Goal: Task Accomplishment & Management: Manage account settings

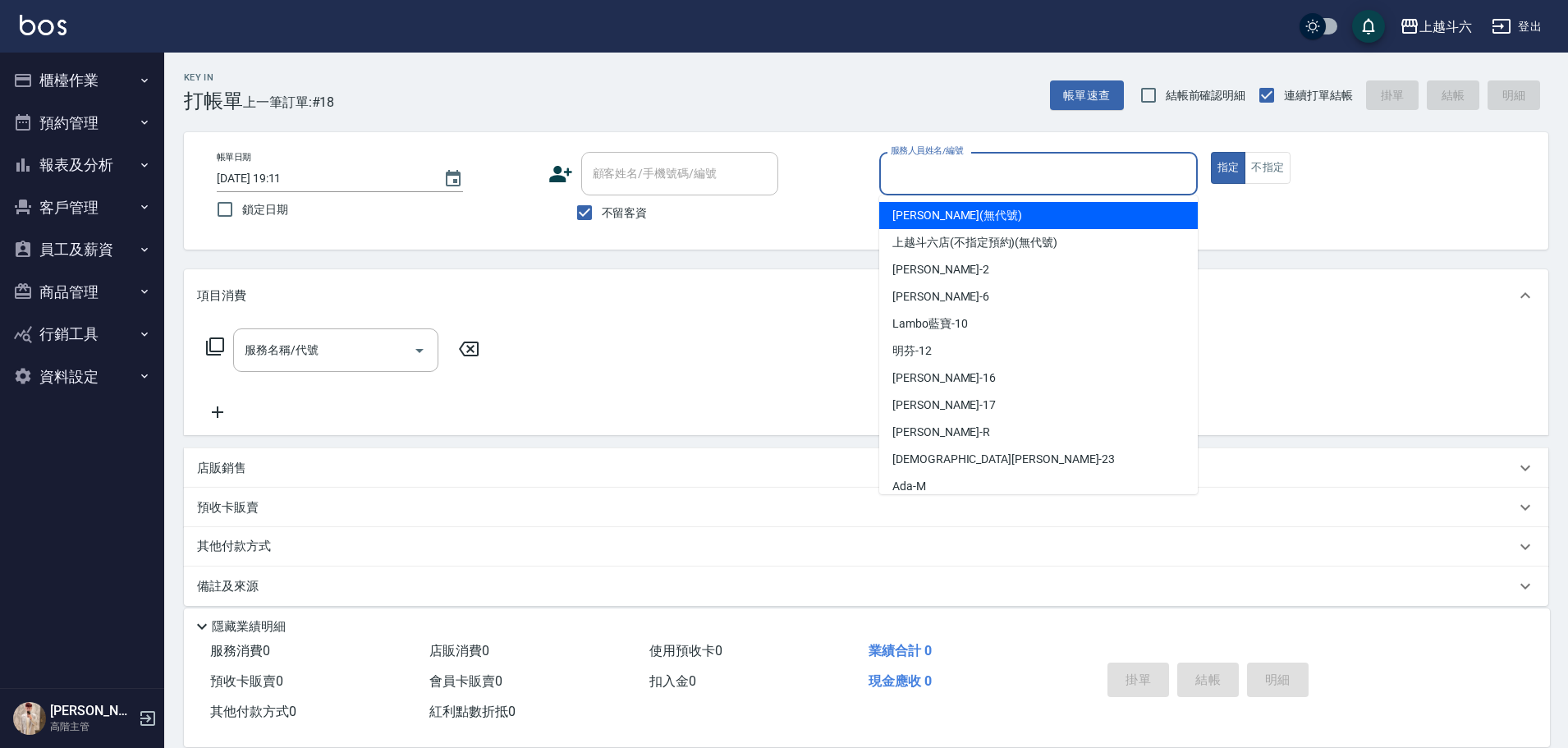
click at [915, 184] on input "服務人員姓名/編號" at bounding box center [1038, 174] width 304 height 28
type input "e"
type button "true"
type input "[PERSON_NAME]"
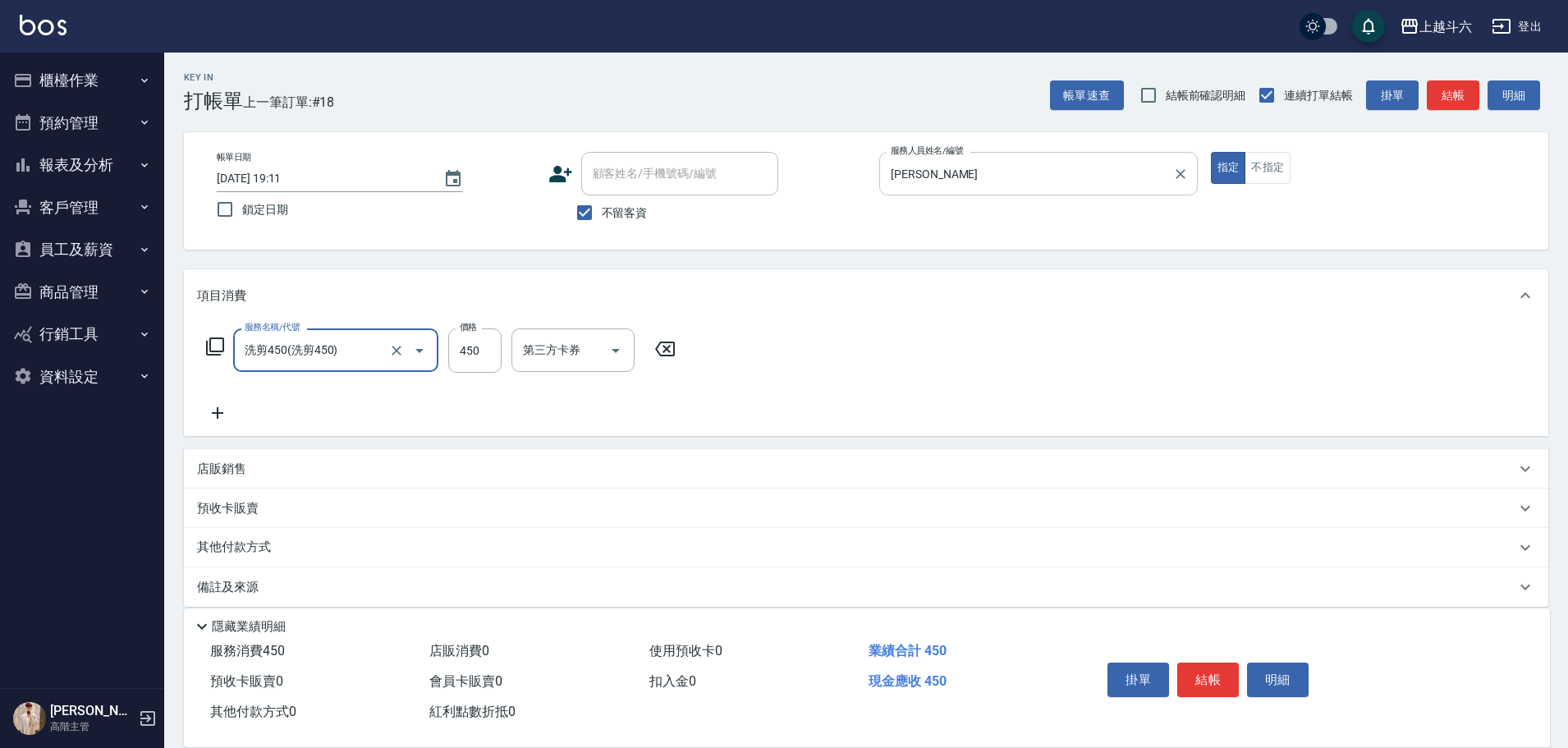
type input "洗剪450"
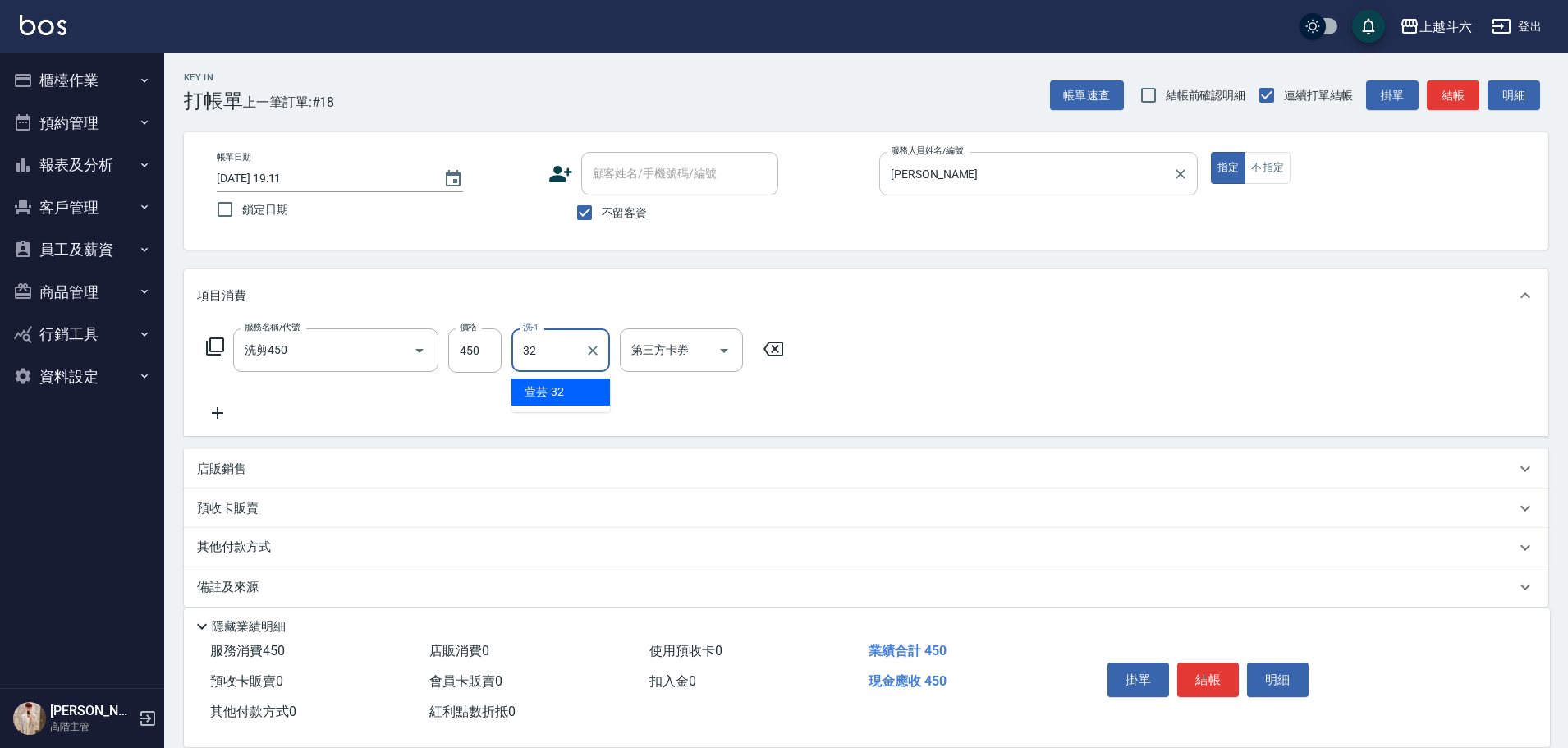
type input "萱芸-32"
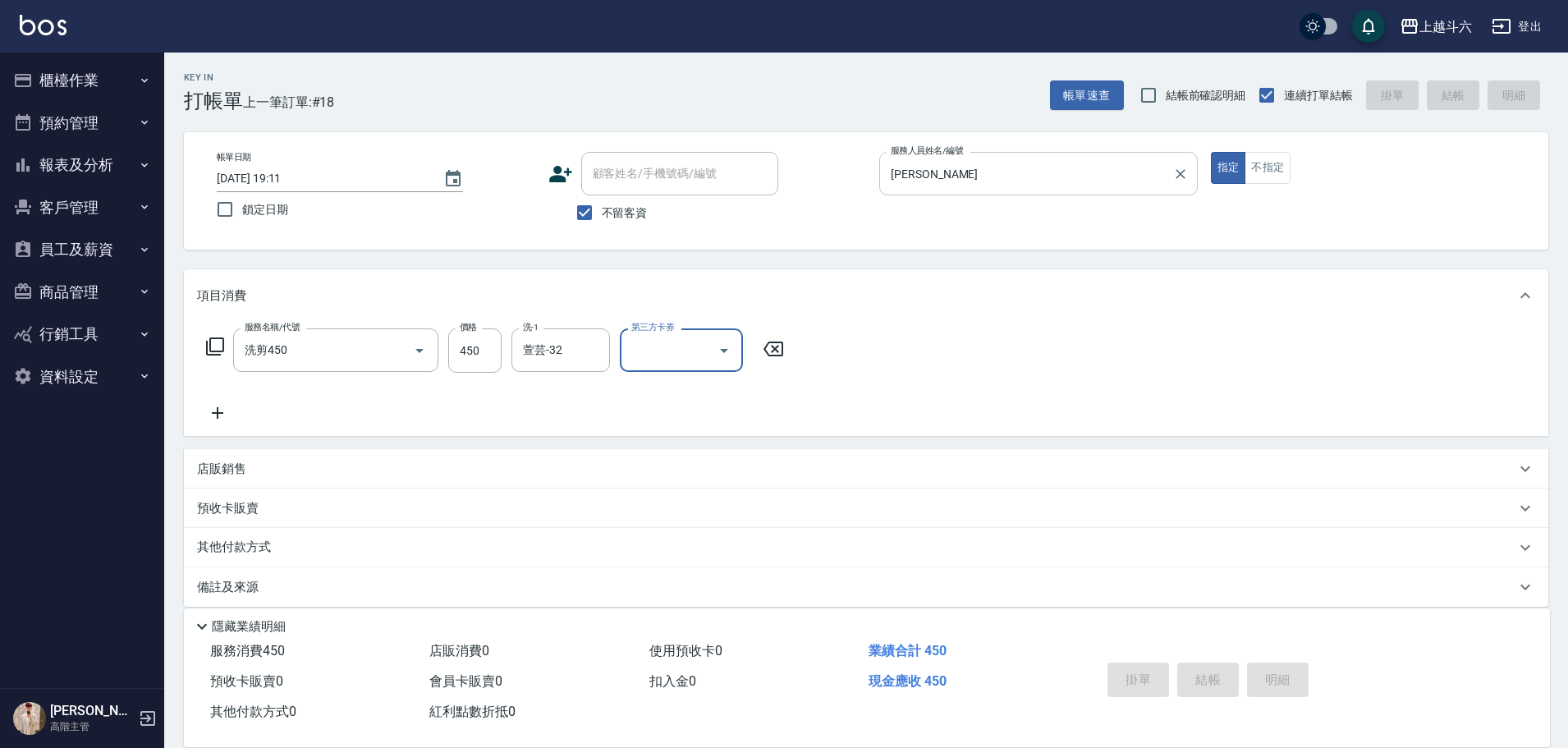
type input "[DATE] 20:18"
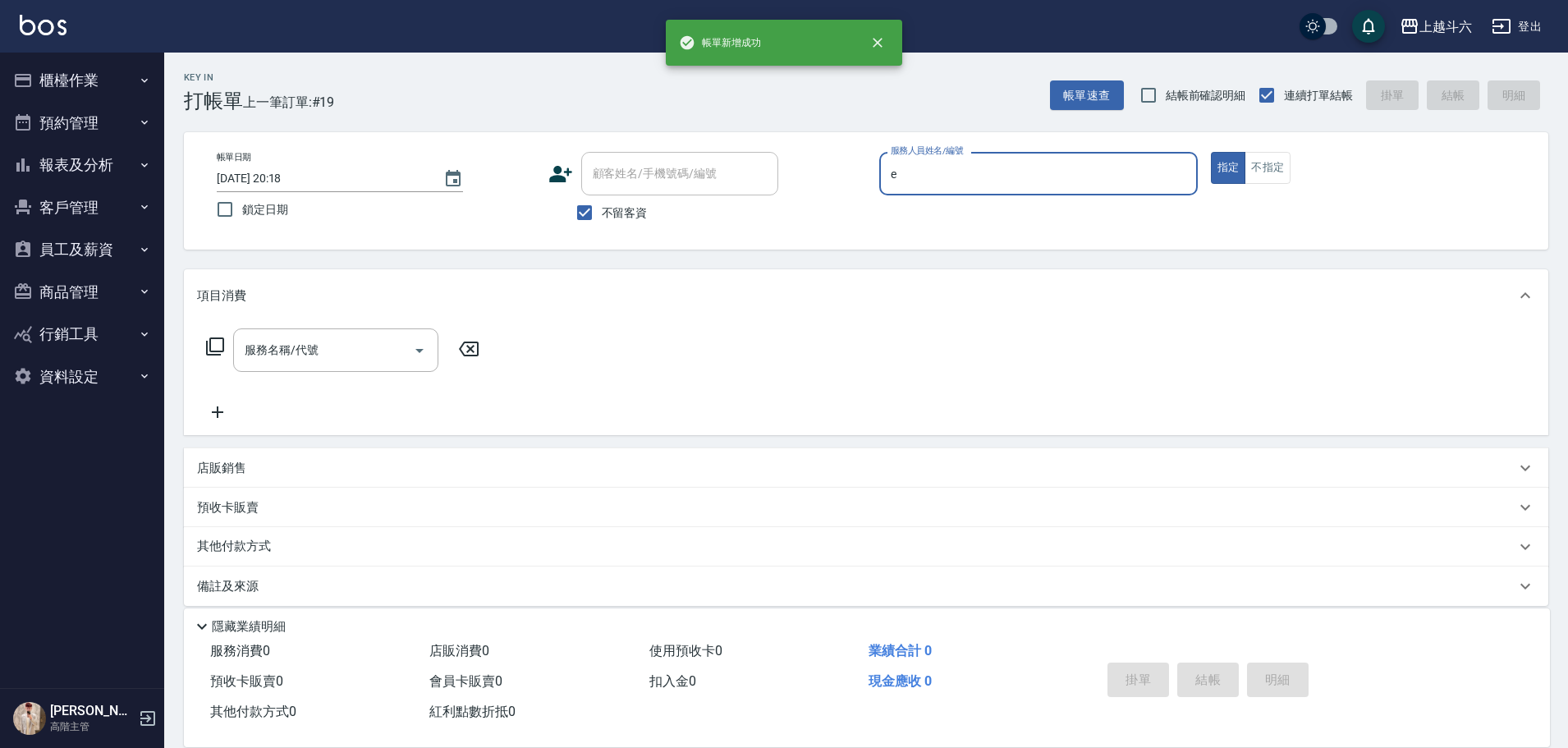
type input "[PERSON_NAME]"
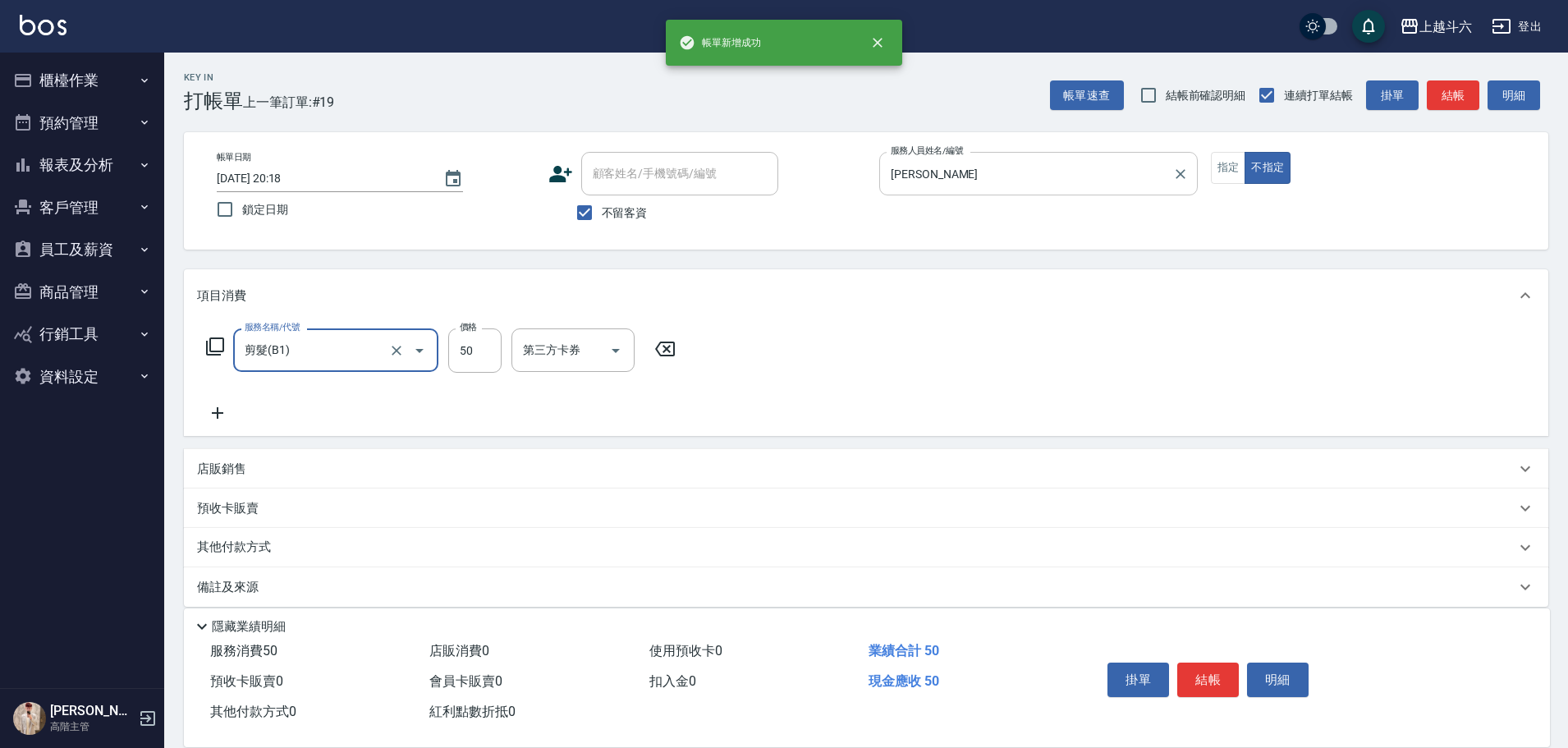
type input "剪髮(B1)"
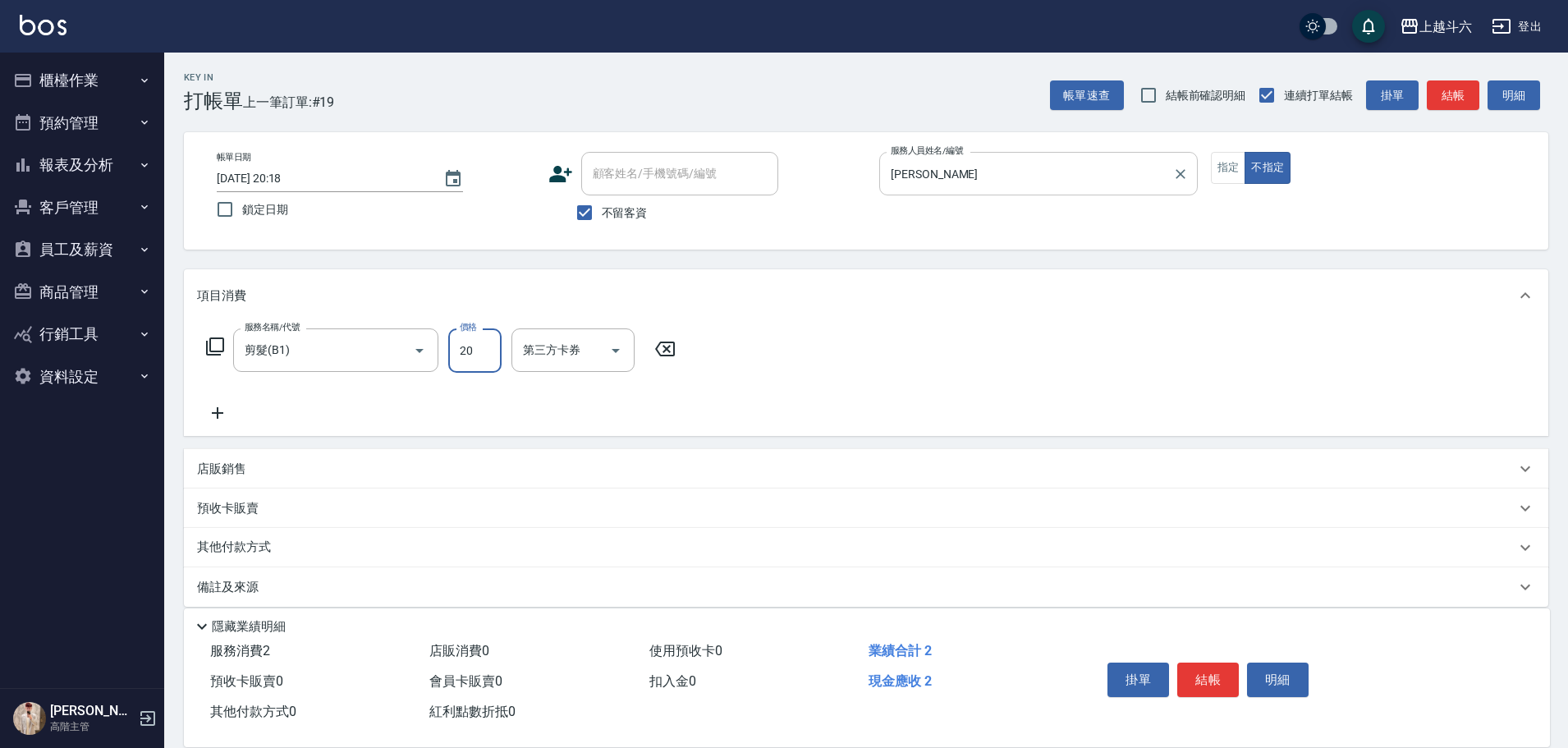
type input "200"
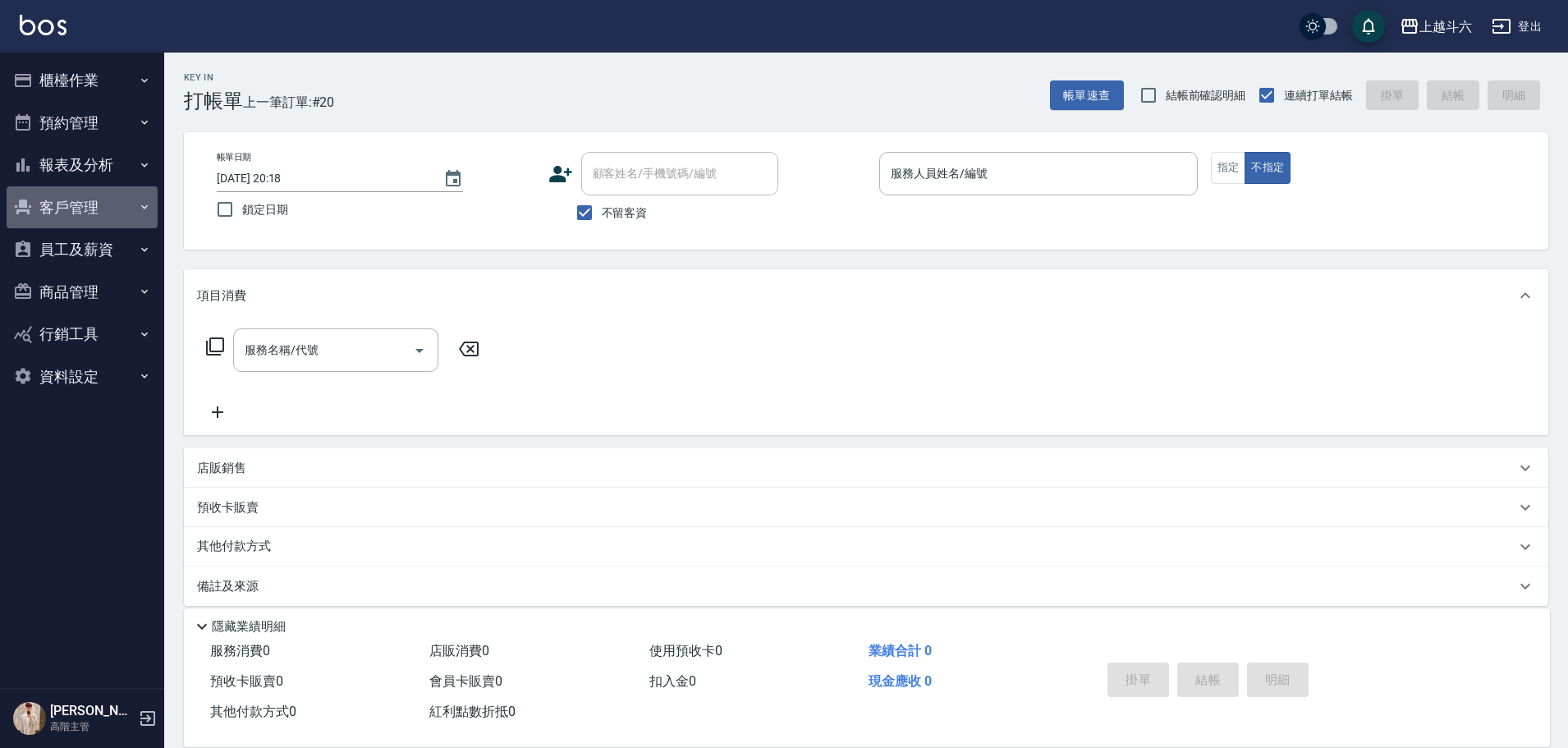
click at [116, 186] on button "客戶管理" at bounding box center [82, 207] width 151 height 43
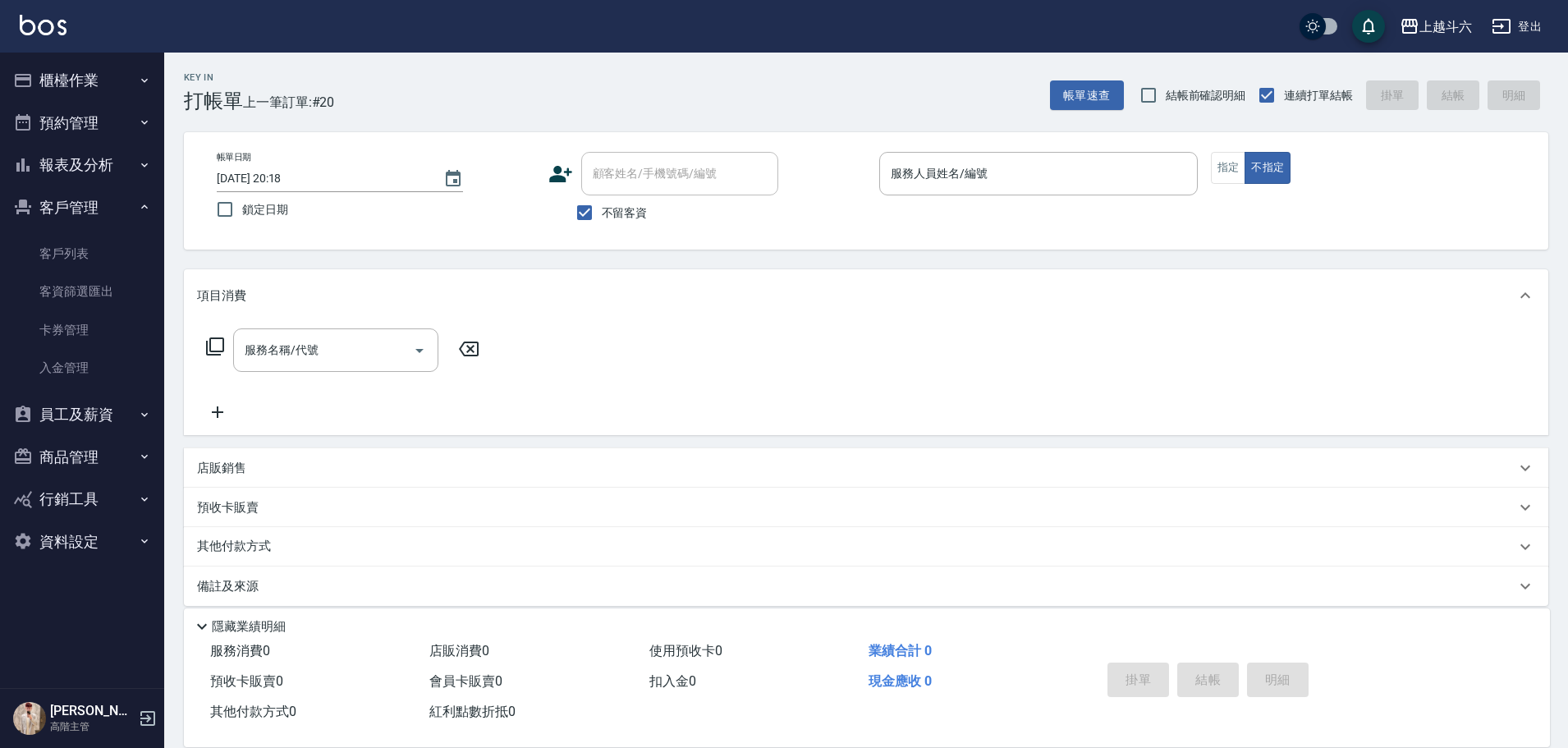
click at [107, 200] on button "客戶管理" at bounding box center [82, 207] width 151 height 43
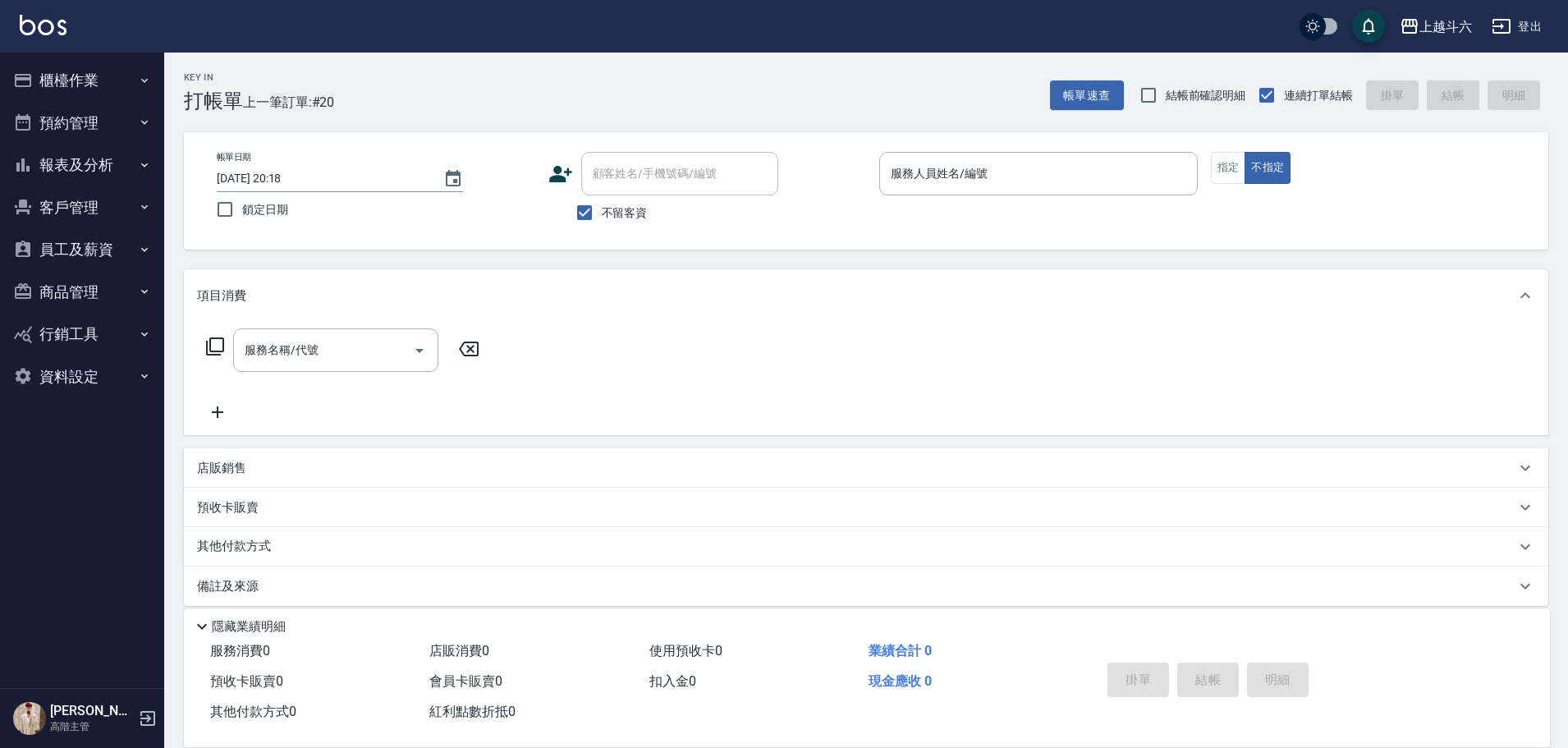
click at [120, 162] on button "報表及分析" at bounding box center [82, 165] width 151 height 43
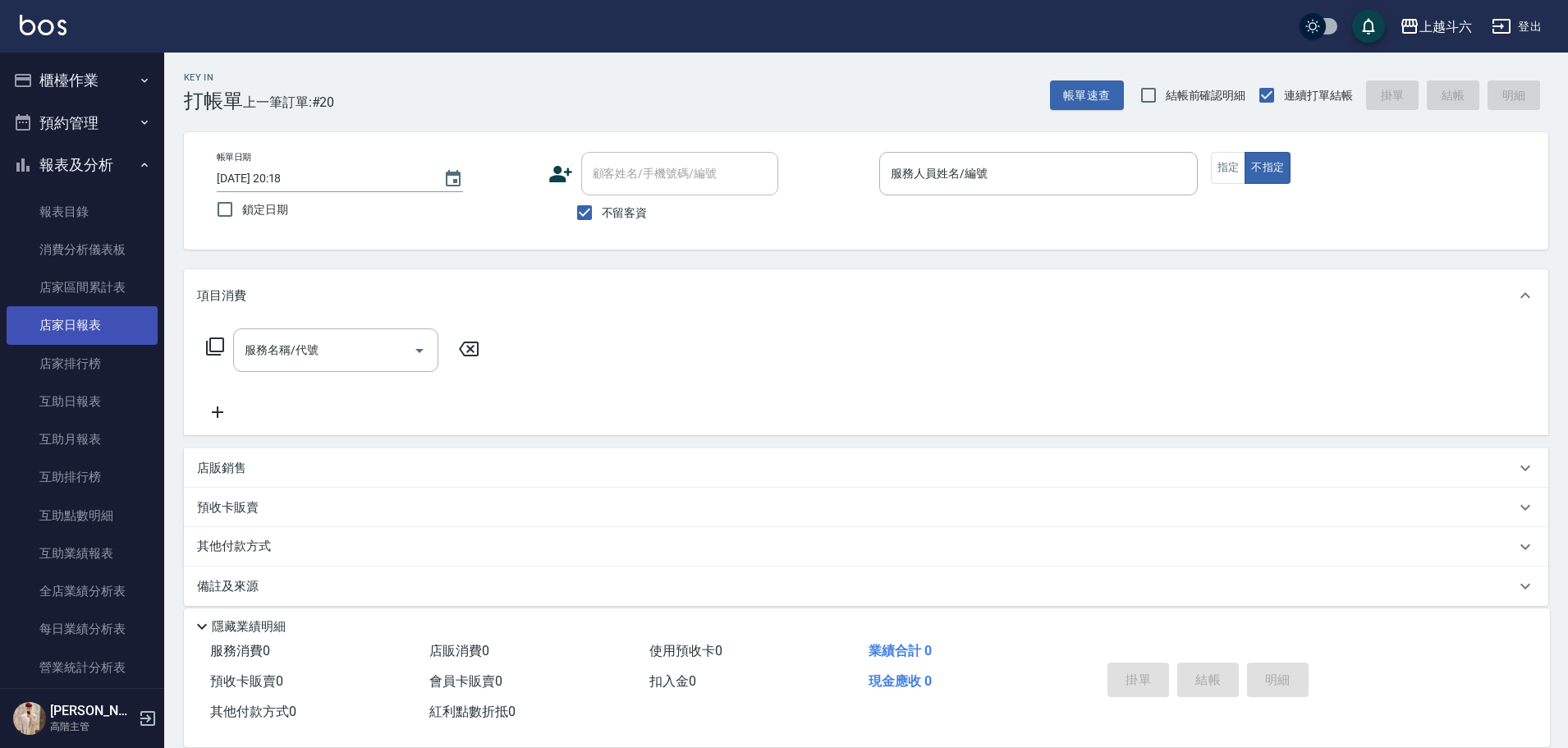
click at [107, 308] on link "店家日報表" at bounding box center [82, 325] width 151 height 38
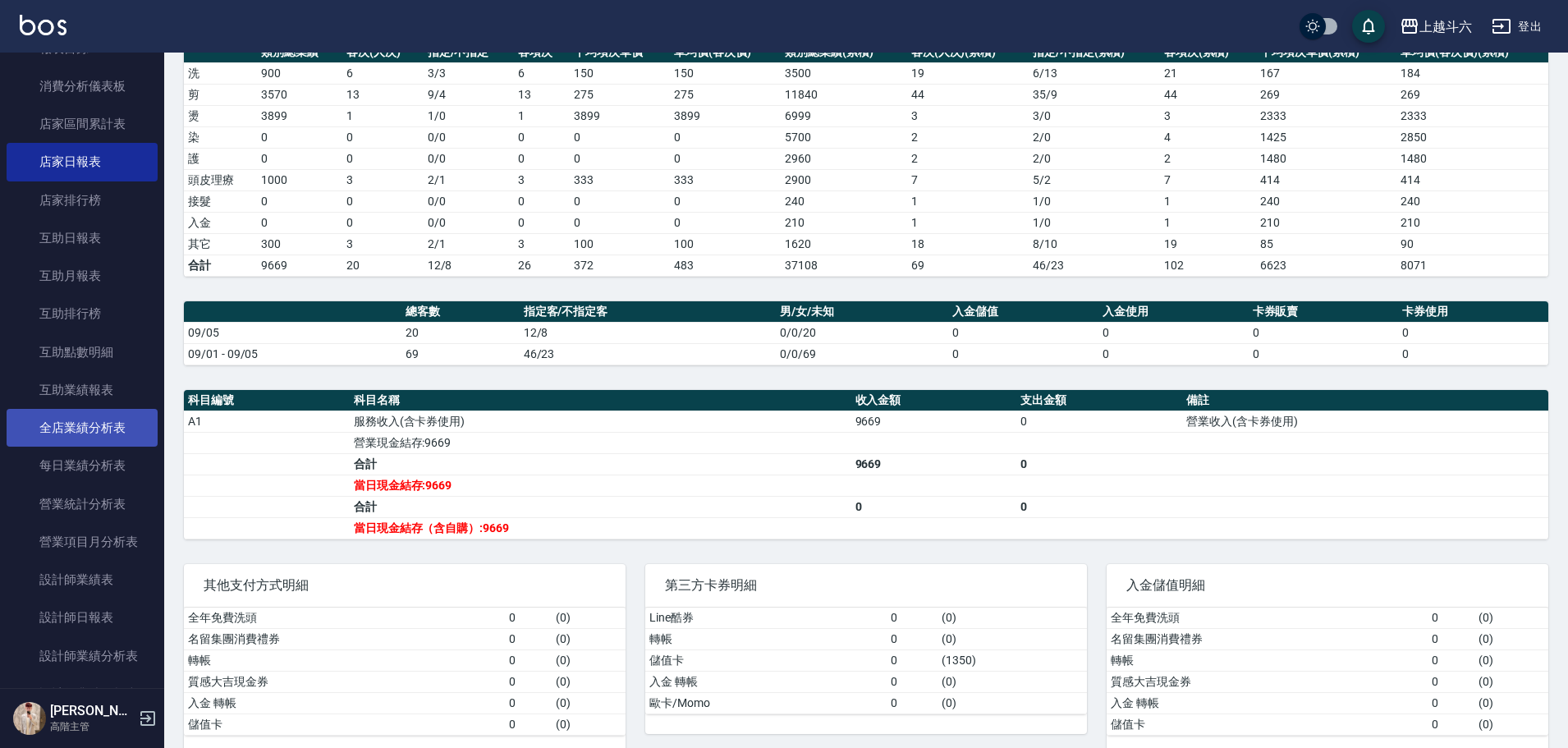
scroll to position [164, 0]
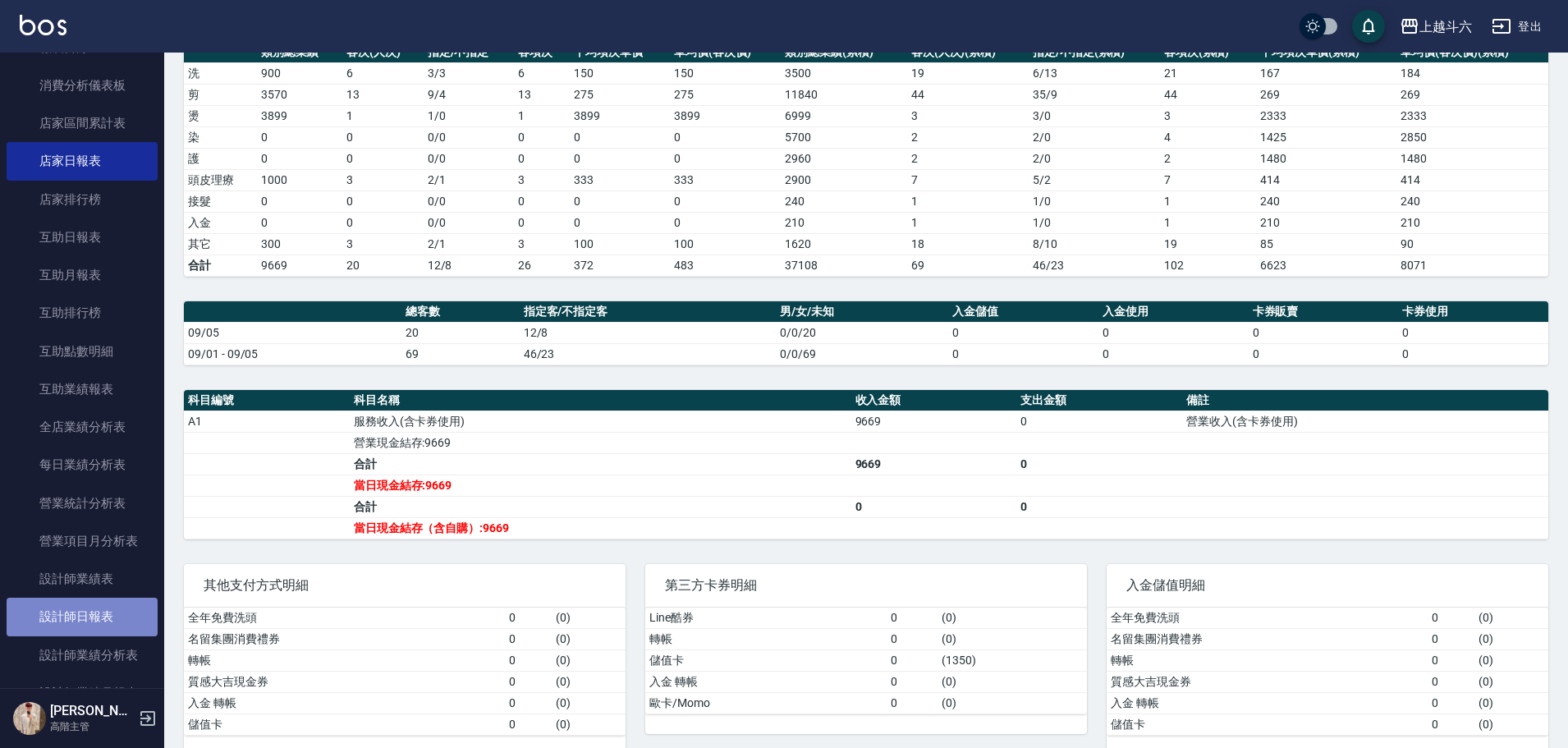
click at [106, 601] on link "設計師日報表" at bounding box center [82, 616] width 151 height 38
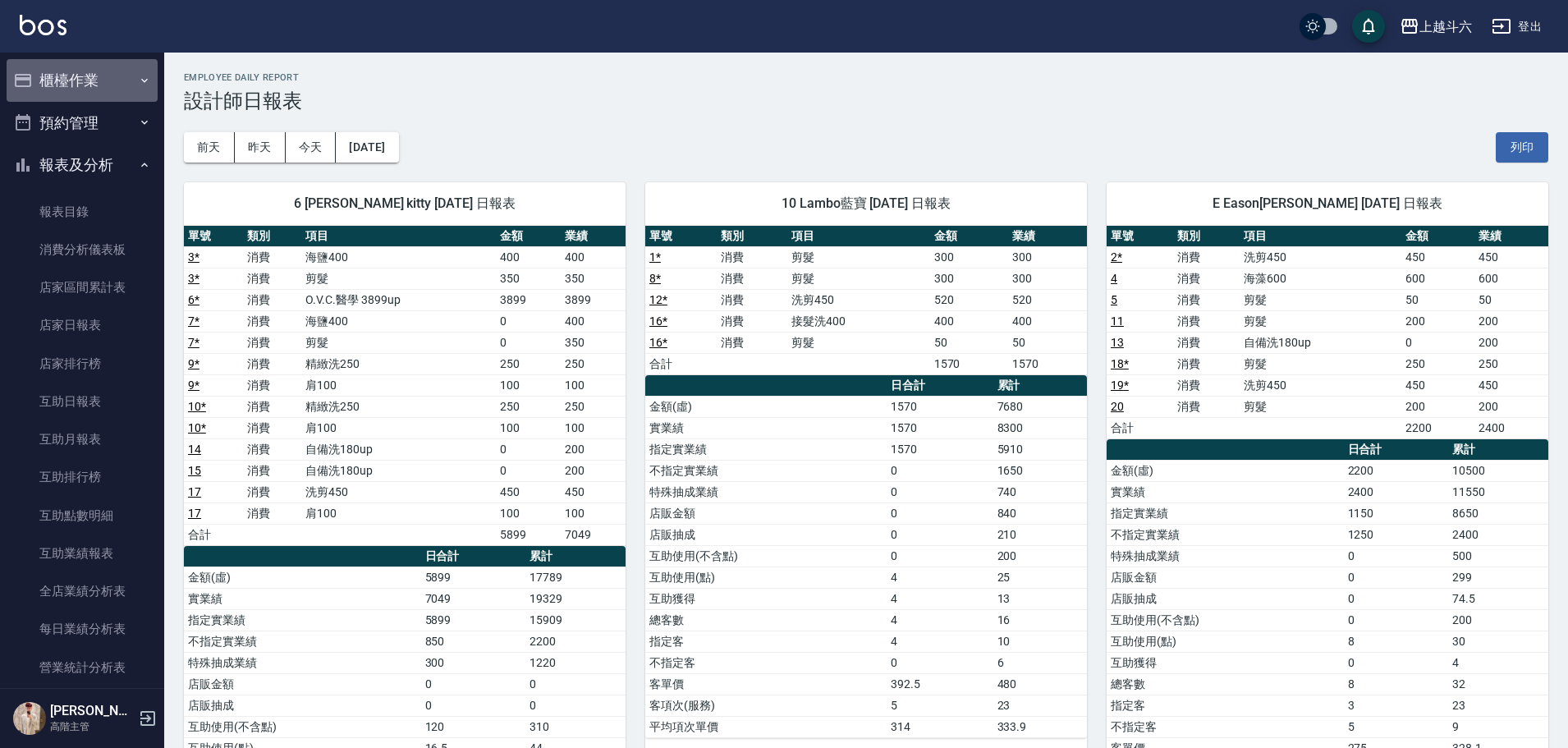
drag, startPoint x: 129, startPoint y: 90, endPoint x: 118, endPoint y: 95, distance: 12.1
click at [129, 90] on button "櫃檯作業" at bounding box center [82, 81] width 151 height 43
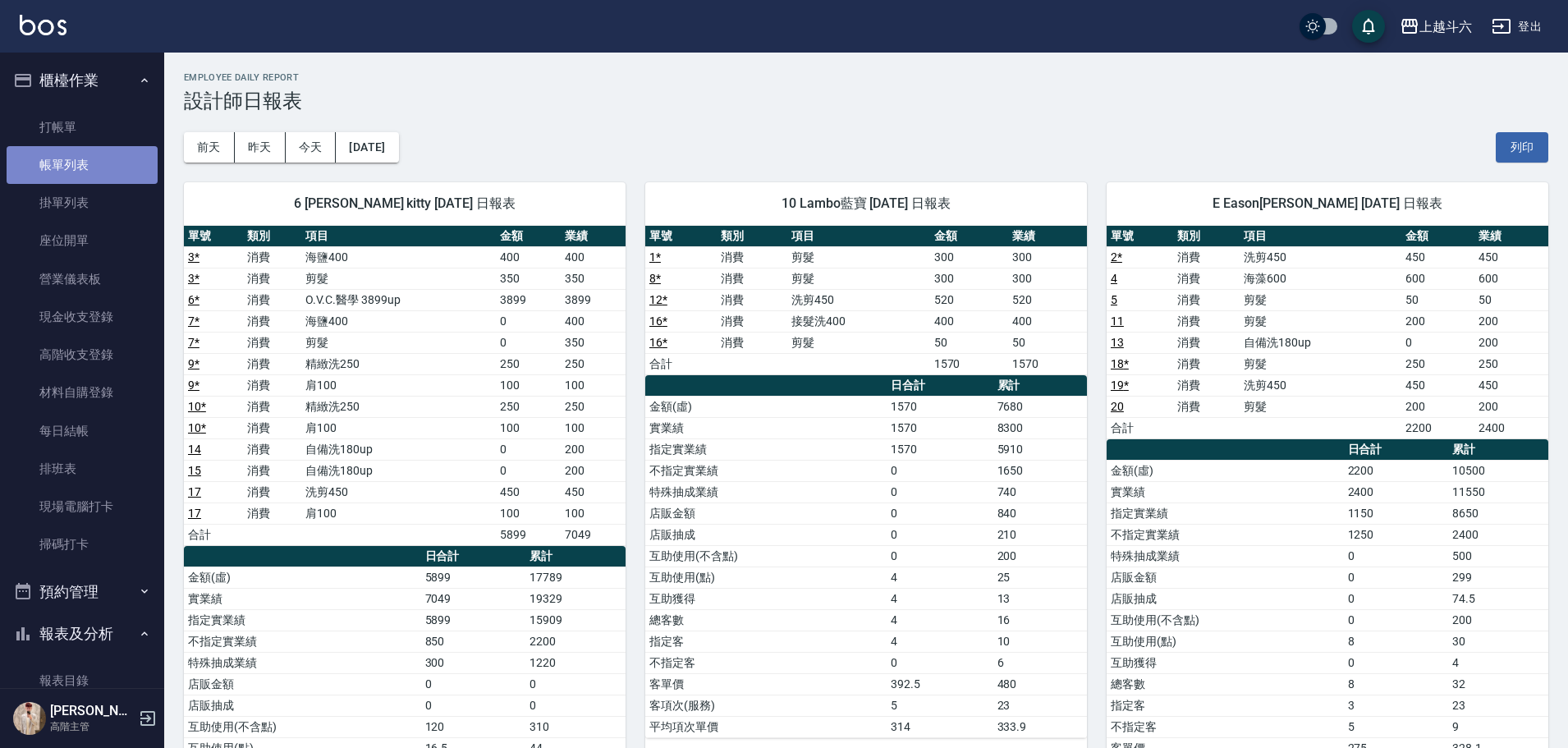
click at [93, 147] on link "帳單列表" at bounding box center [82, 165] width 151 height 38
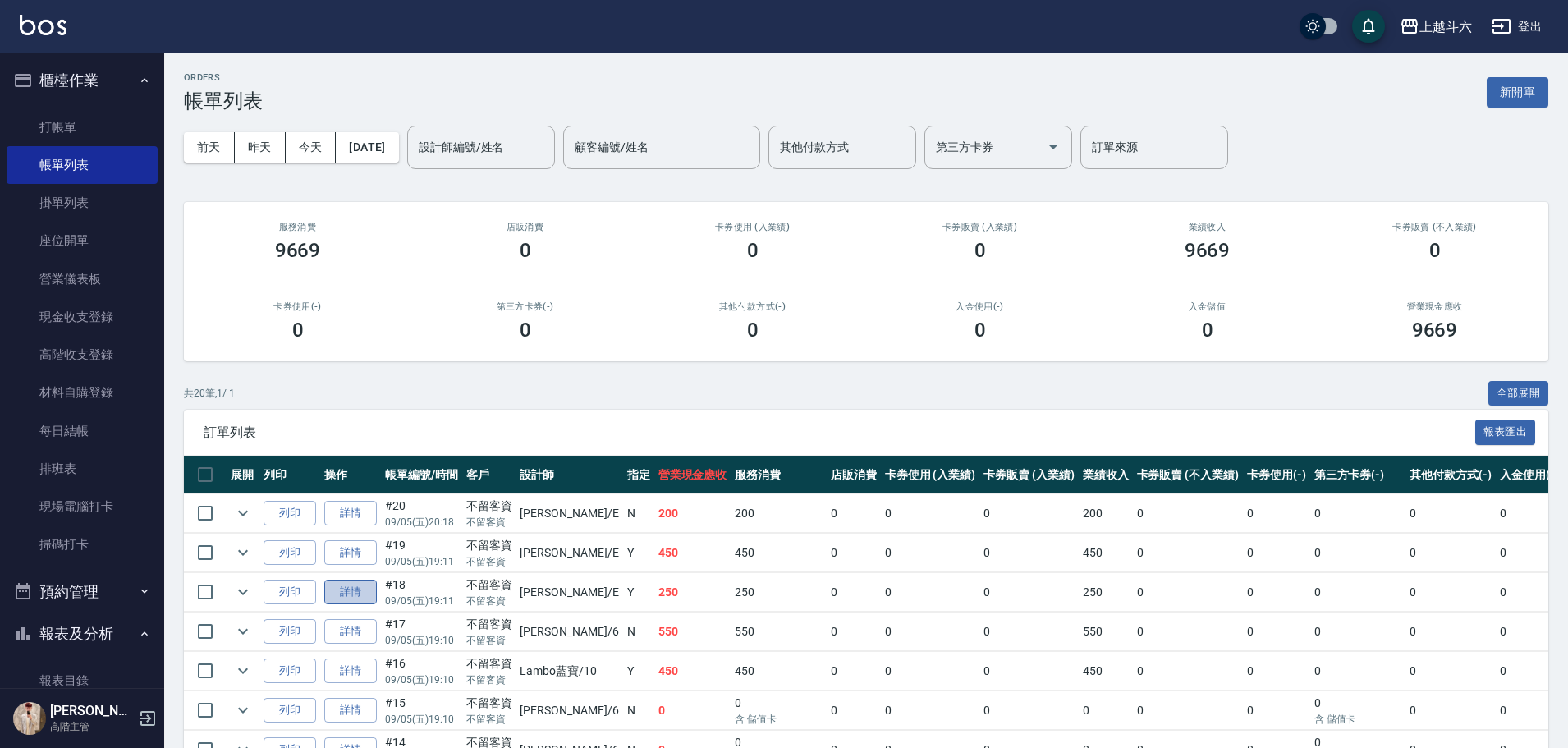
click at [347, 593] on link "詳情" at bounding box center [350, 592] width 52 height 26
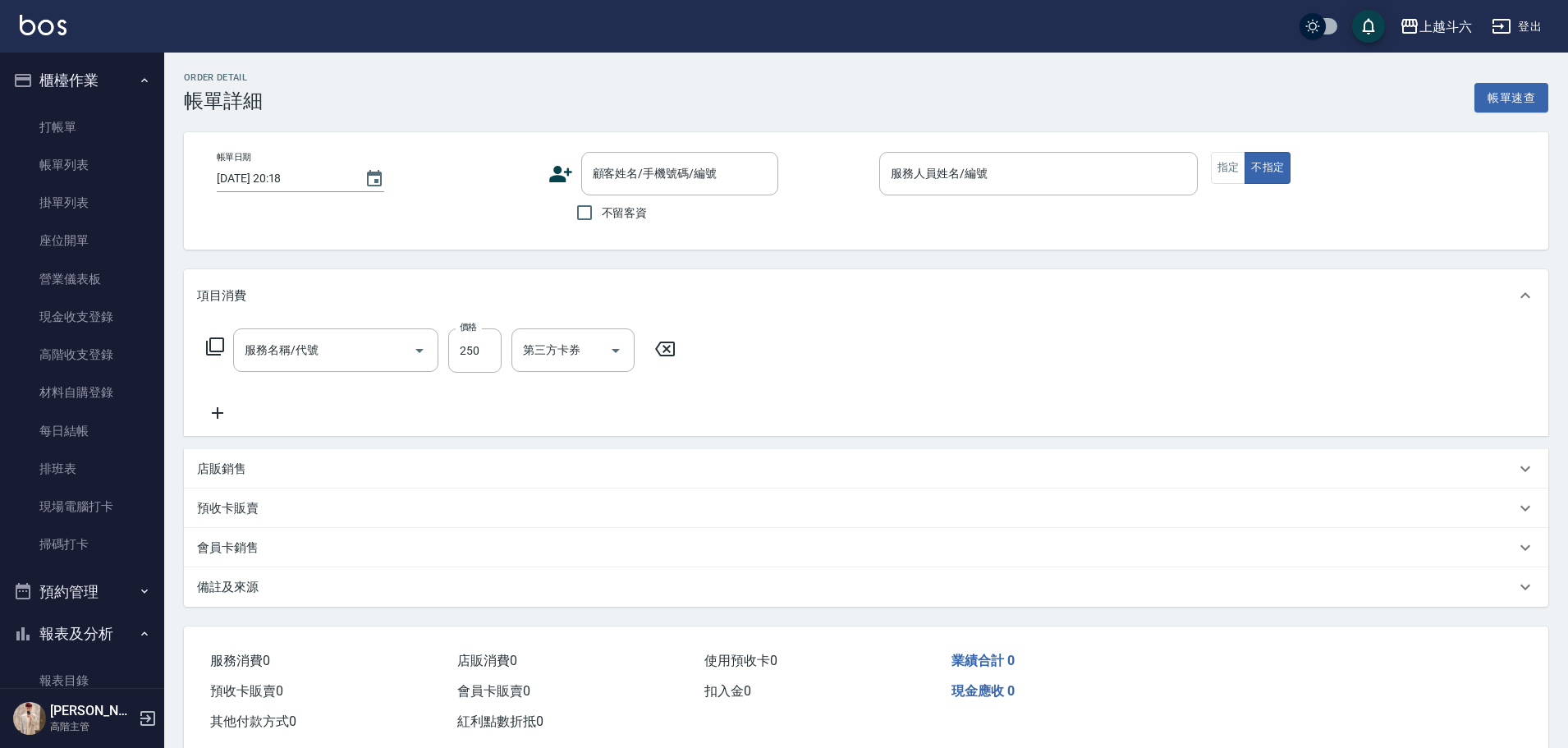
type input "[DATE] 19:11"
checkbox input "true"
type input "[PERSON_NAME]"
type input "剪髮(B1)"
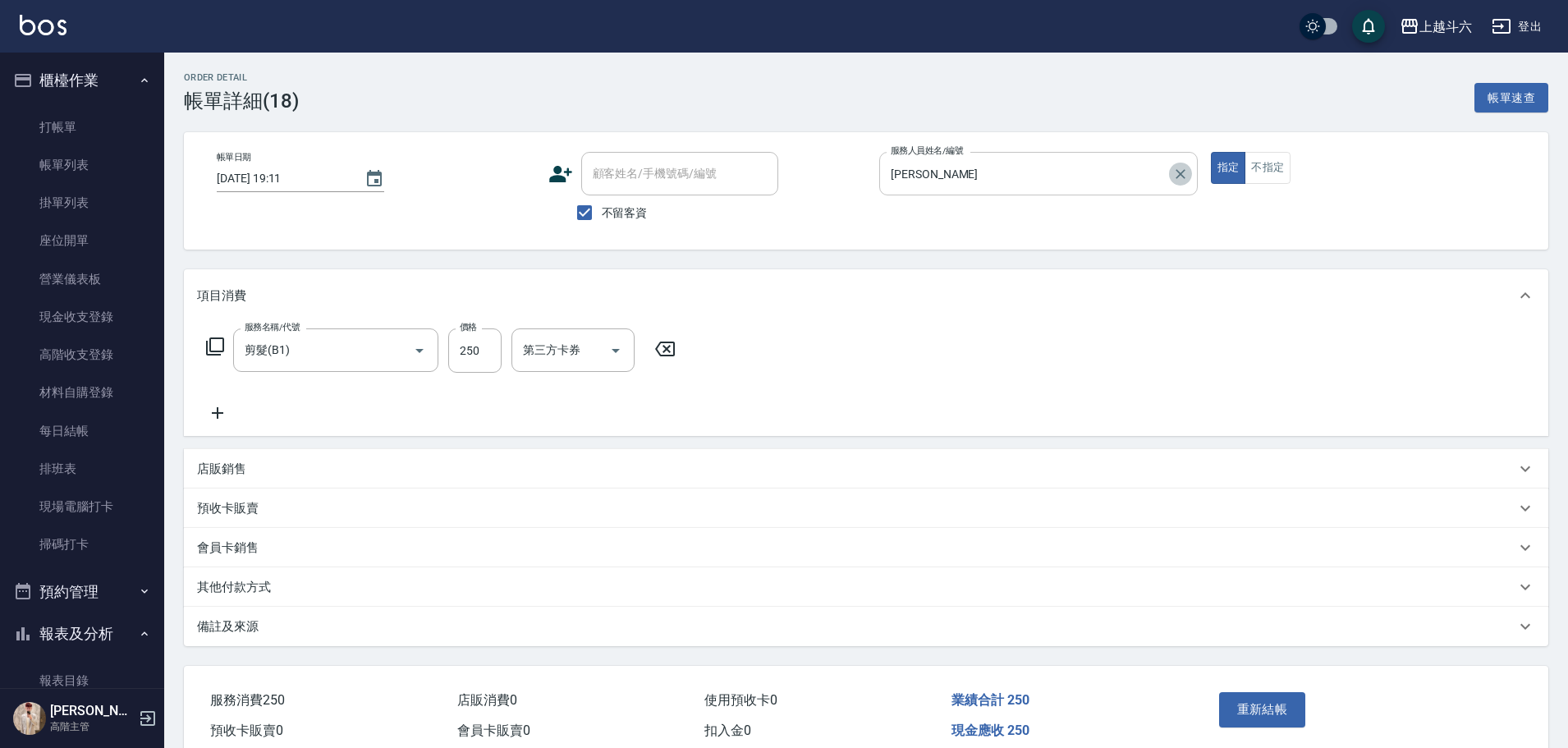
click at [1186, 173] on icon "Clear" at bounding box center [1181, 174] width 17 height 17
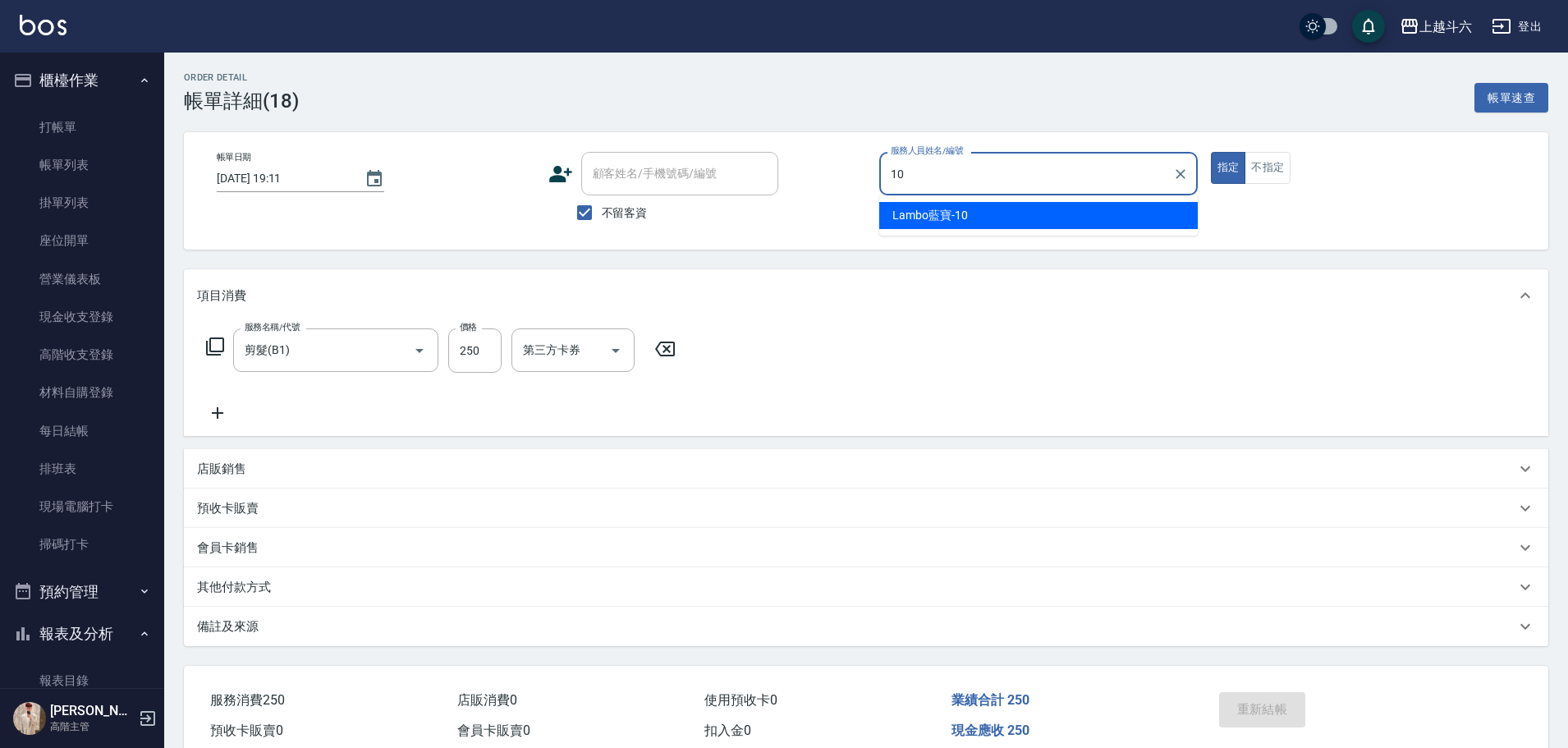
type input "Lambo藍寶-10"
type button "true"
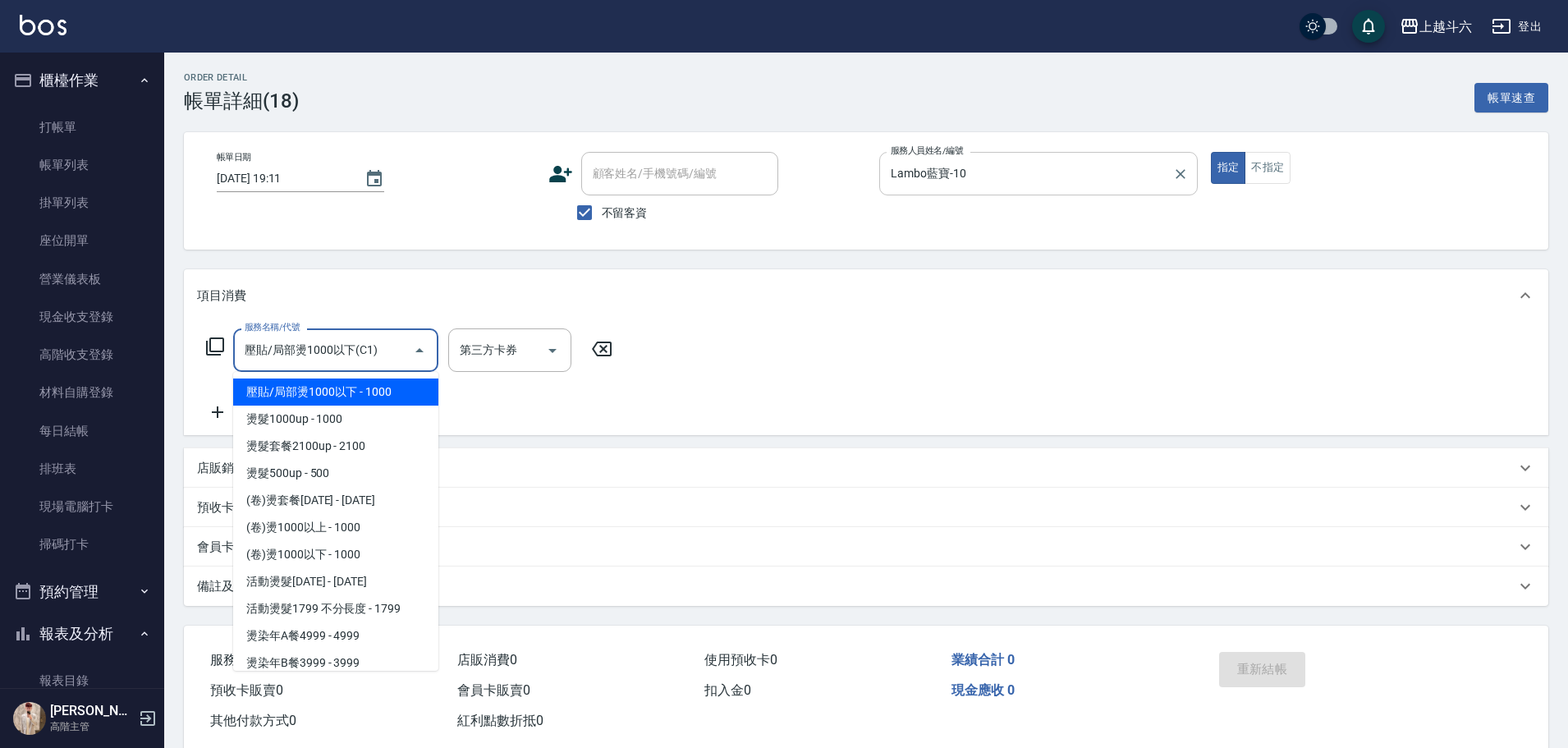
type input "壓貼/局部燙1000以下(C1)"
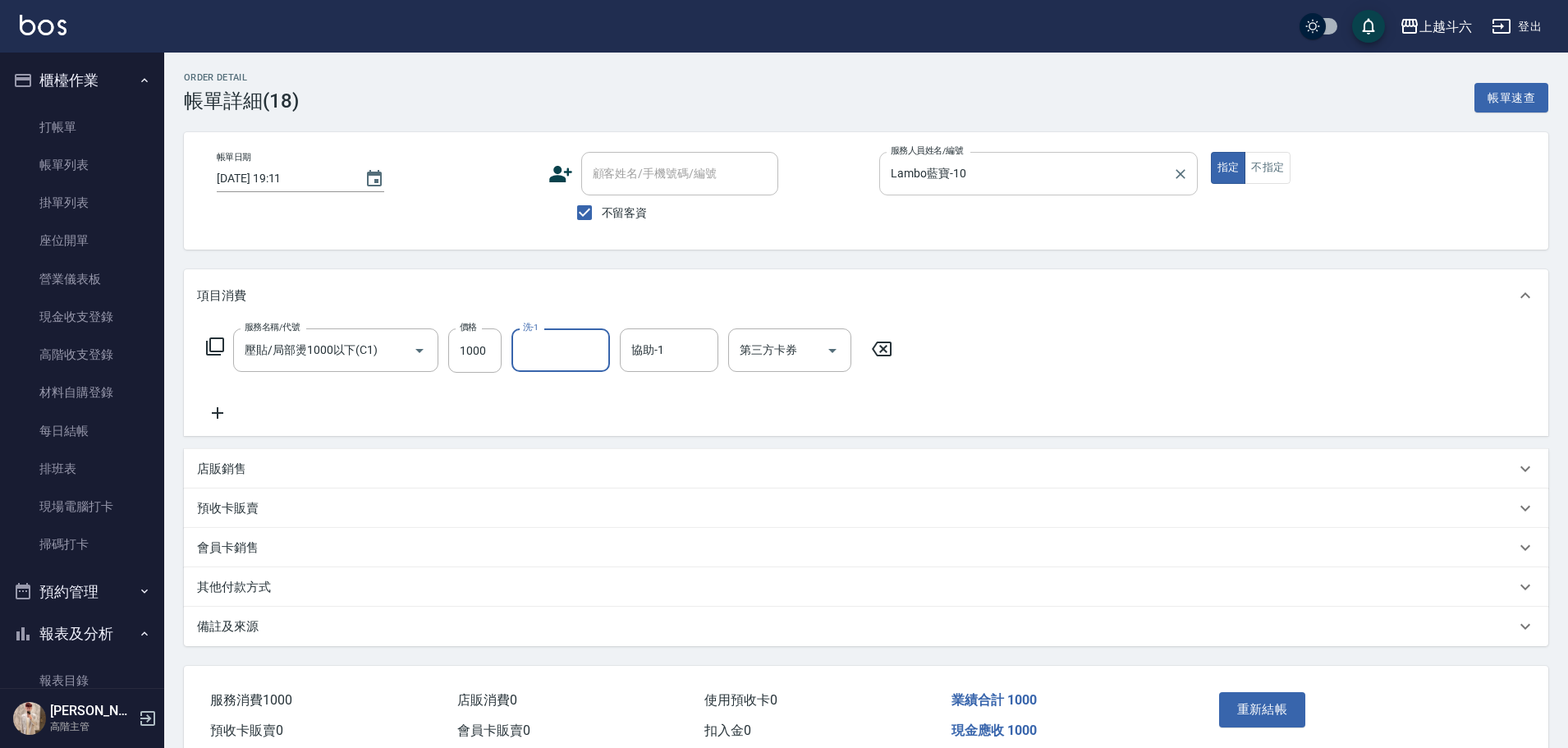
type input "1"
type input "萱芸-32"
type input "Lambo藍寶-10"
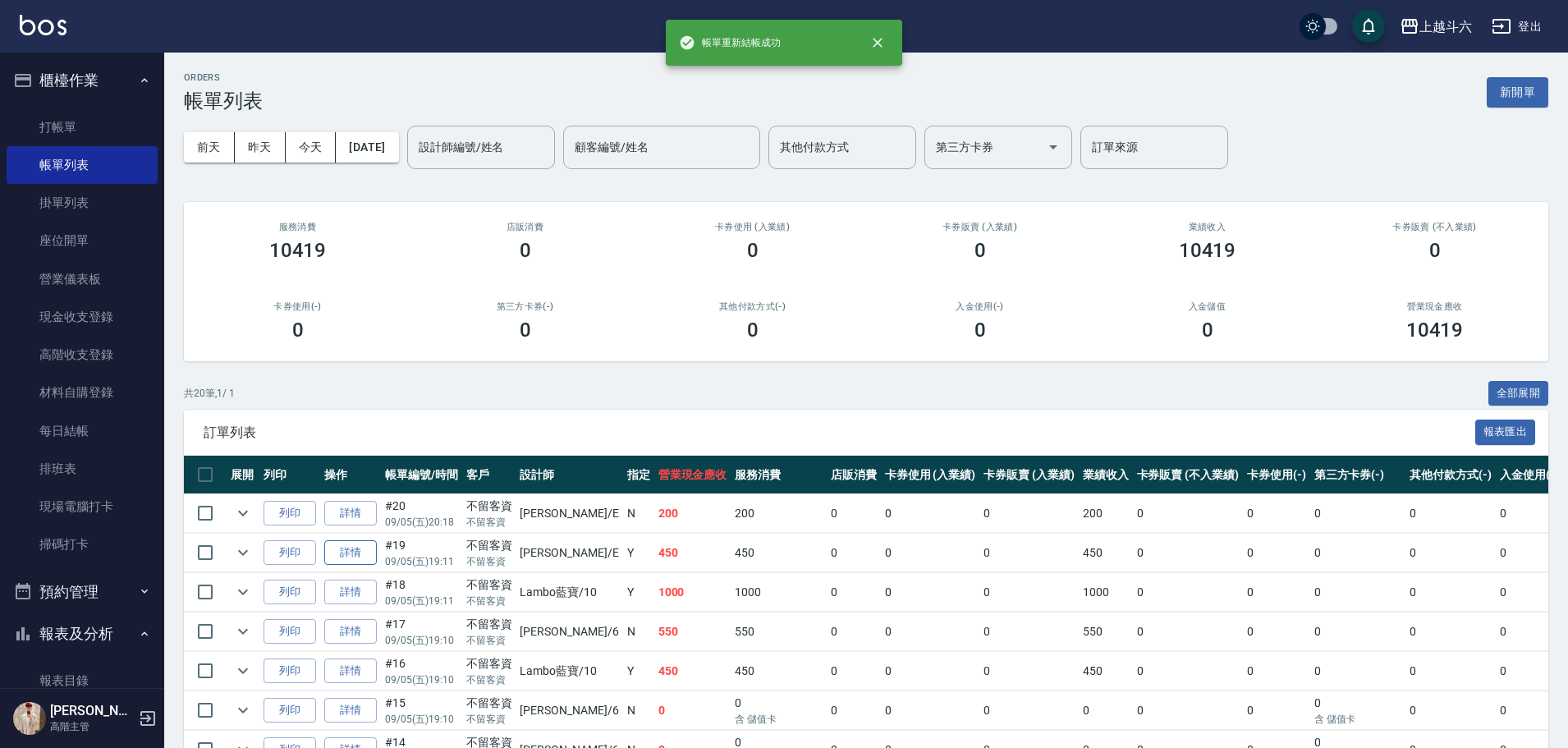
click at [351, 553] on link "詳情" at bounding box center [350, 553] width 52 height 26
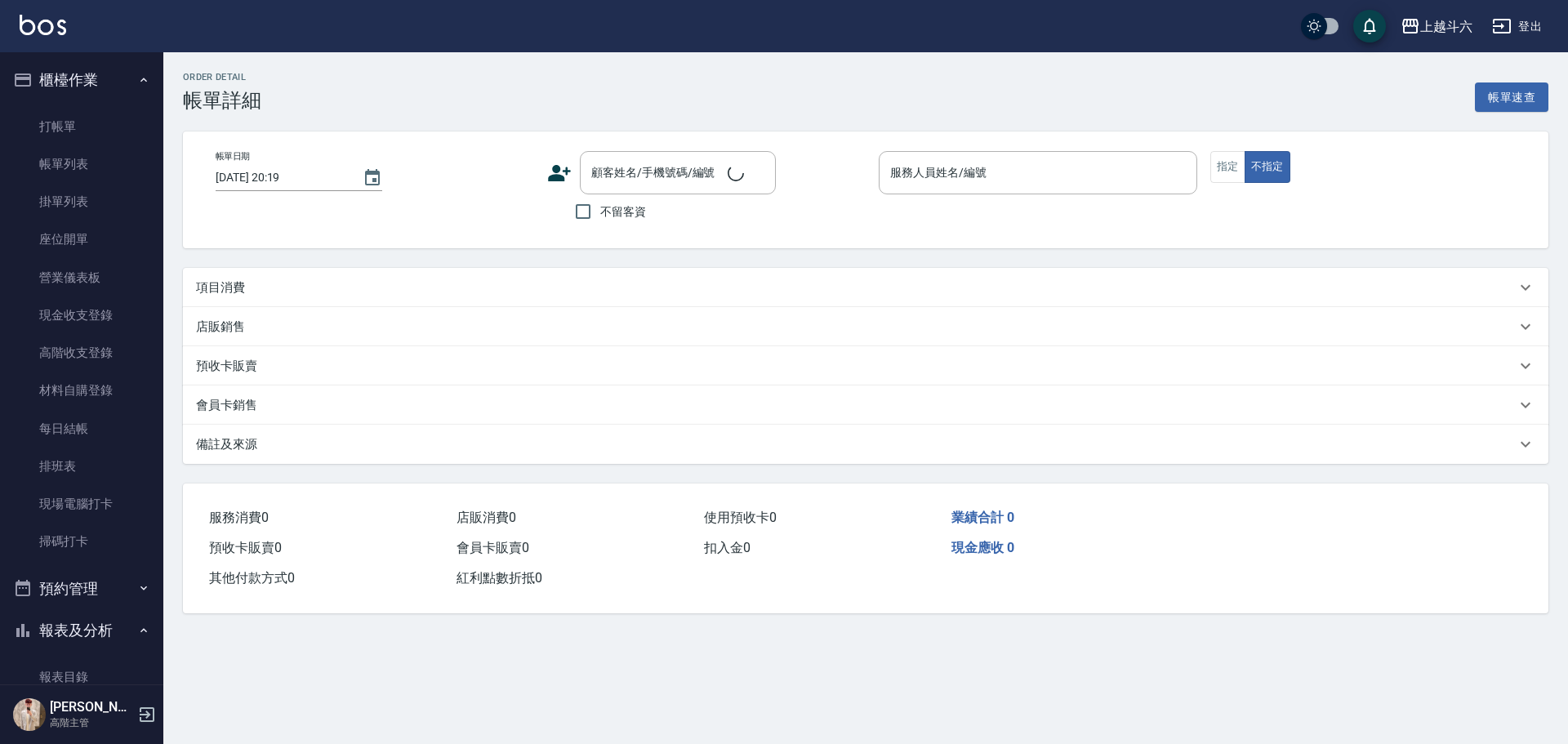
type input "[DATE] 19:11"
checkbox input "true"
type input "[PERSON_NAME]"
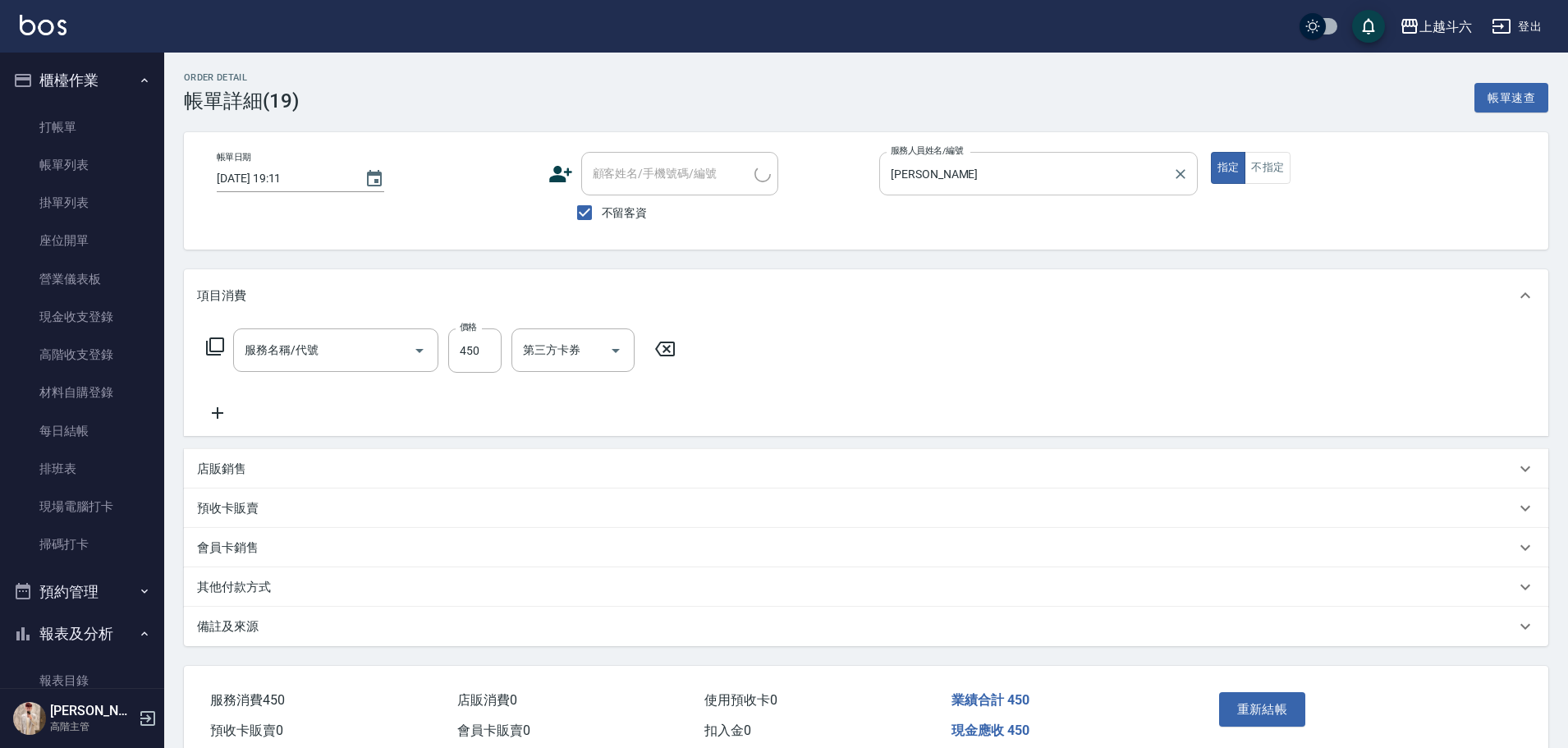
type input "洗剪450"
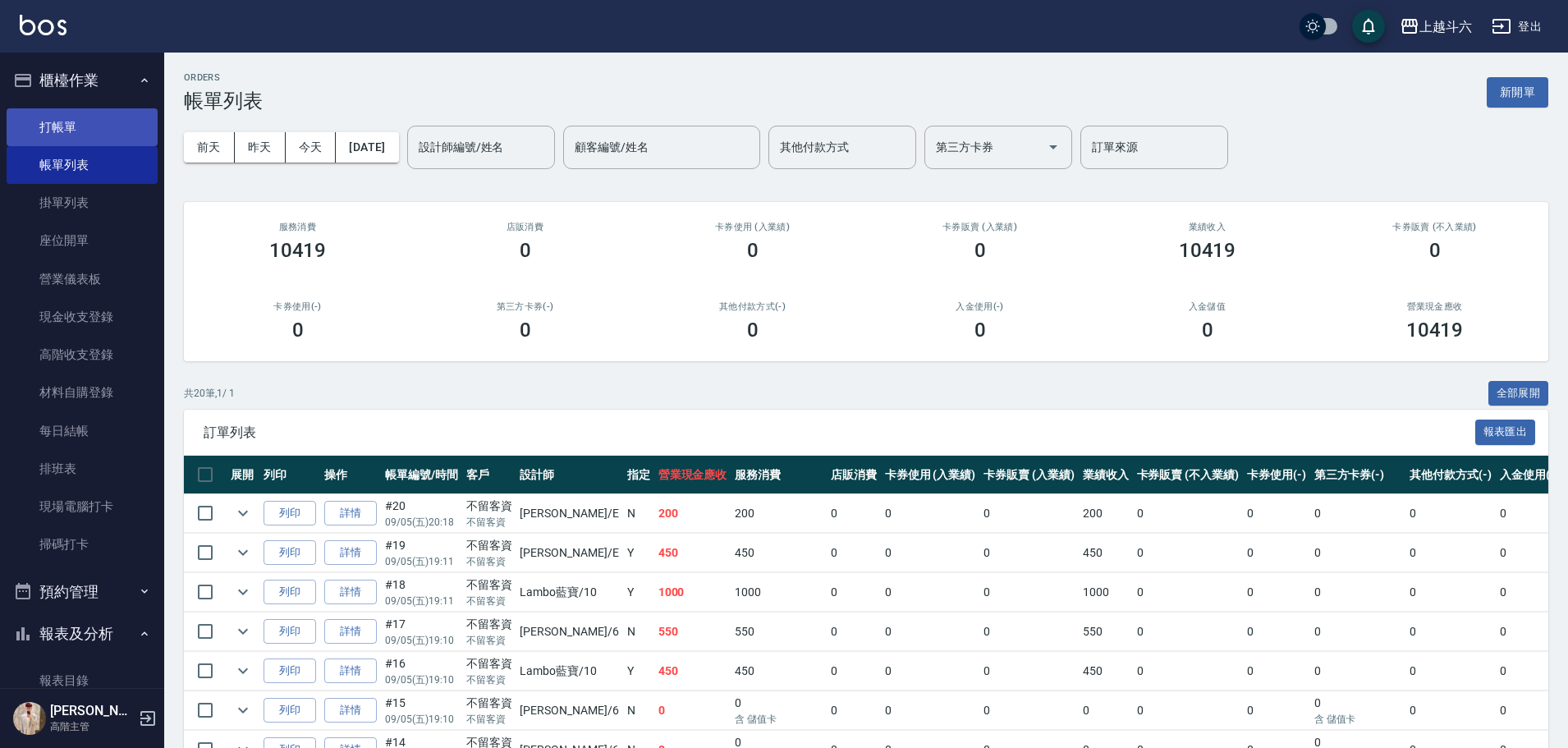
click at [96, 129] on link "打帳單" at bounding box center [82, 127] width 151 height 38
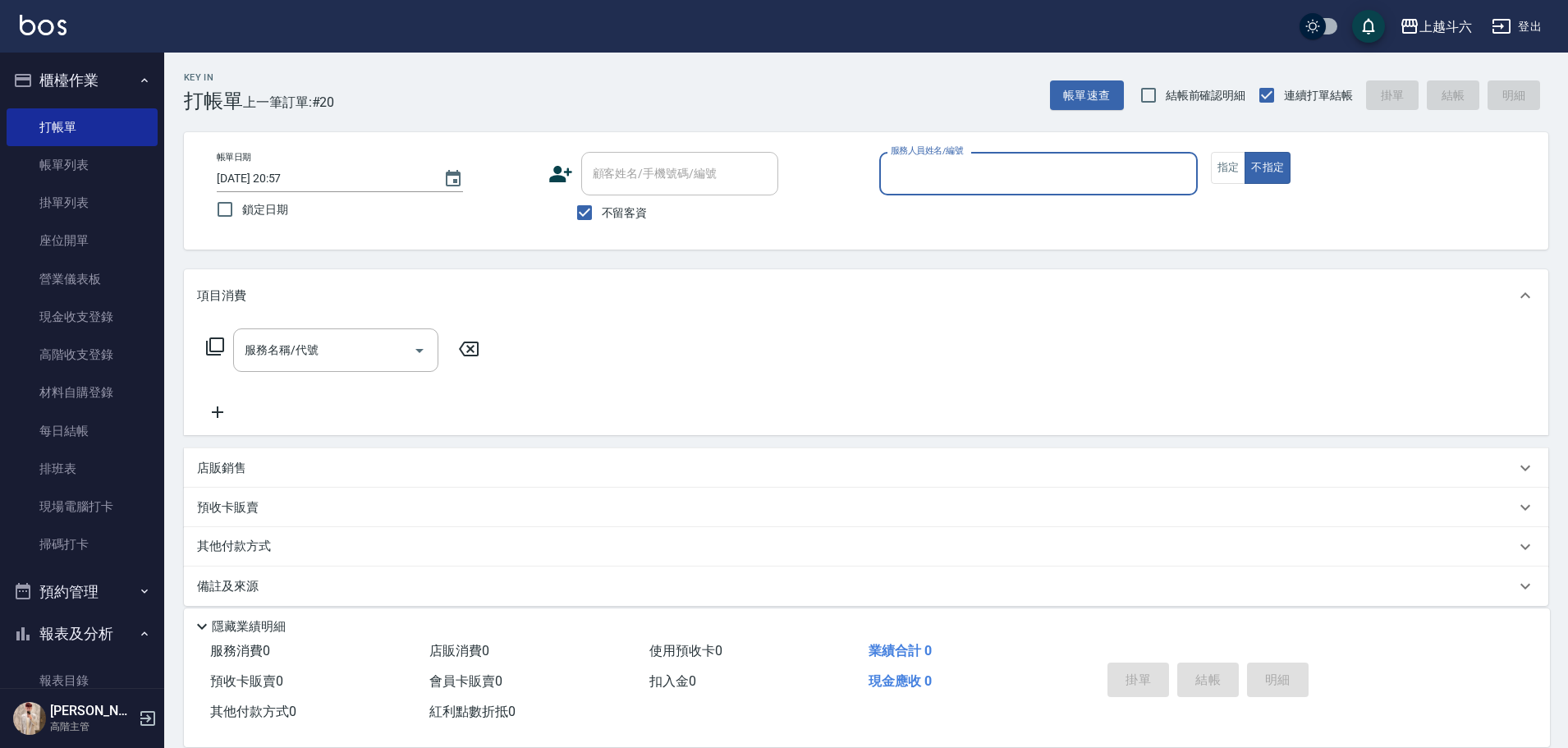
click at [953, 178] on input "服務人員姓名/編號" at bounding box center [1038, 174] width 304 height 28
type input "[PERSON_NAME]"
type button "false"
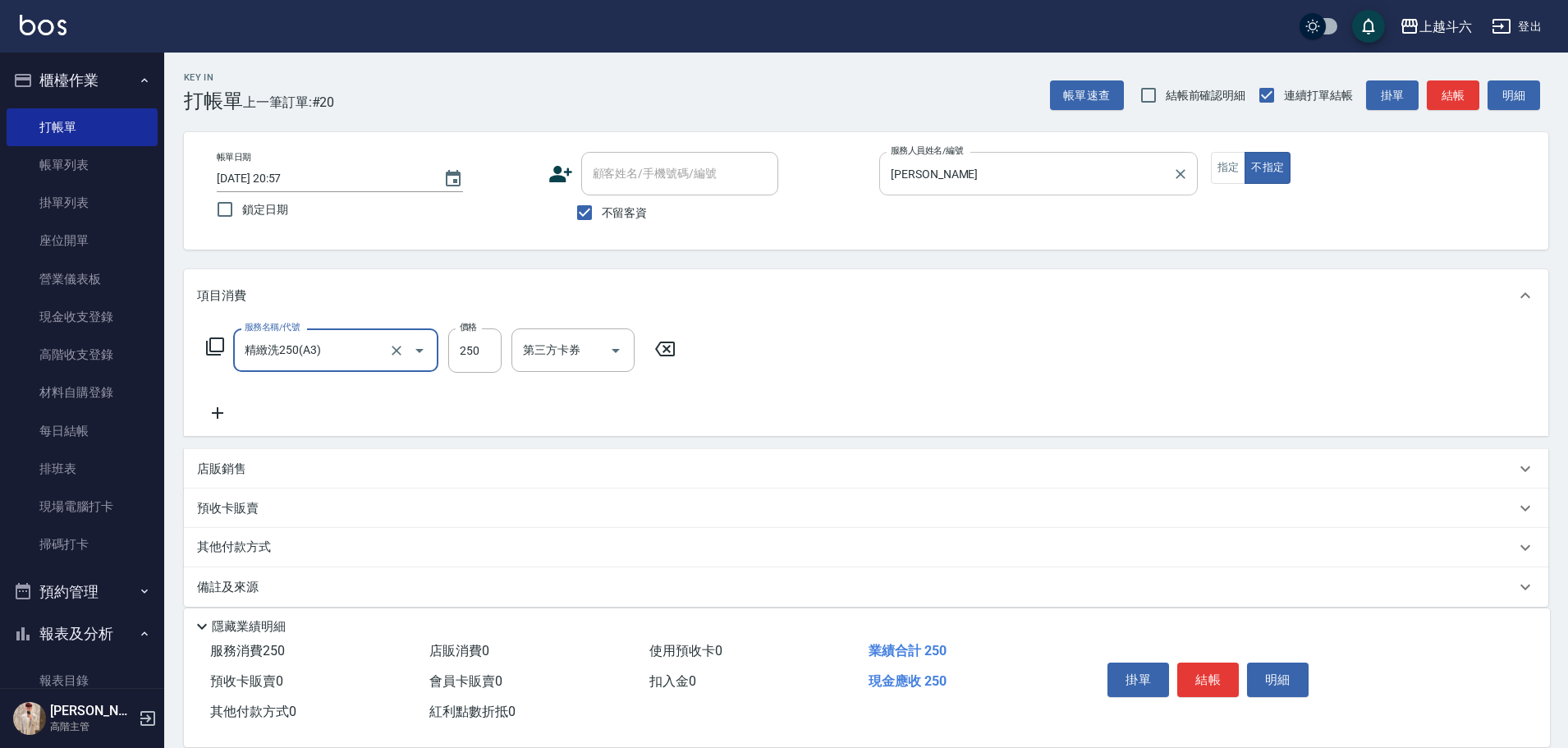
type input "精緻洗250(A3)"
type input "300"
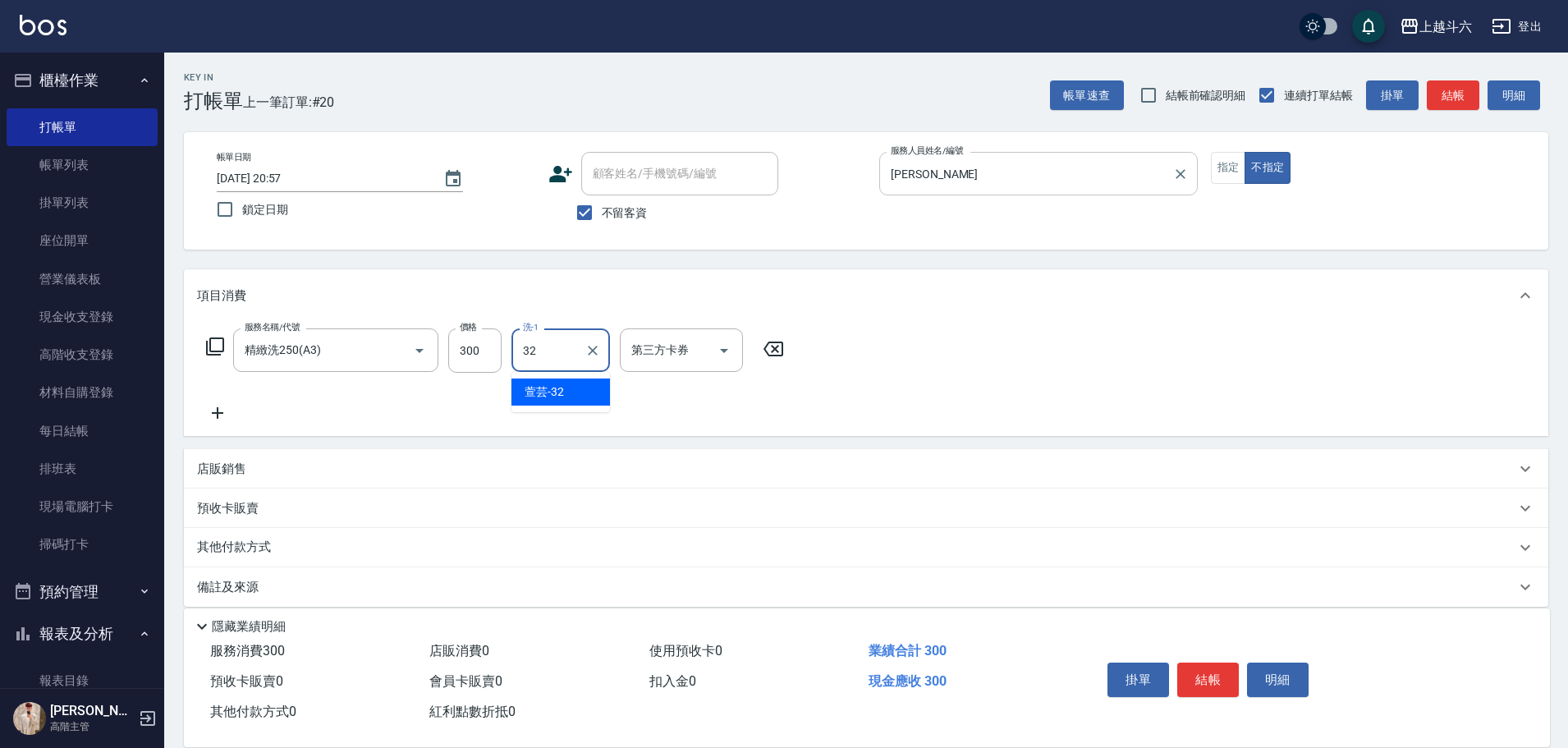
type input "萱芸-32"
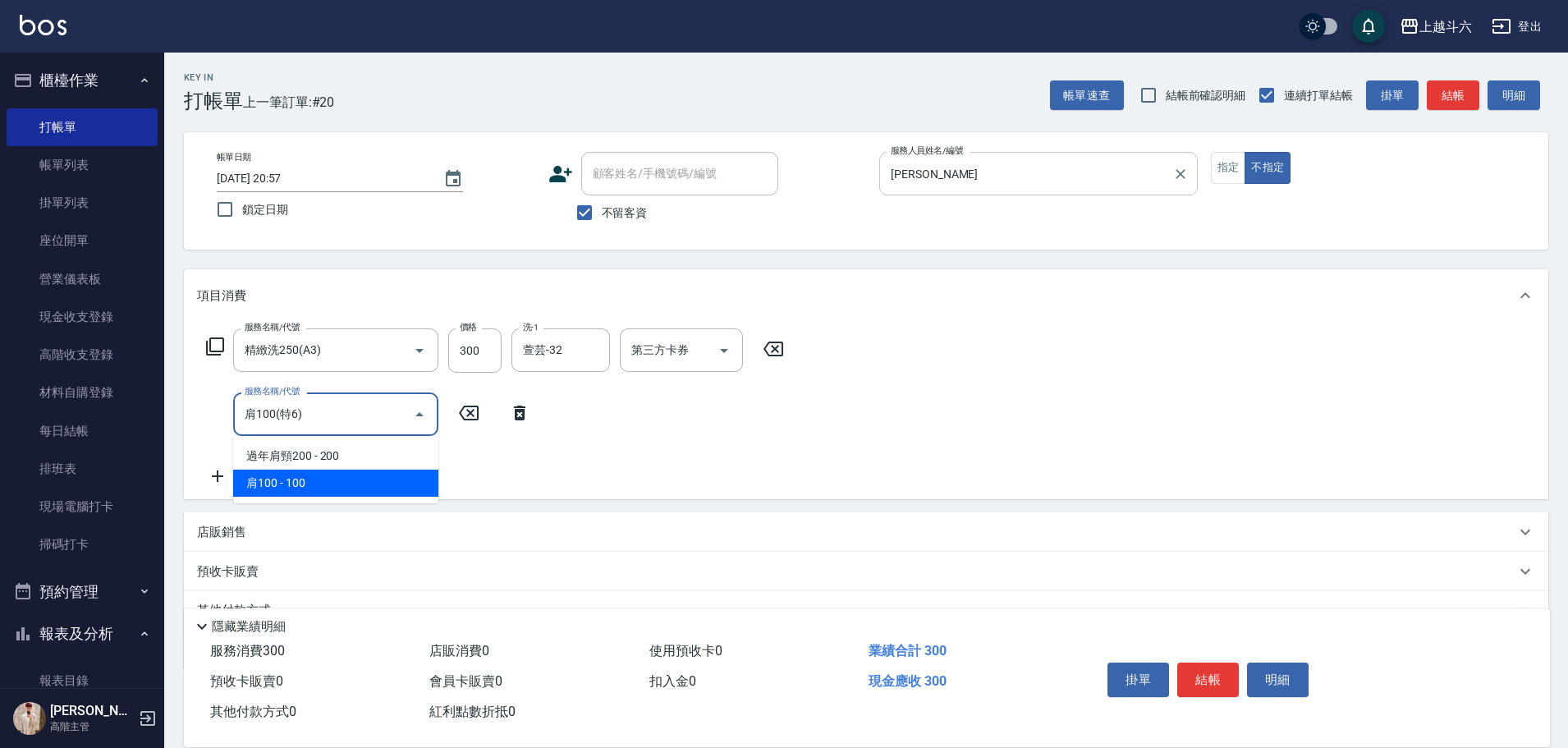
type input "肩100(特6)"
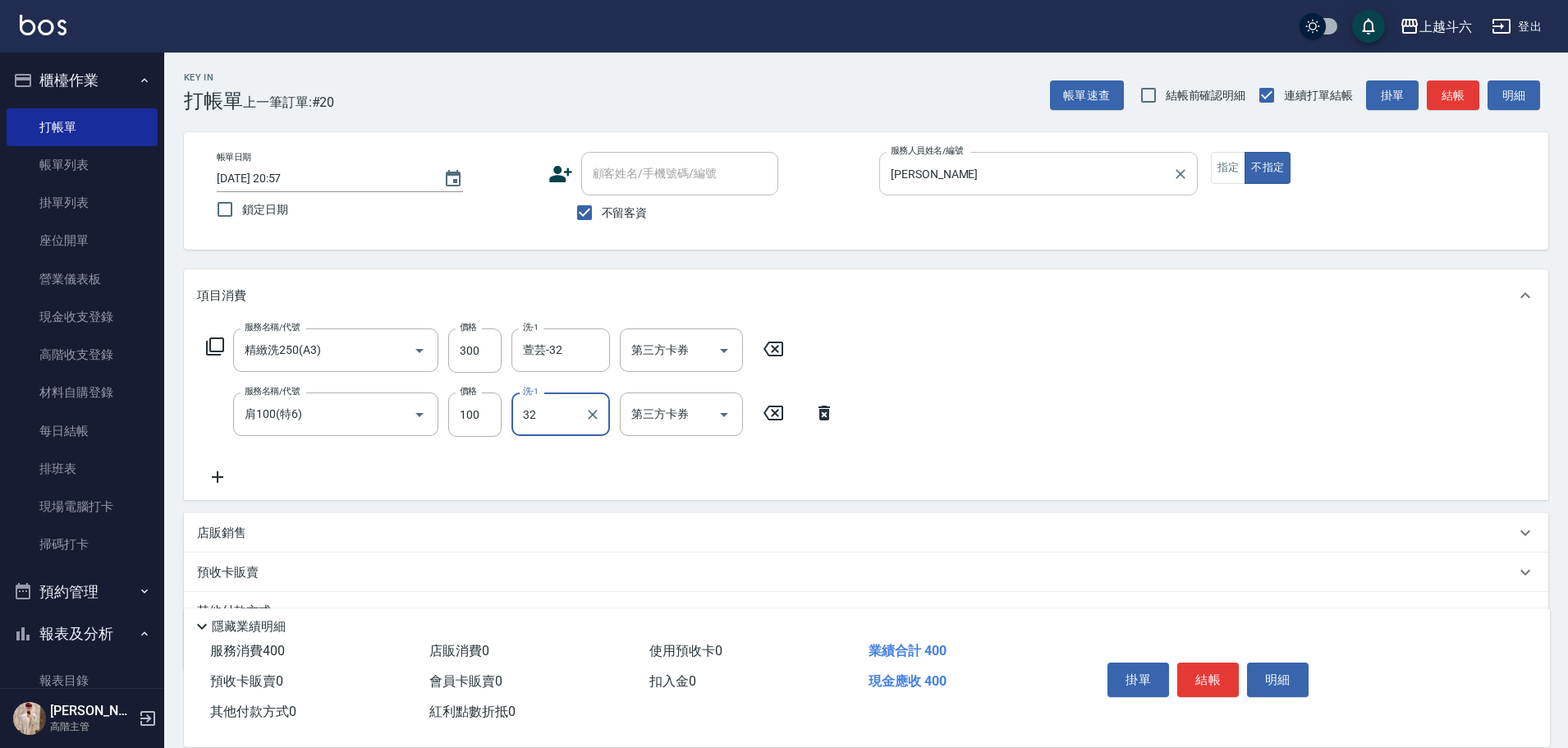
type input "萱芸-32"
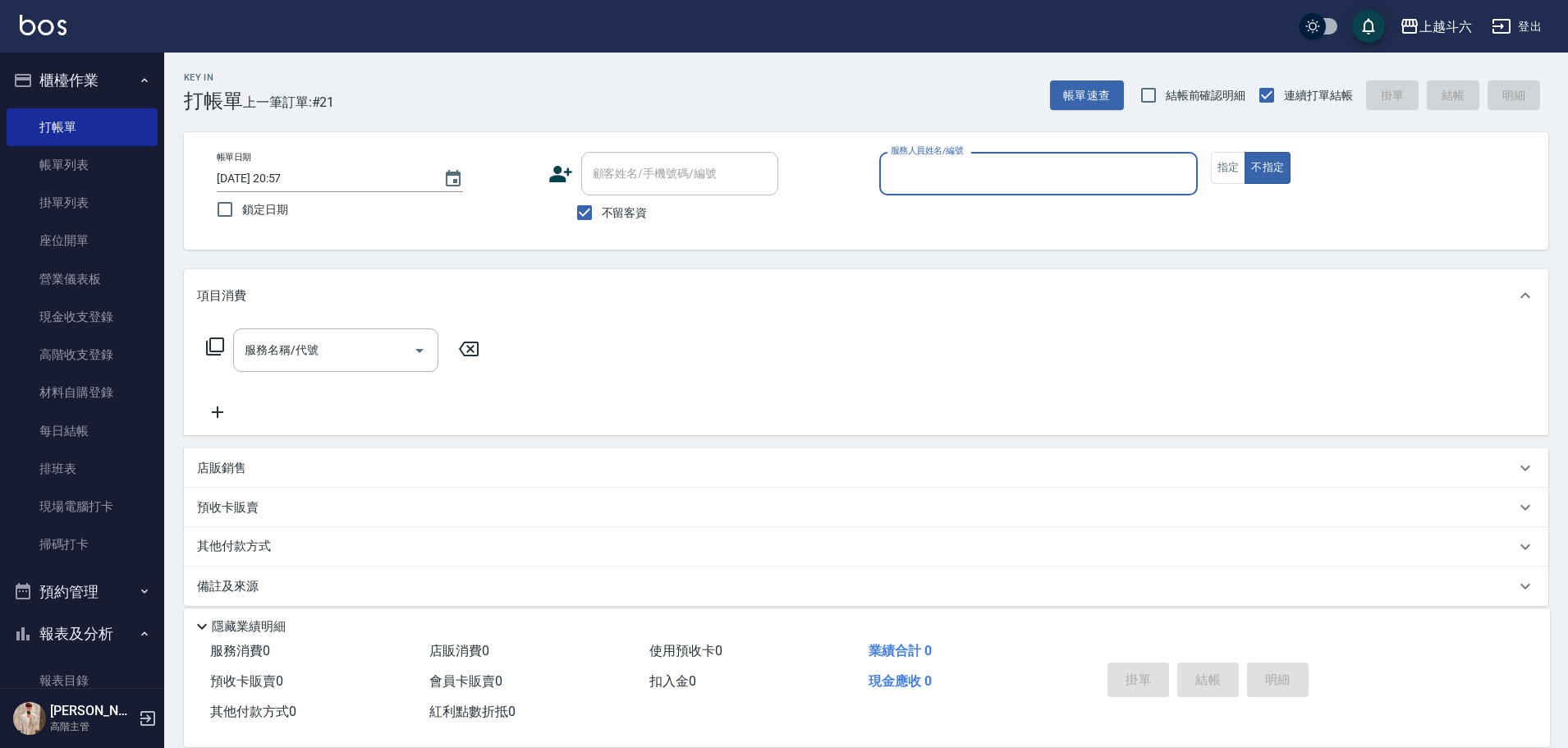
click at [953, 178] on input "服務人員姓名/編號" at bounding box center [1038, 174] width 304 height 28
type input "Lambo藍寶-10"
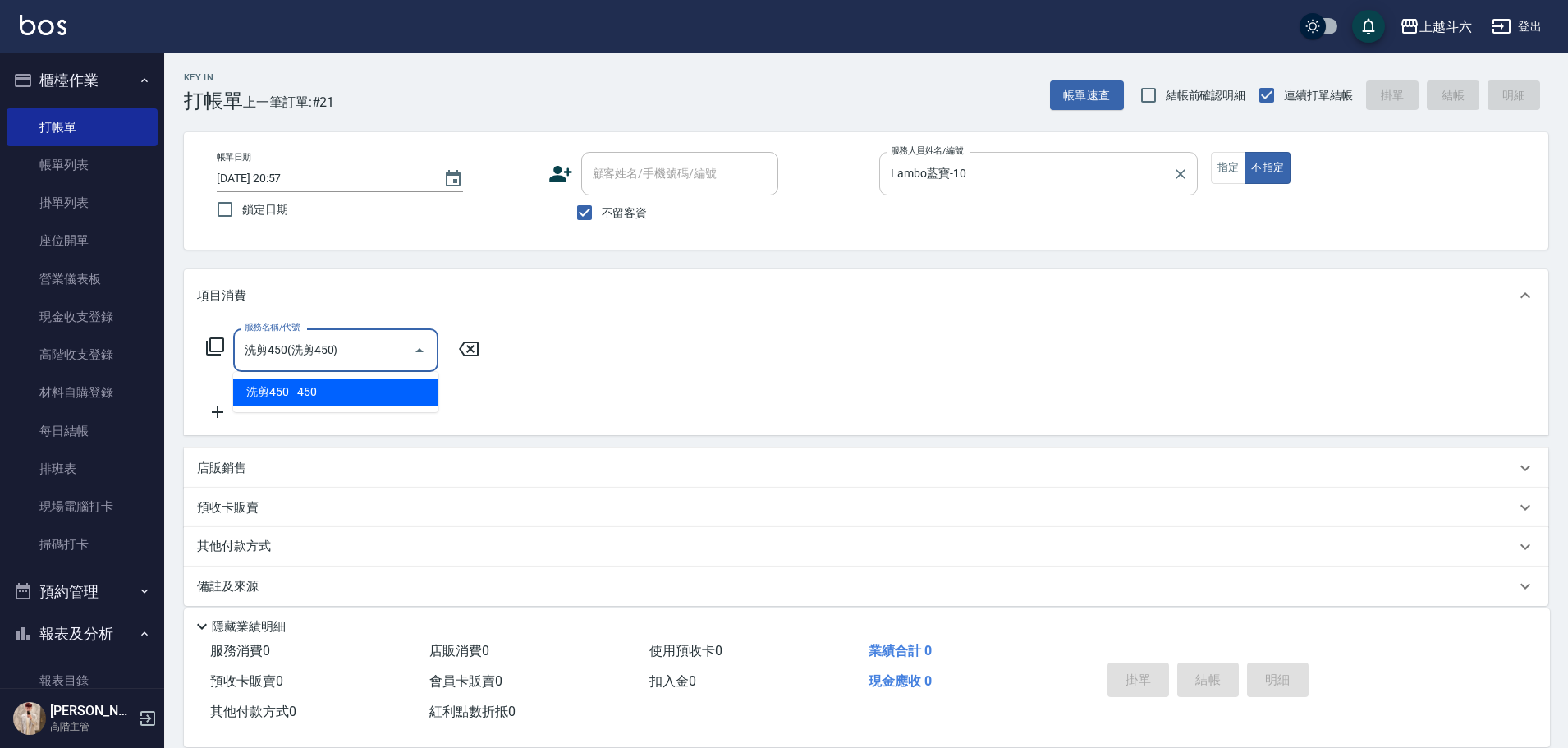
type input "洗剪450"
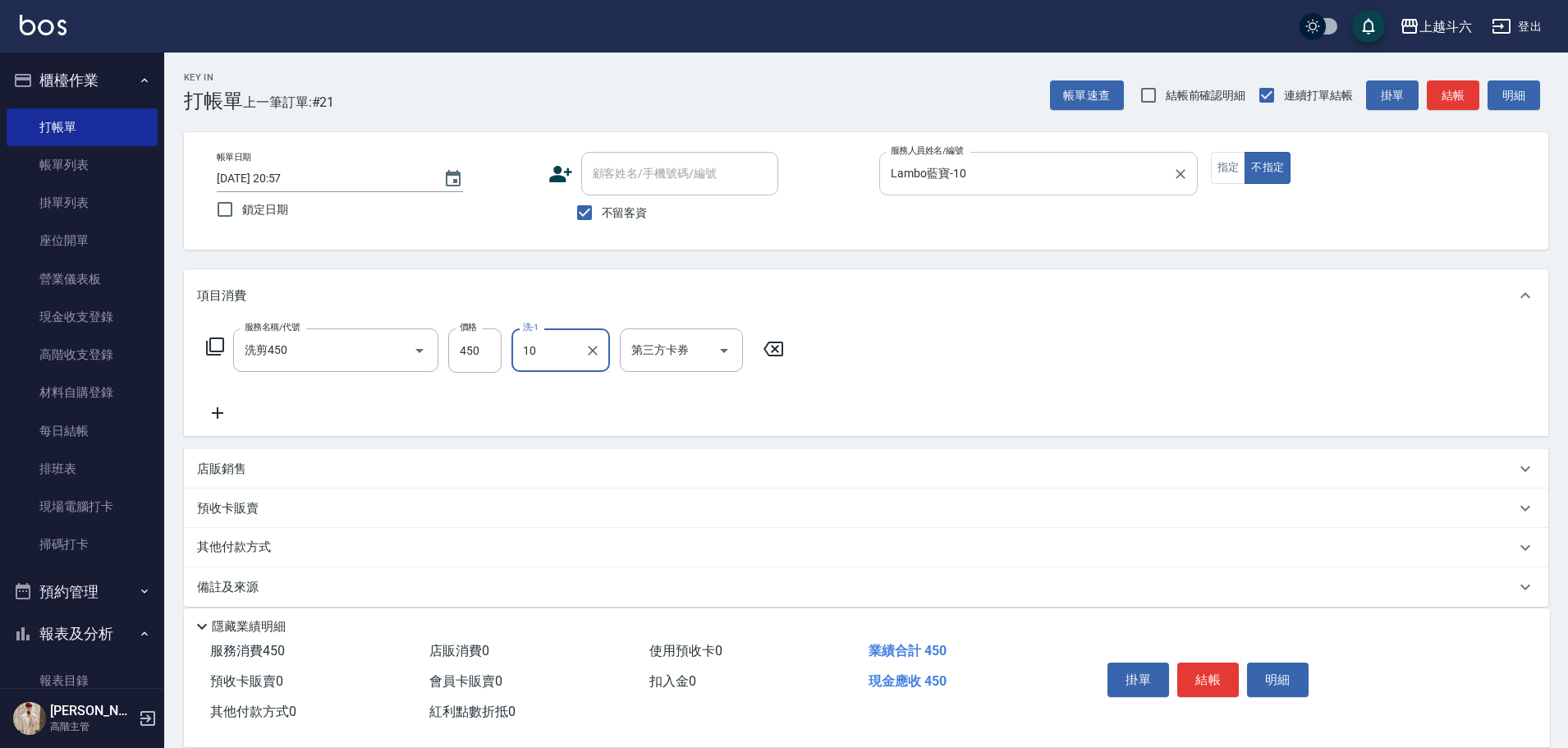
type input "Lambo藍寶-10"
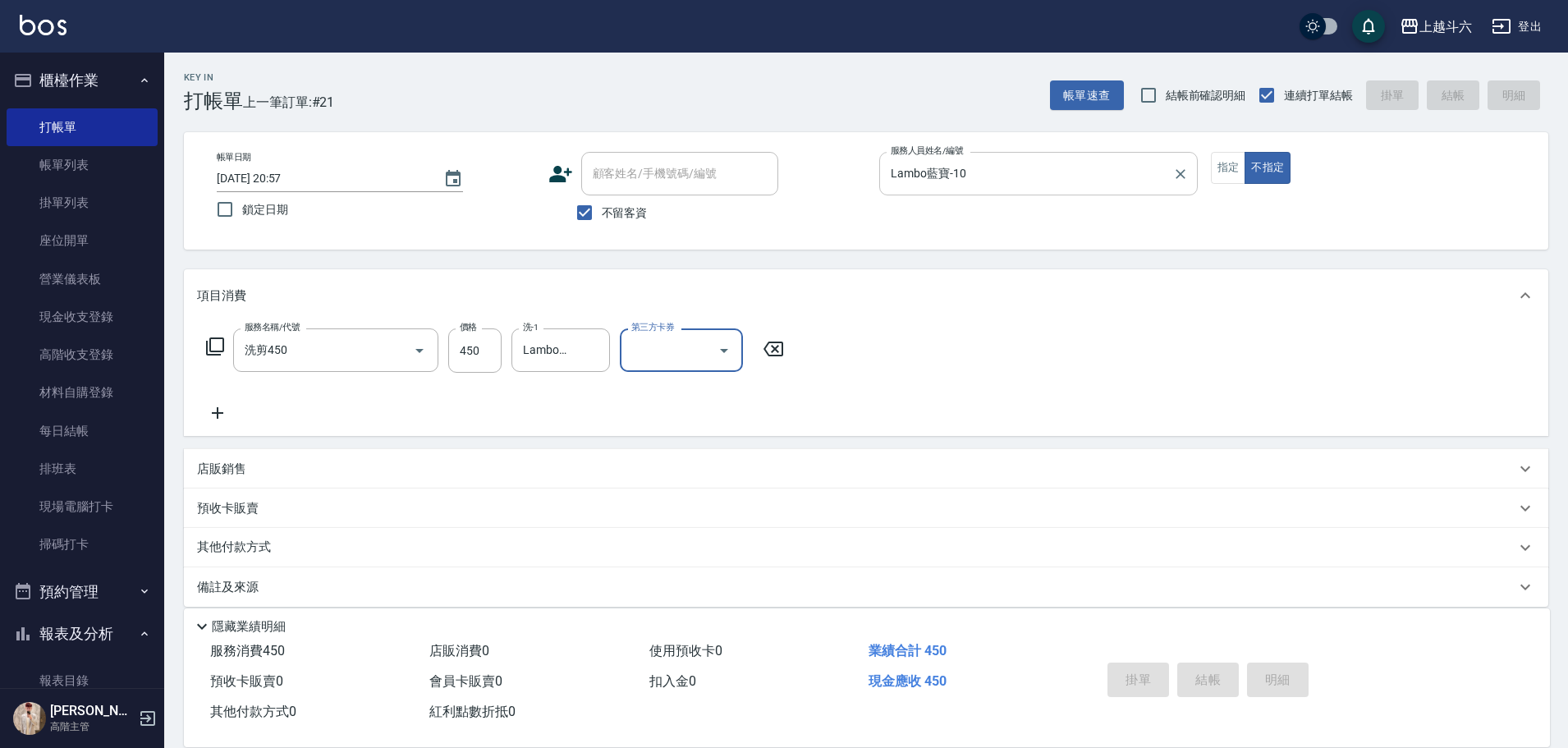
type input "[DATE] 20:58"
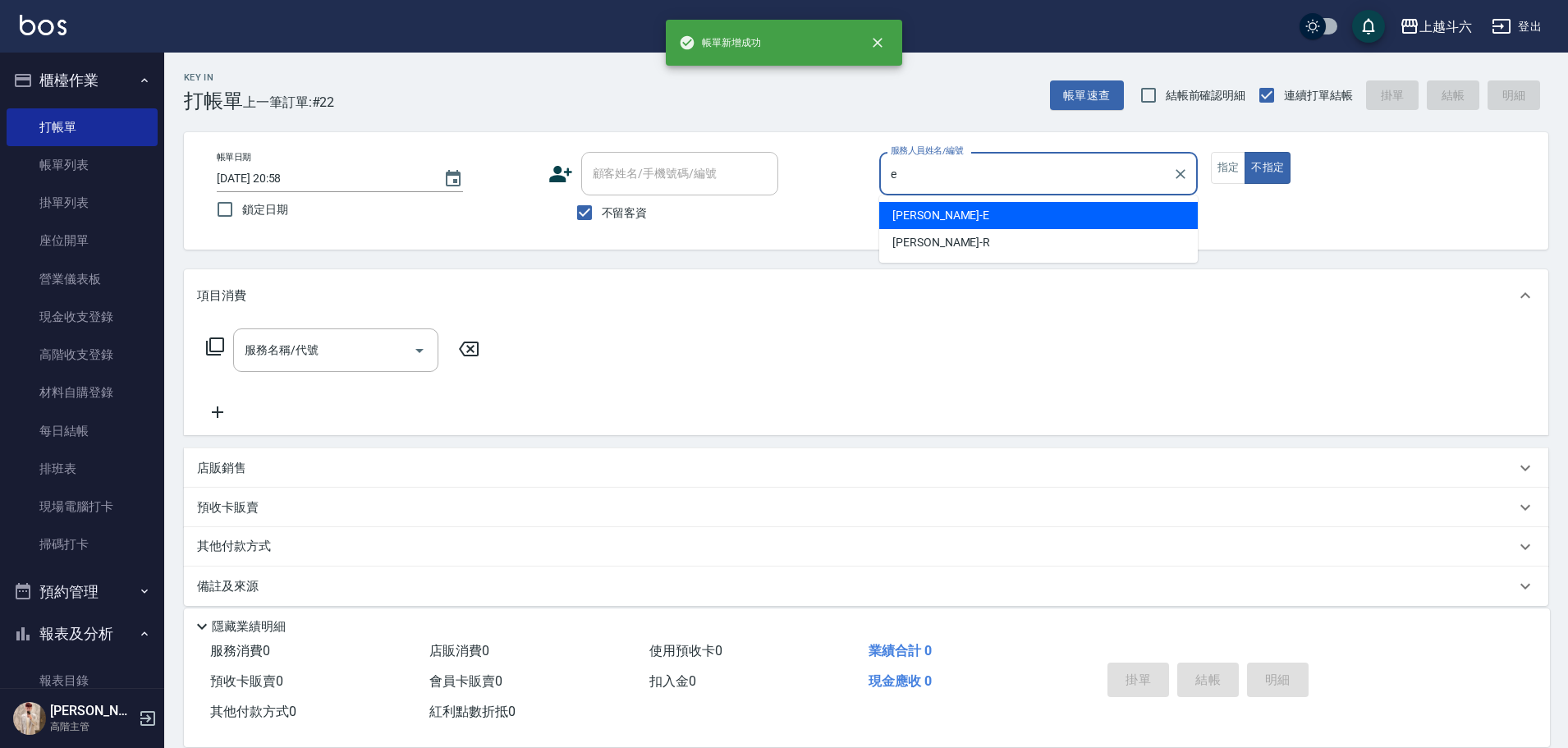
type input "[PERSON_NAME]"
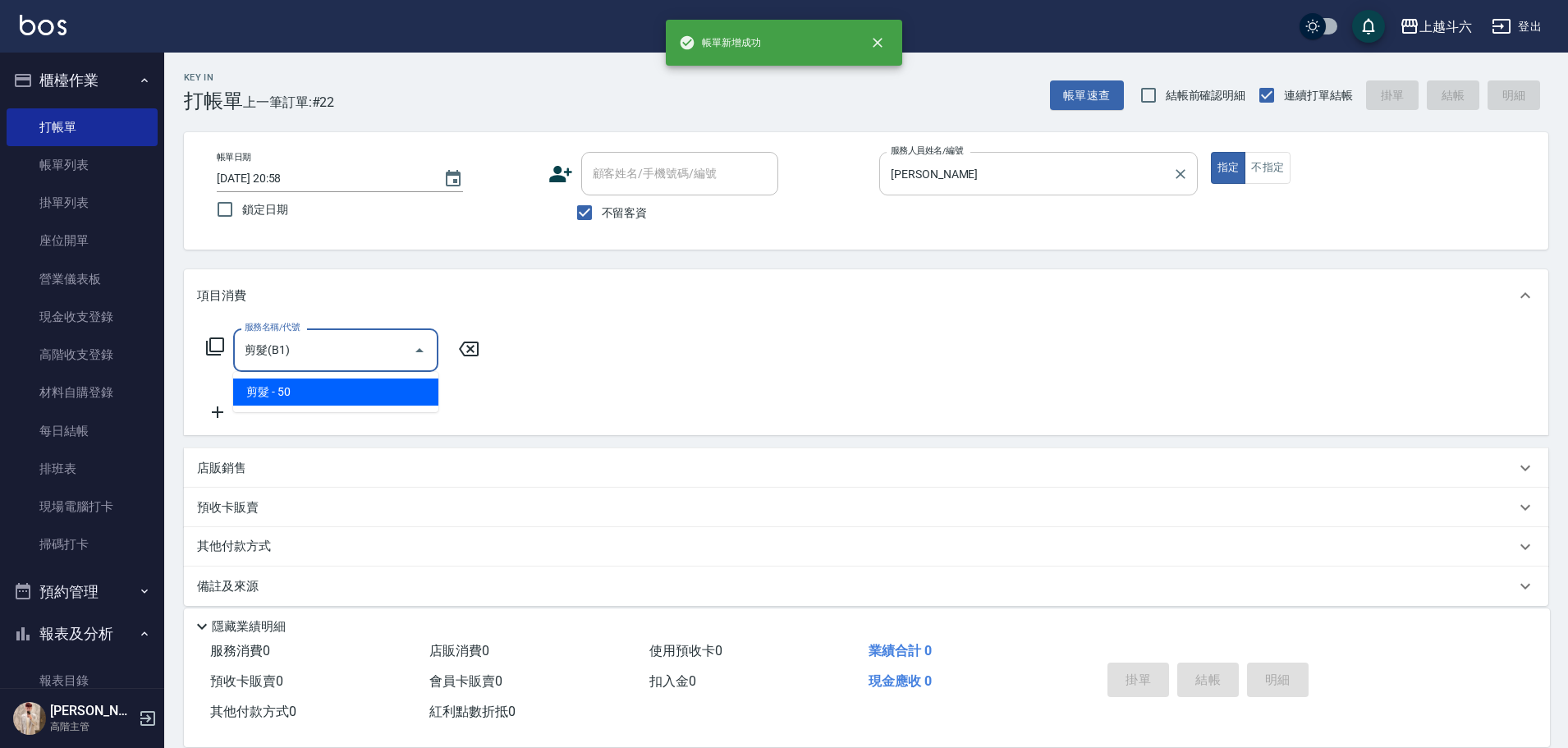
type input "剪髮(B1)"
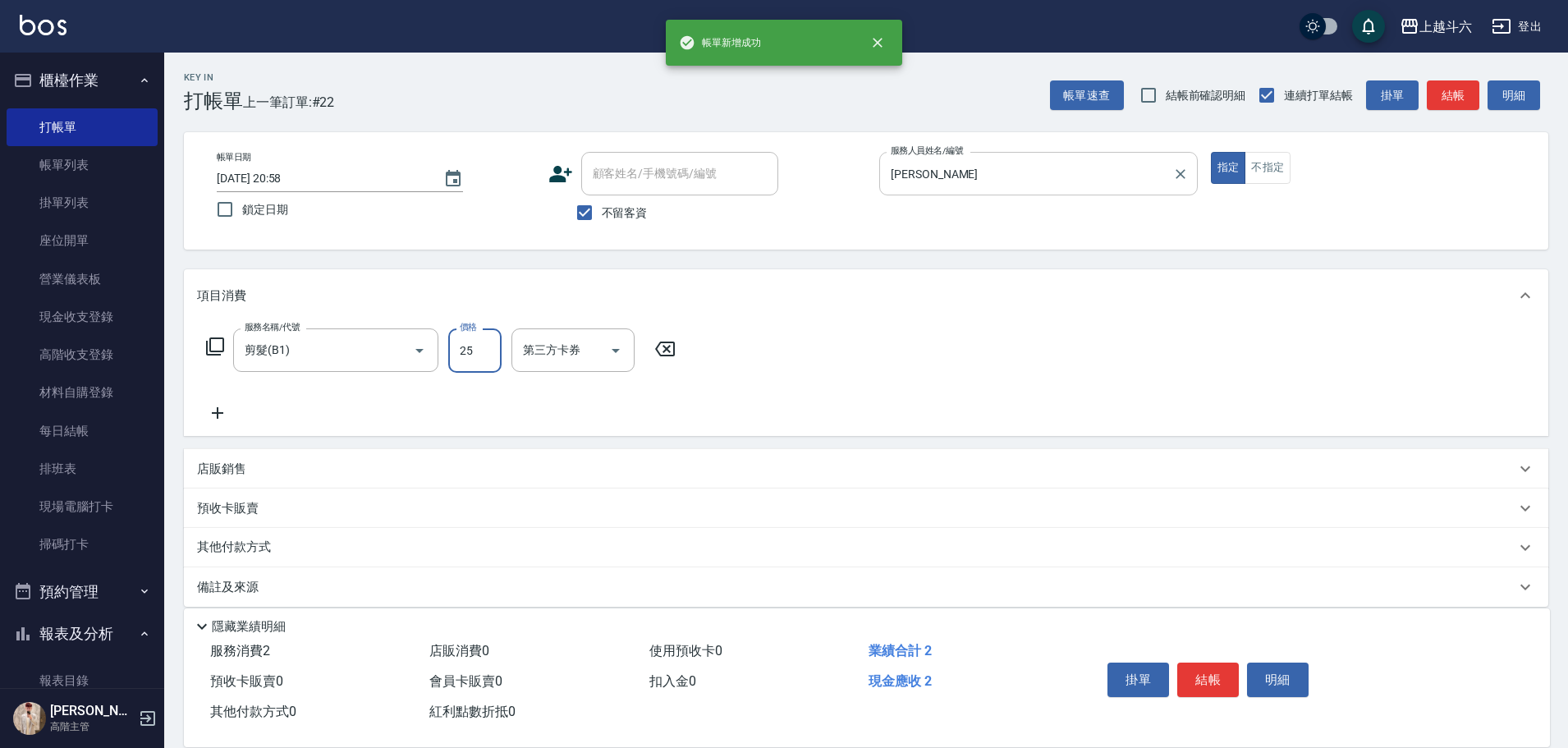
type input "250"
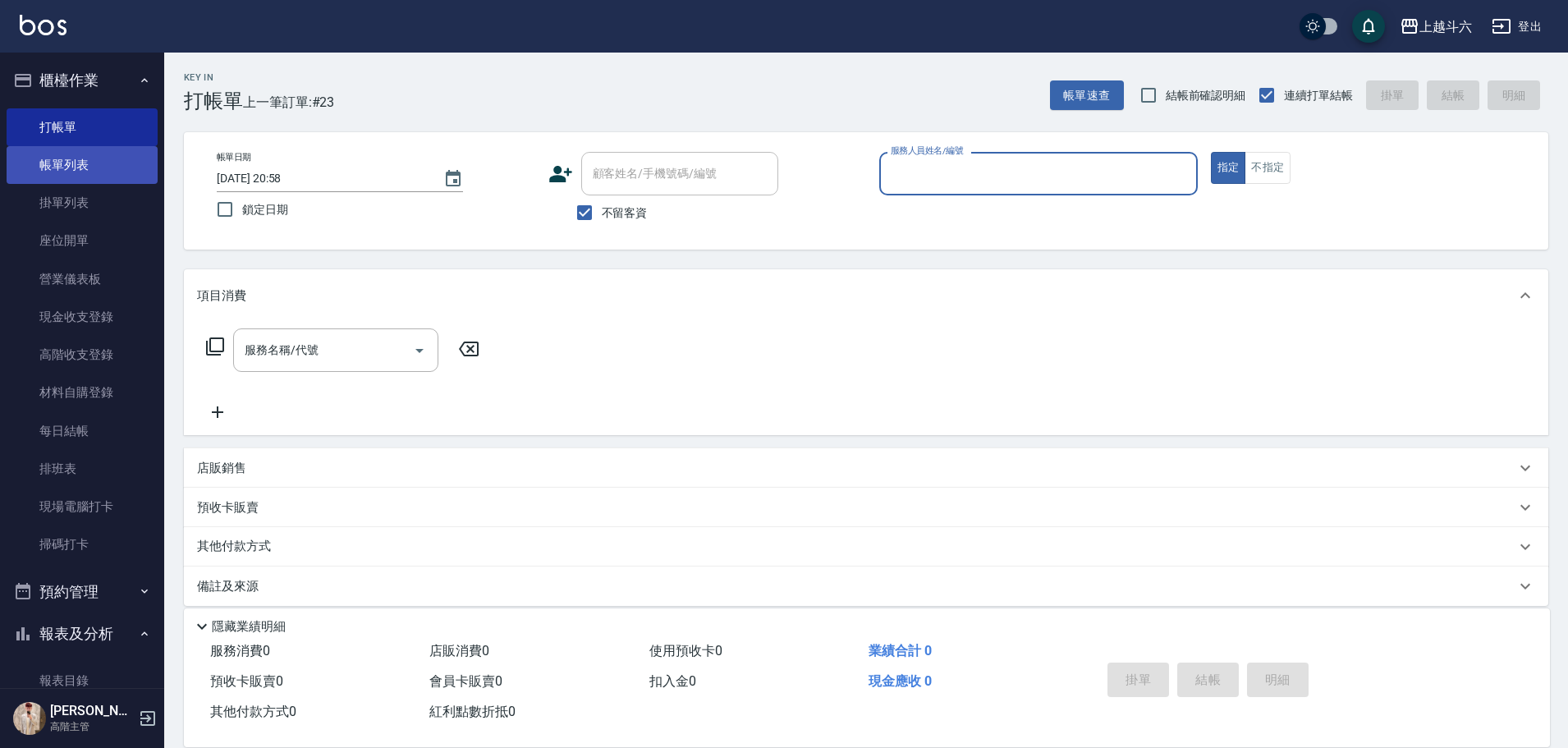
click at [55, 161] on link "帳單列表" at bounding box center [82, 165] width 151 height 38
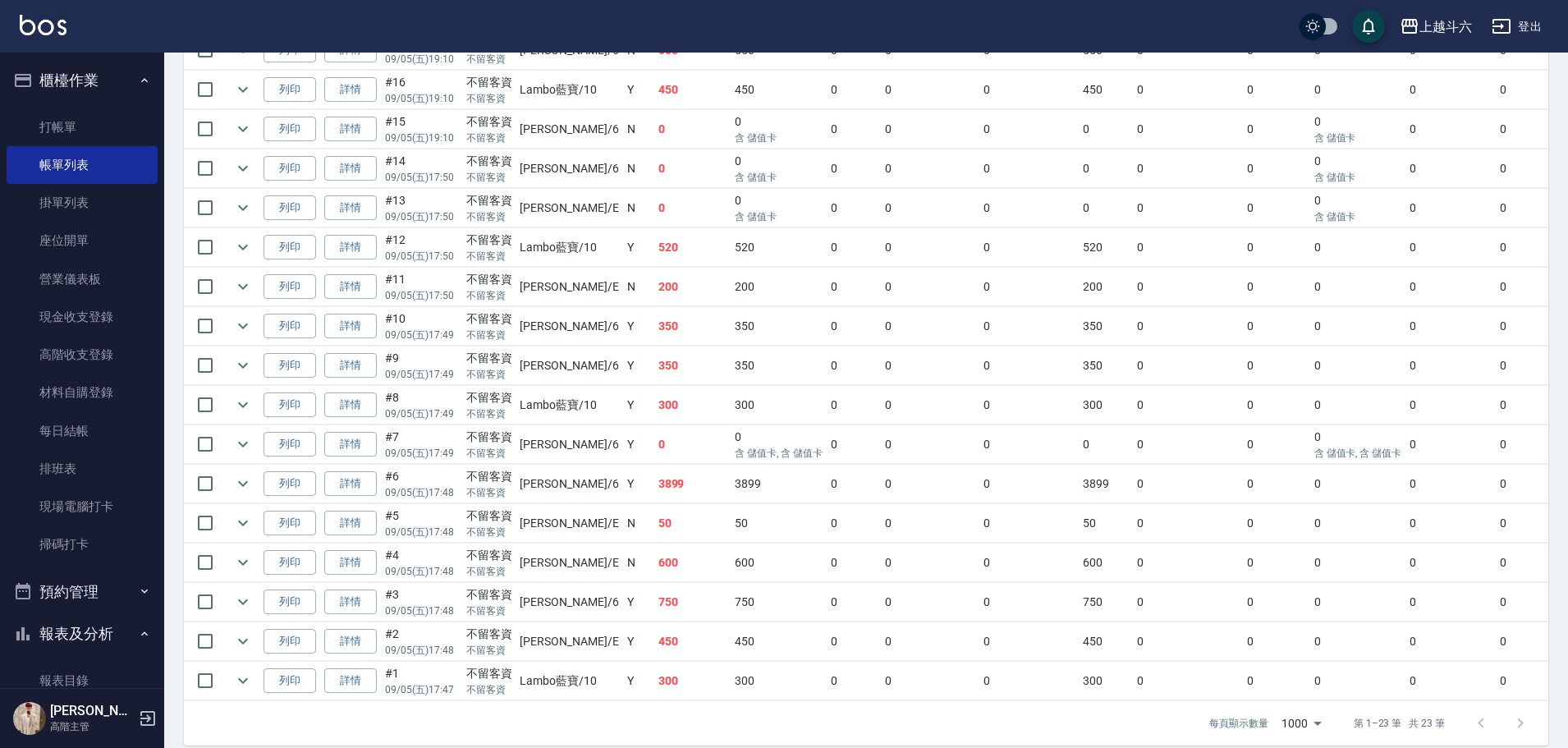
scroll to position [729, 0]
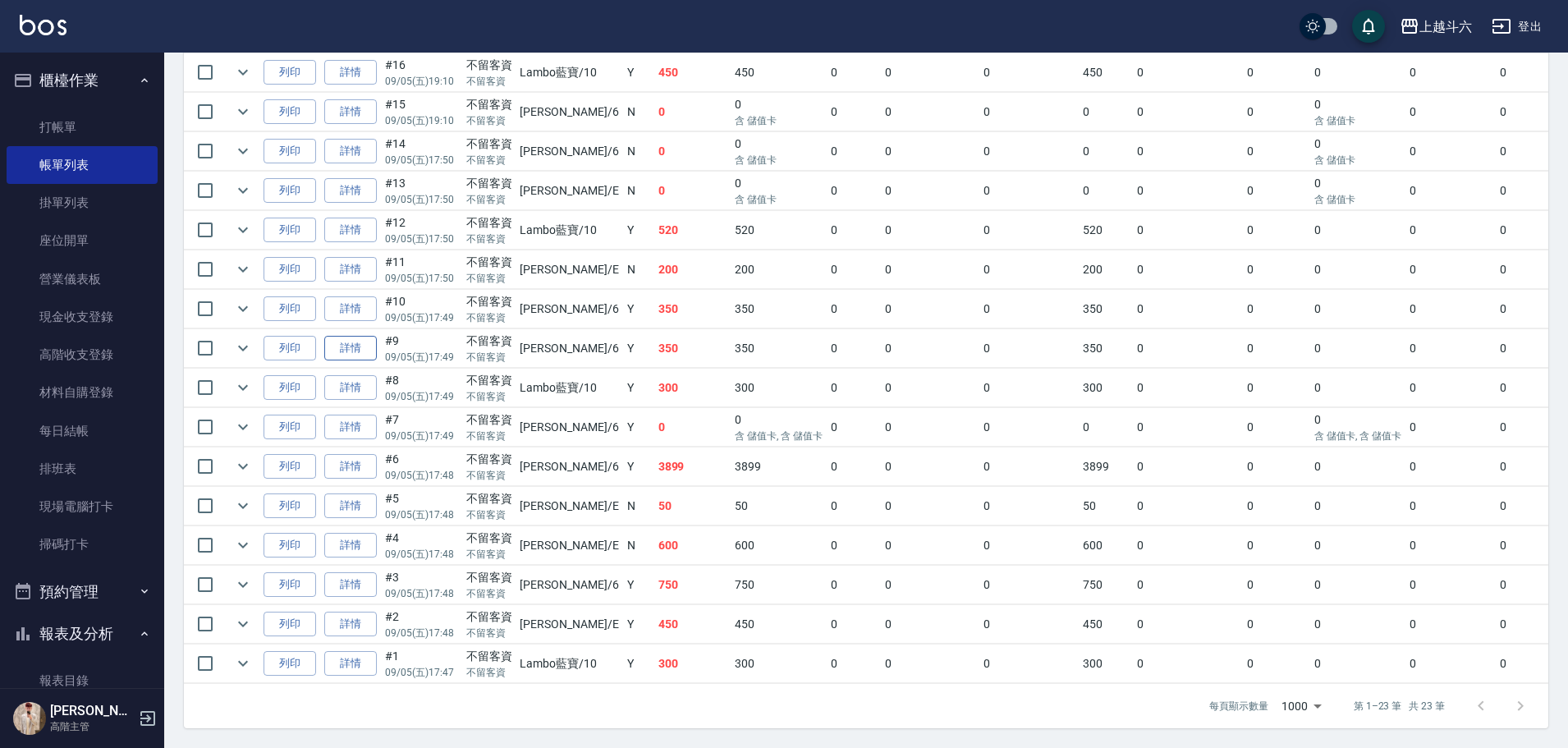
click at [360, 336] on link "詳情" at bounding box center [350, 348] width 52 height 26
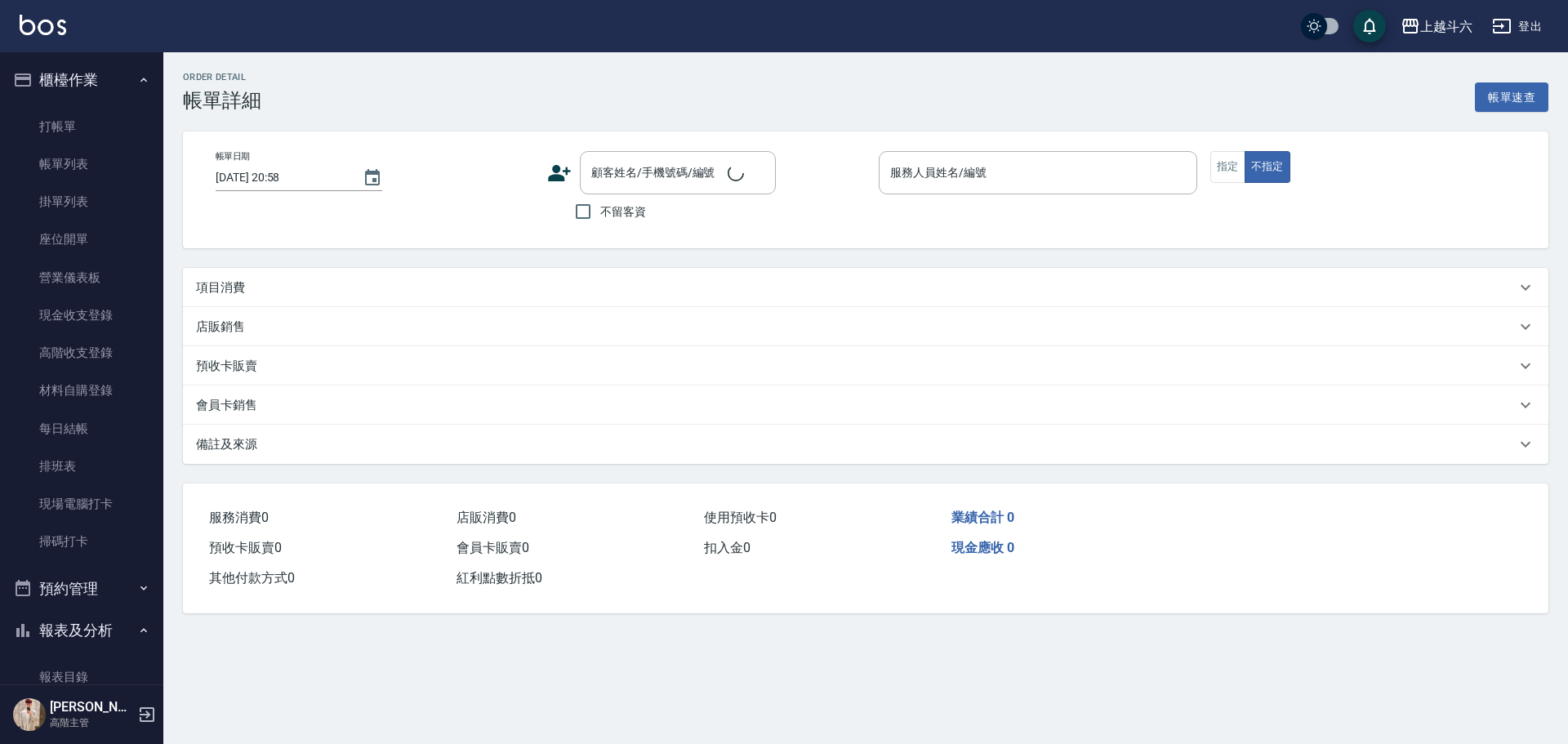
type input "[DATE] 17:49"
checkbox input "true"
type input "[PERSON_NAME]-6"
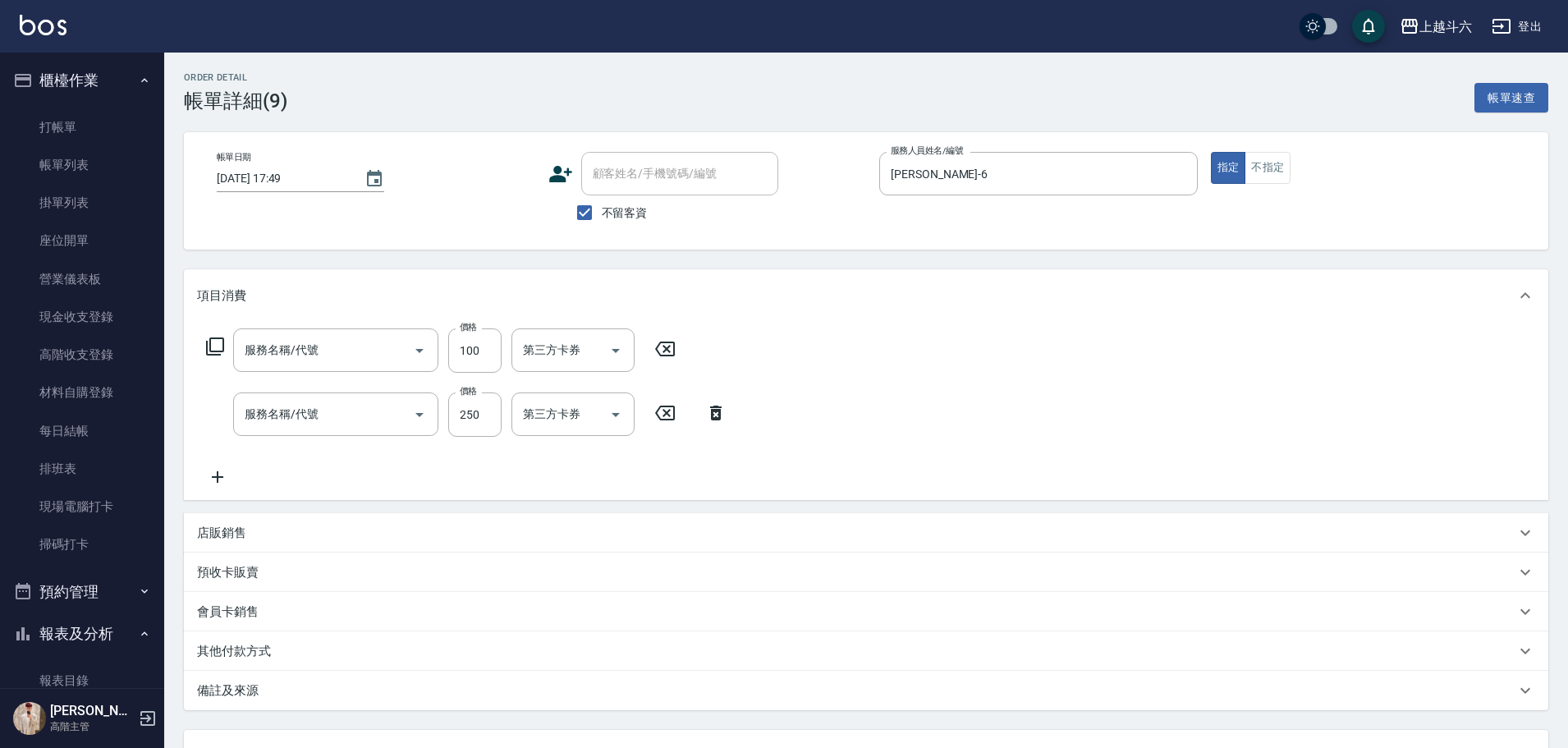
type input "肩100(特6)"
type input "精緻洗250(A3)"
click at [778, 343] on icon at bounding box center [773, 348] width 20 height 15
click at [344, 415] on input "精緻洗250(A3)" at bounding box center [312, 413] width 144 height 28
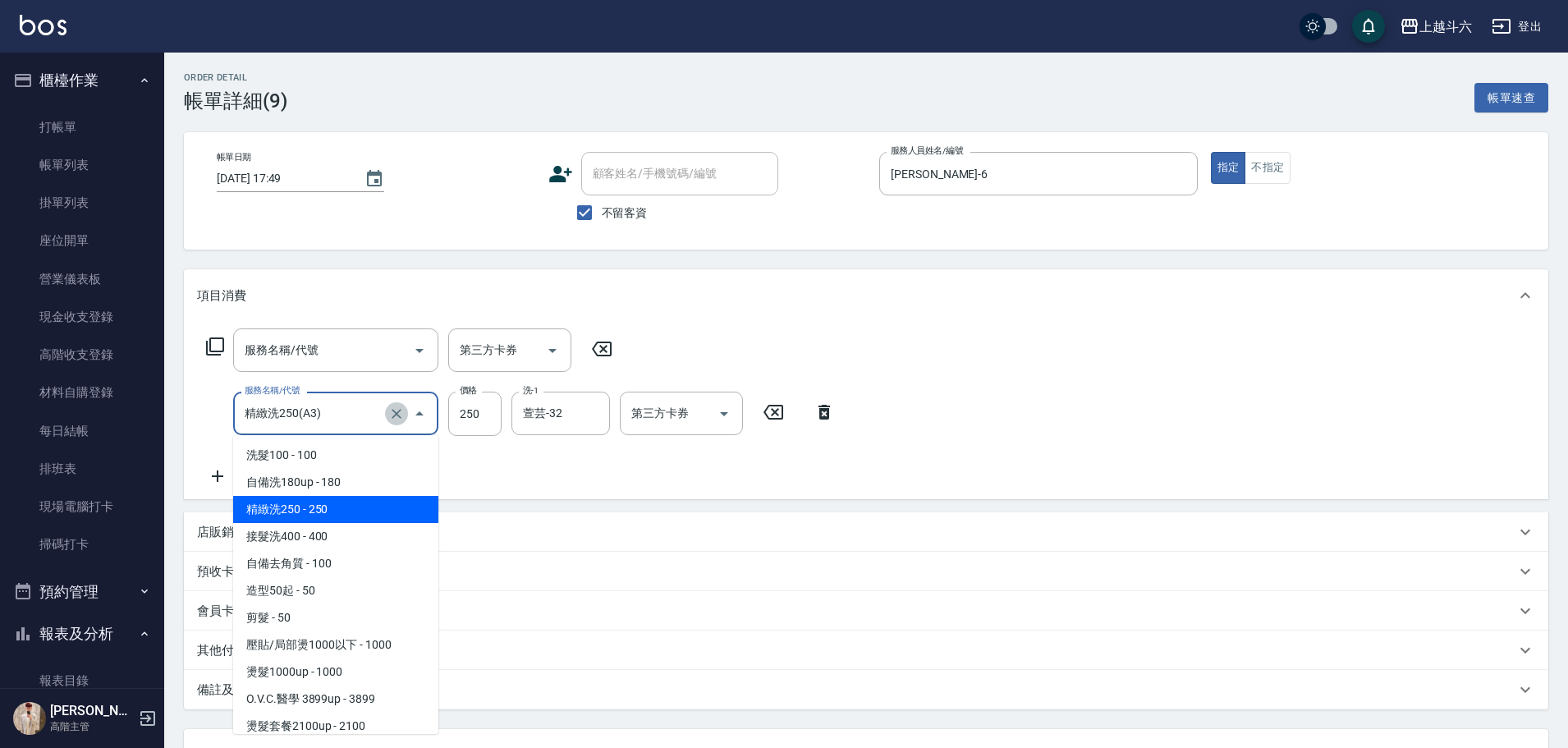
click at [400, 415] on icon "Clear" at bounding box center [396, 414] width 17 height 17
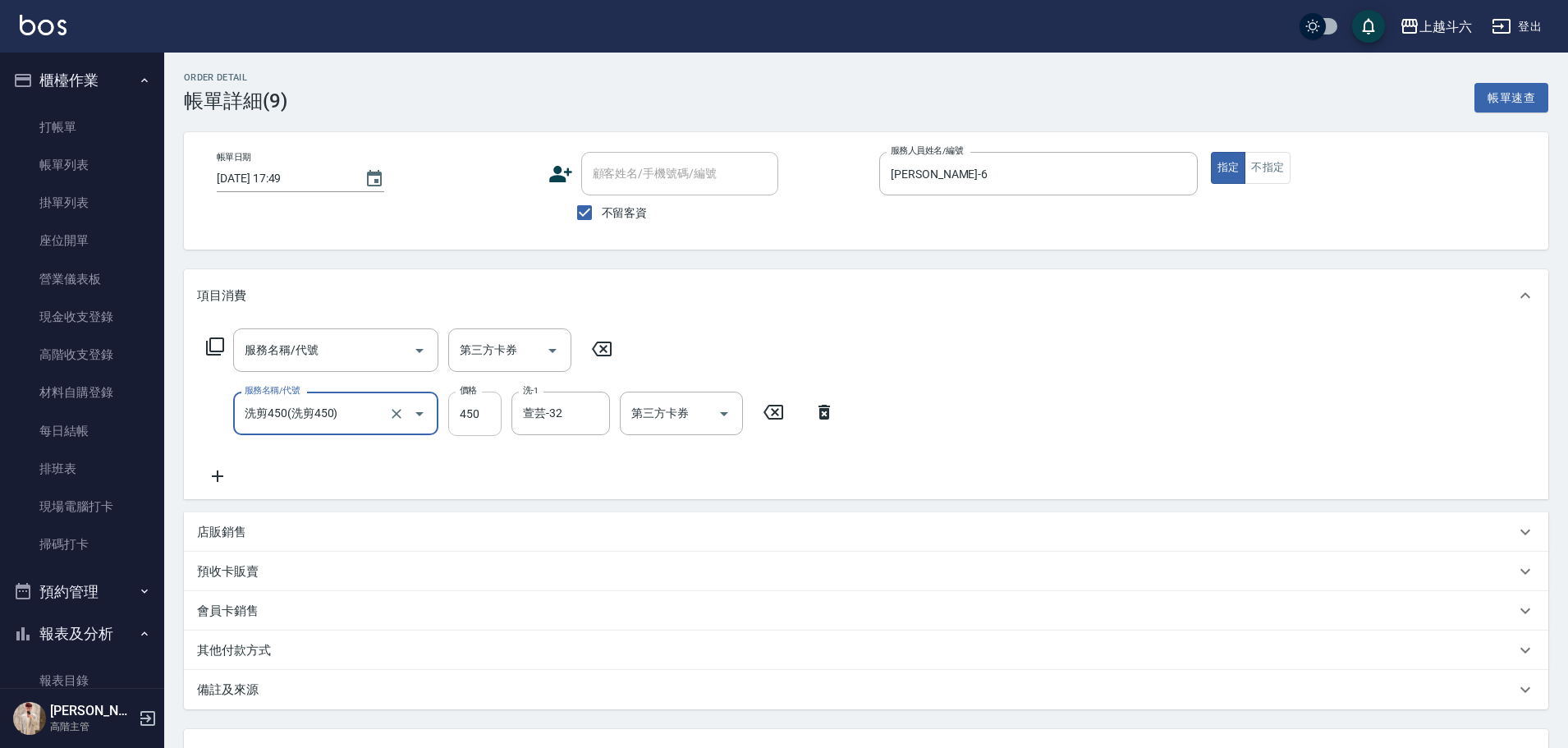
type input "洗剪450"
click at [466, 417] on input "450" at bounding box center [475, 414] width 53 height 44
type input "600"
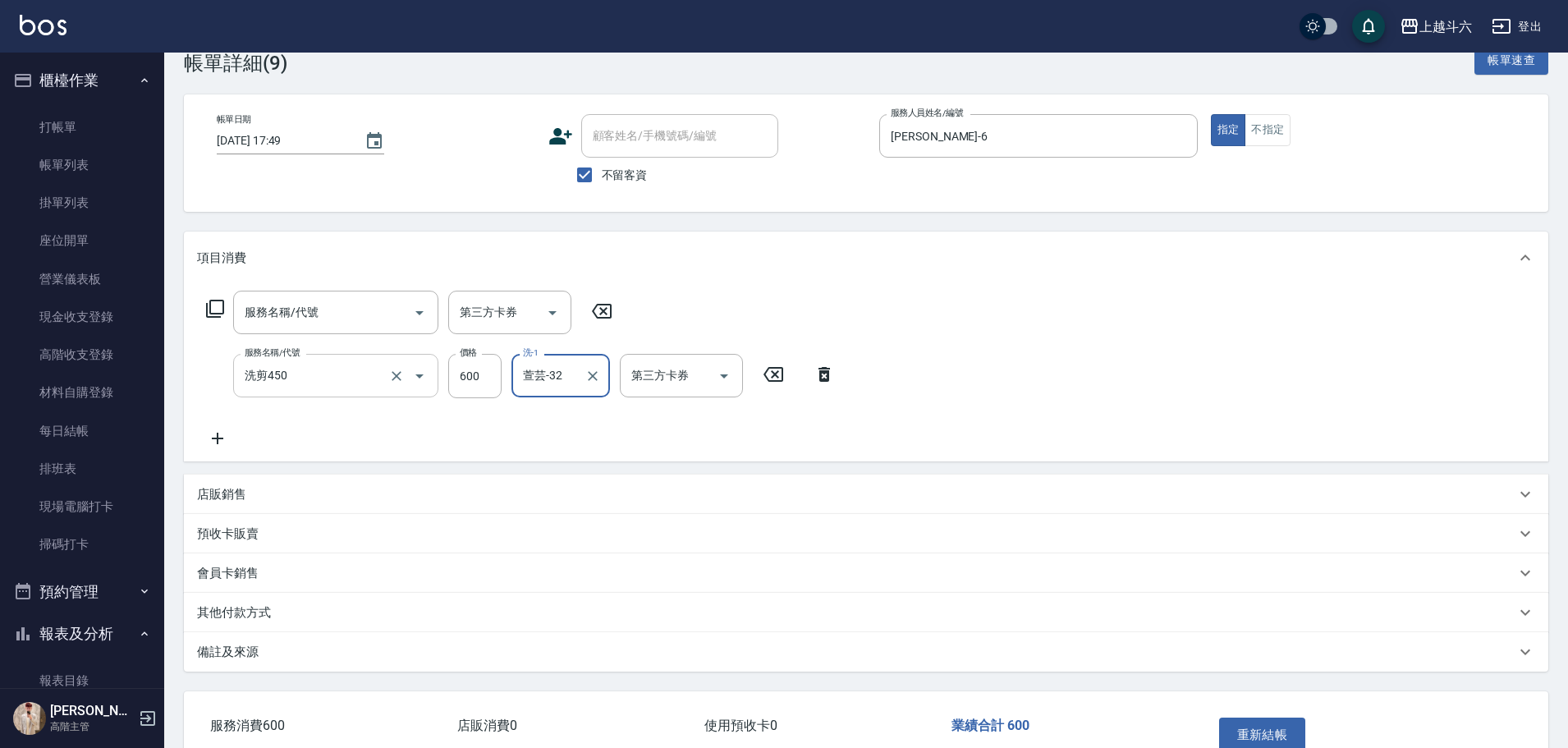
scroll to position [139, 0]
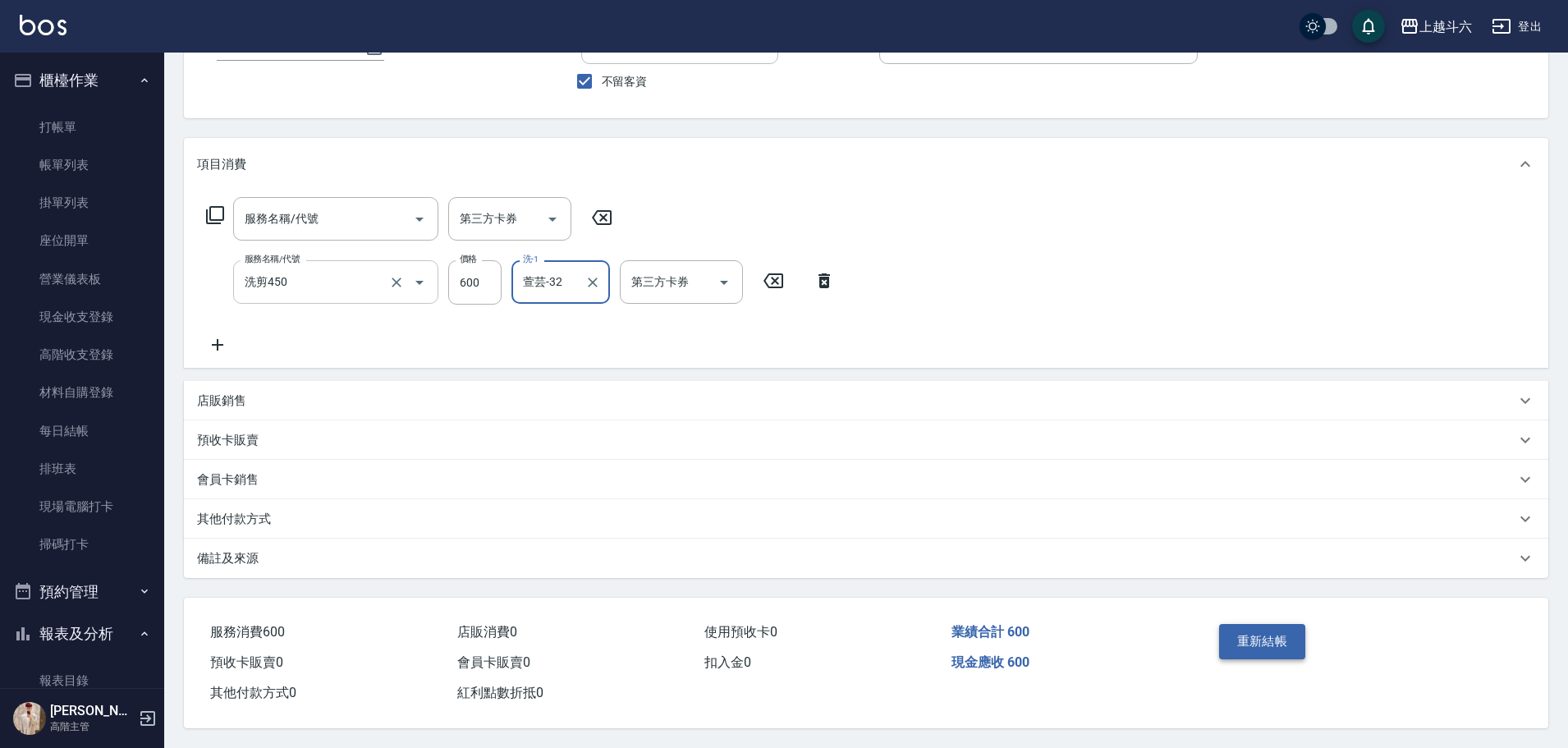
click at [1252, 624] on button "重新結帳" at bounding box center [1263, 641] width 87 height 35
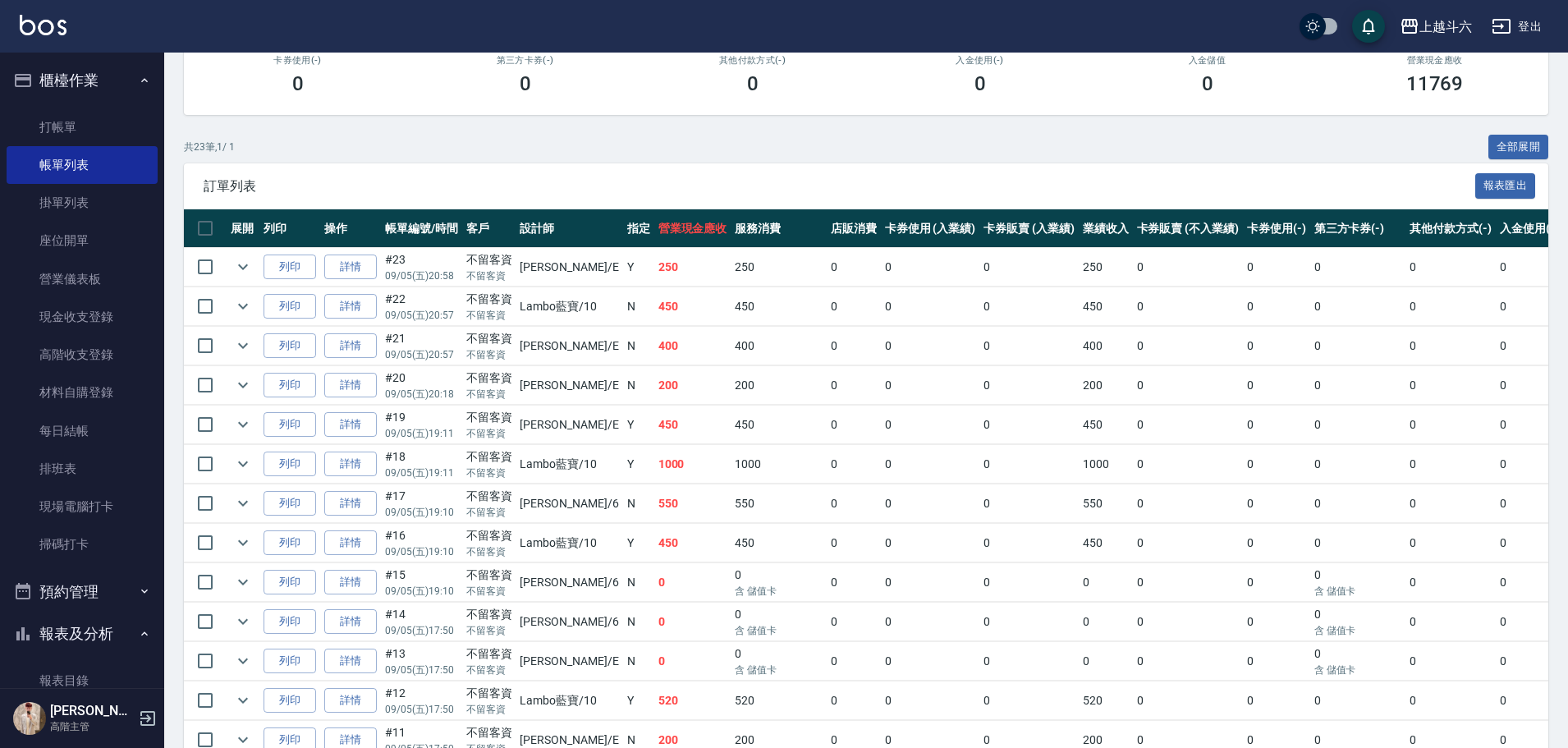
scroll to position [410, 0]
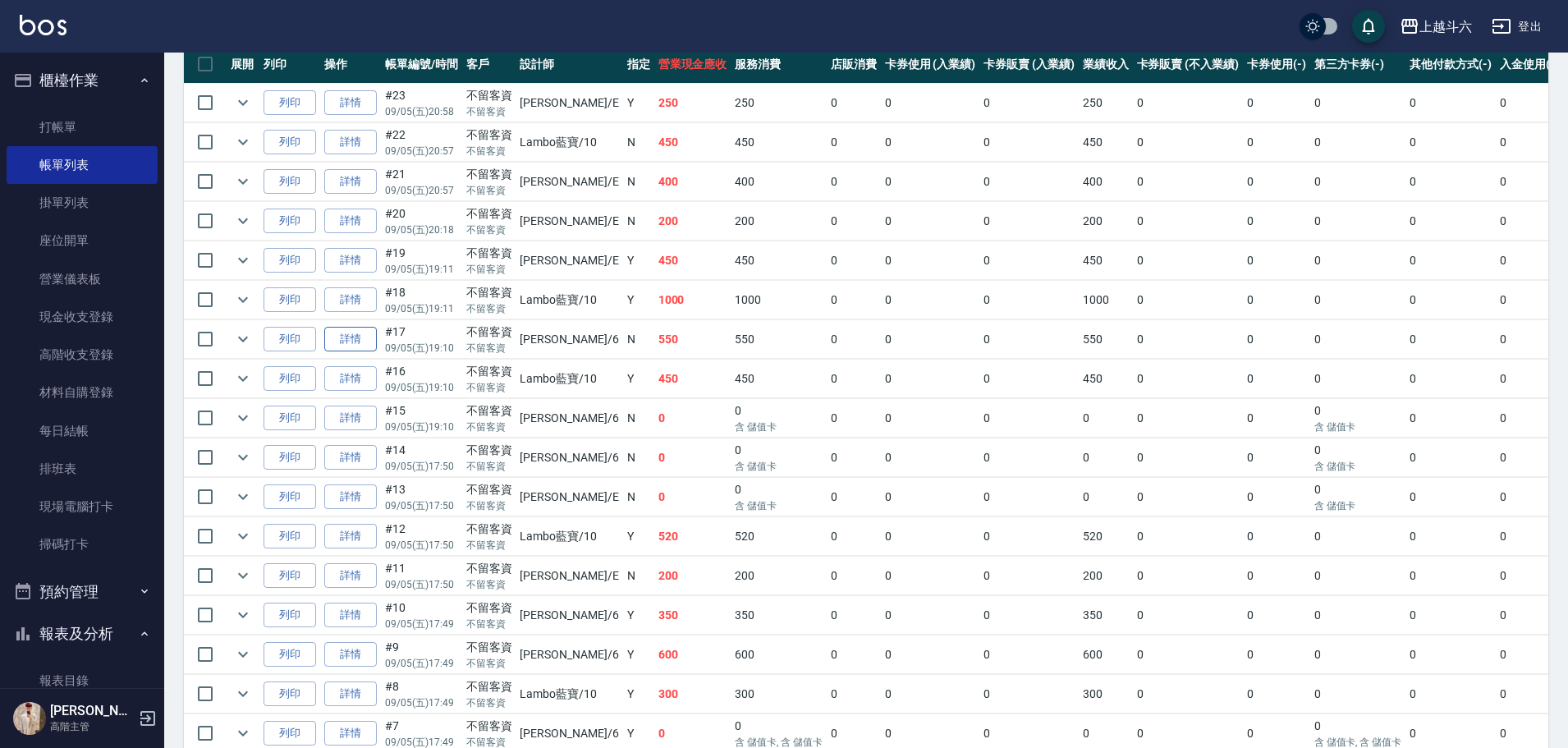
click at [340, 339] on link "詳情" at bounding box center [350, 339] width 52 height 26
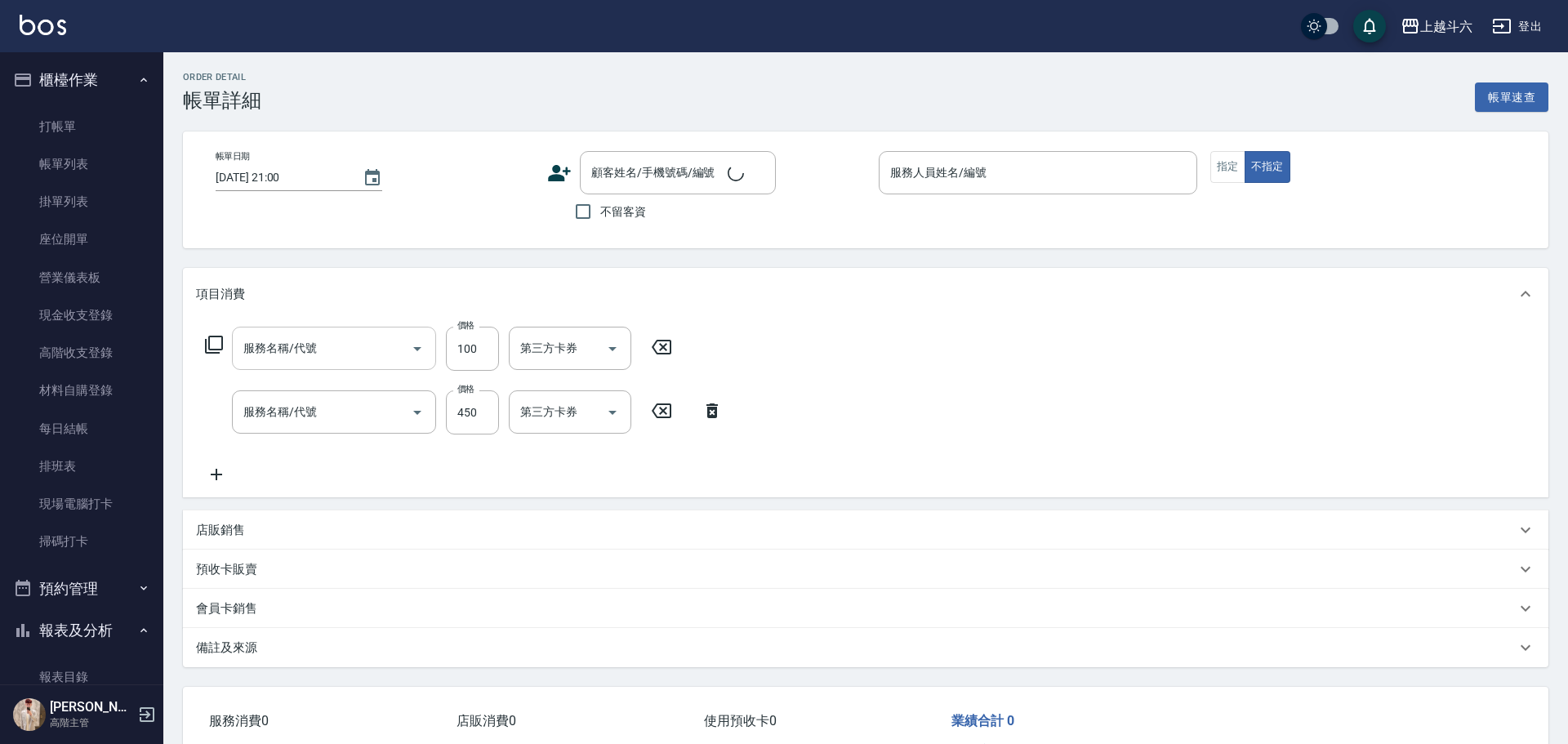
type input "[DATE] 19:10"
checkbox input "true"
type input "[PERSON_NAME]-6"
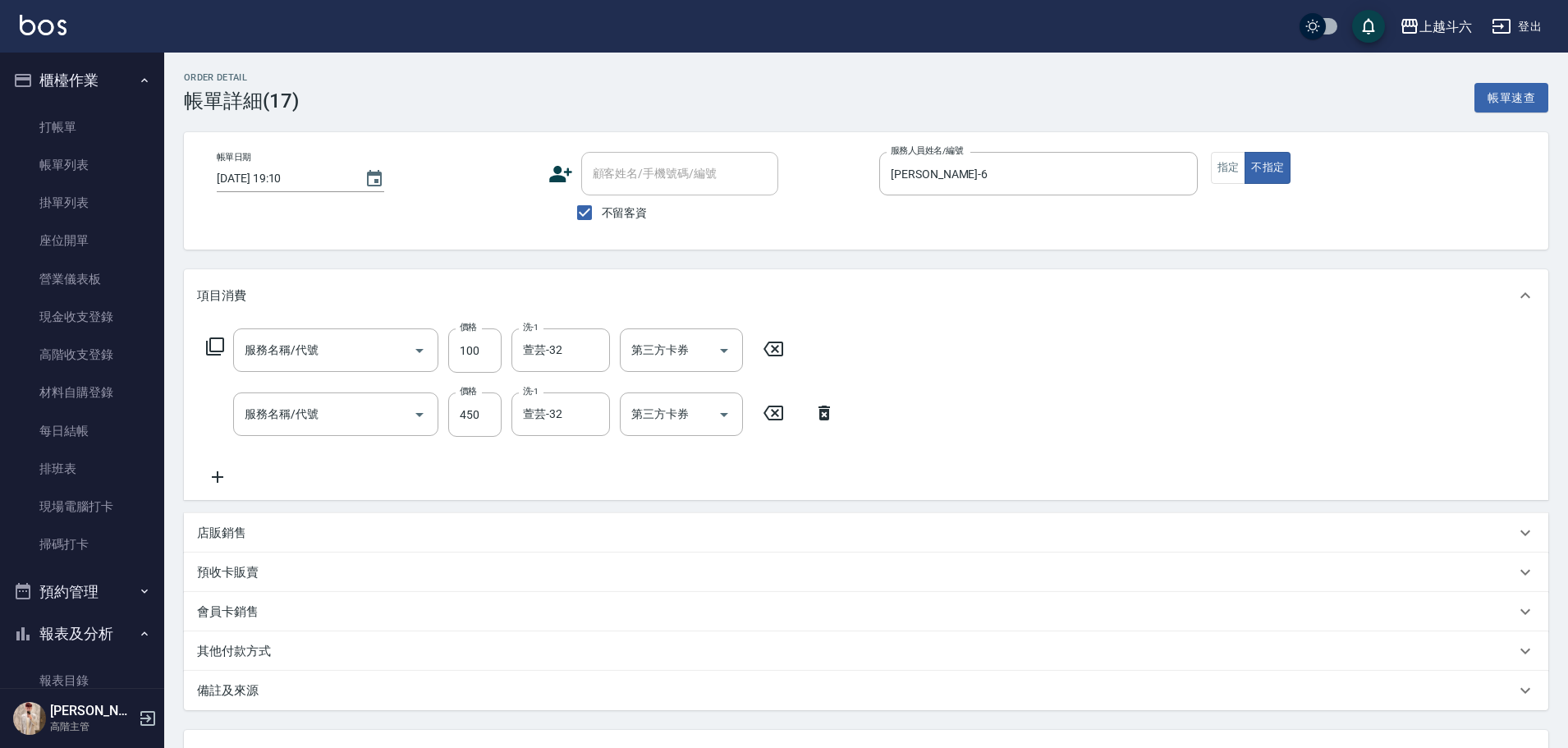
type input "肩100(特6)"
type input "洗剪450"
click at [1175, 175] on icon "Clear" at bounding box center [1181, 174] width 17 height 17
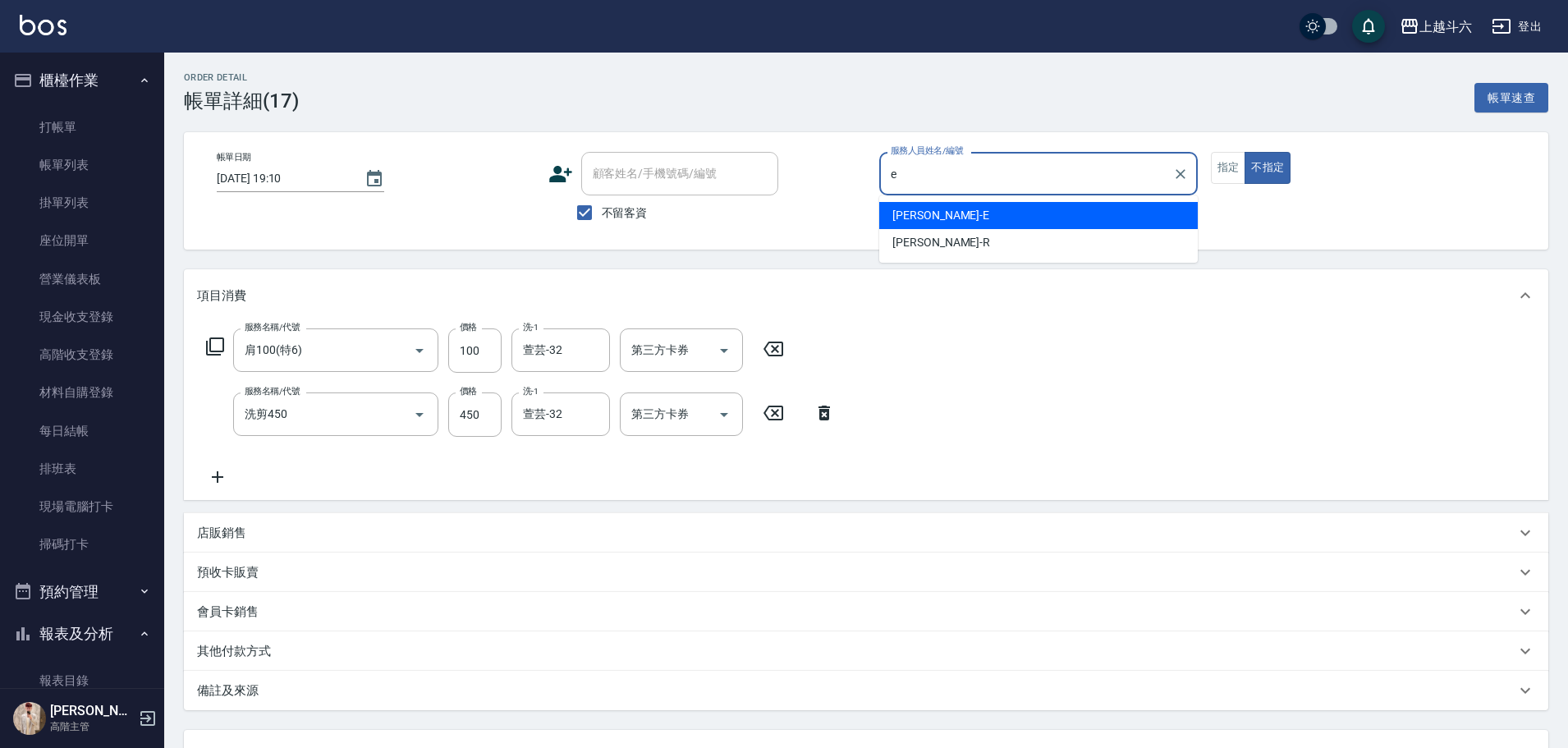
type input "[PERSON_NAME]"
type button "false"
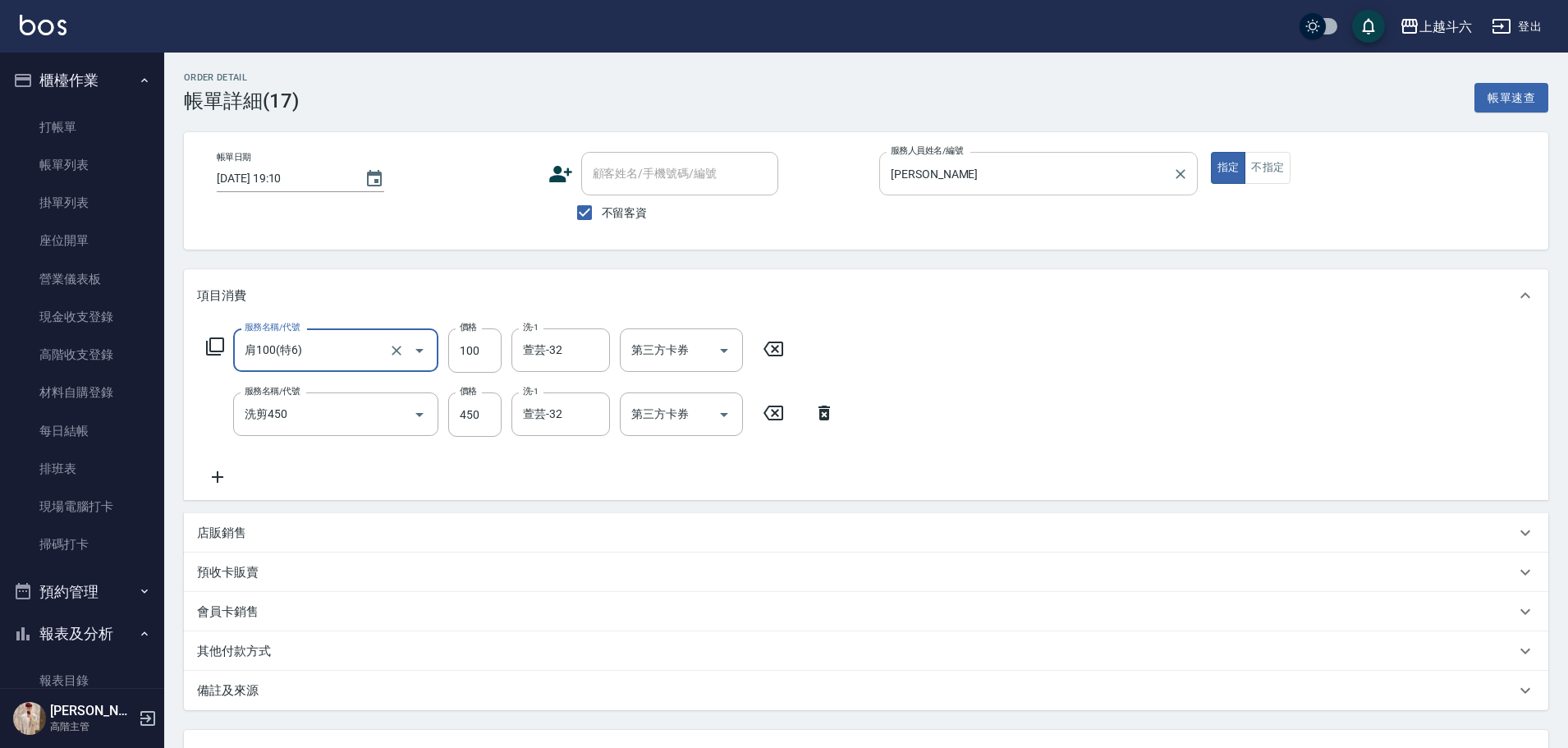
click at [825, 413] on icon at bounding box center [824, 413] width 41 height 19
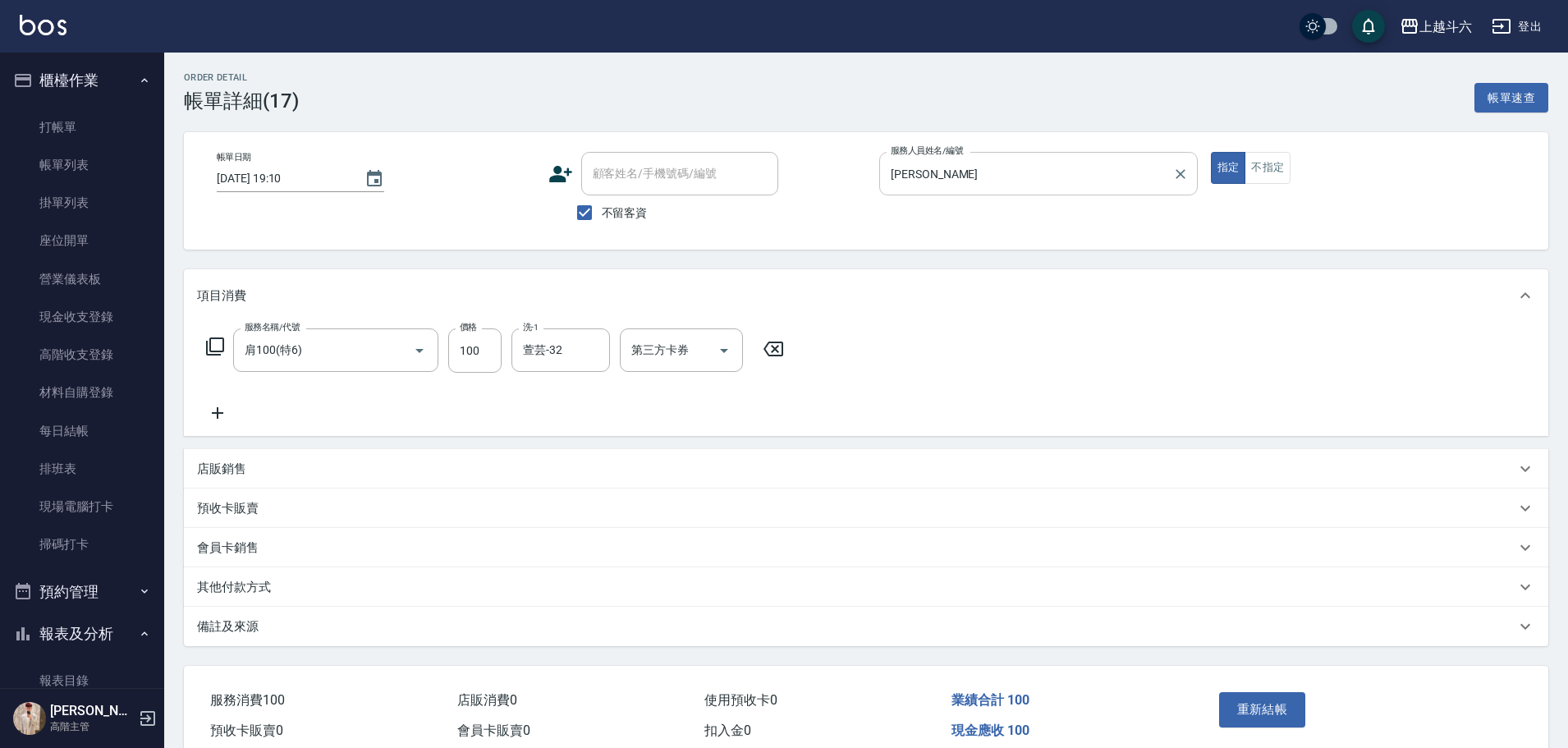
click at [770, 347] on icon at bounding box center [773, 349] width 41 height 19
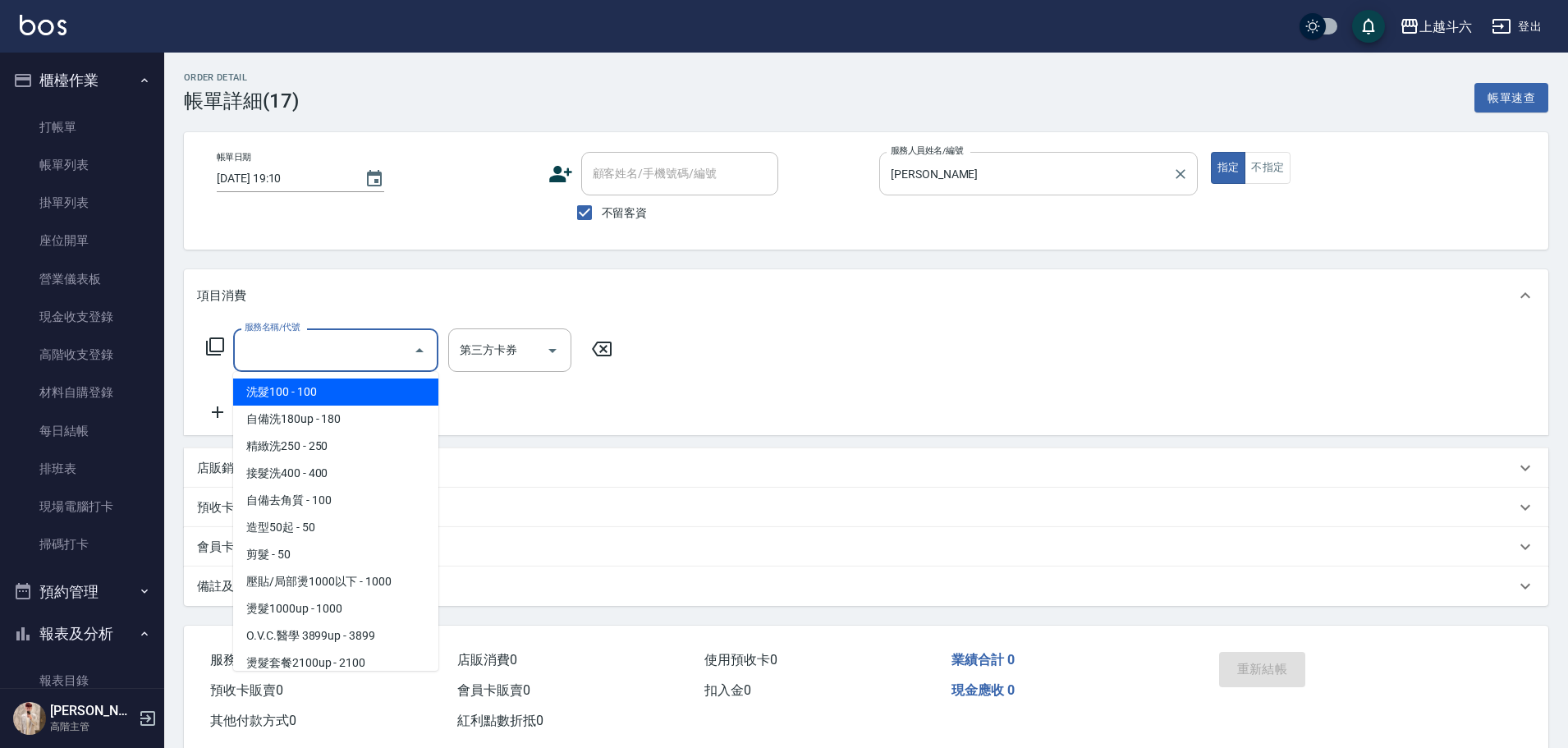
click at [311, 361] on input "服務名稱/代號" at bounding box center [323, 350] width 166 height 28
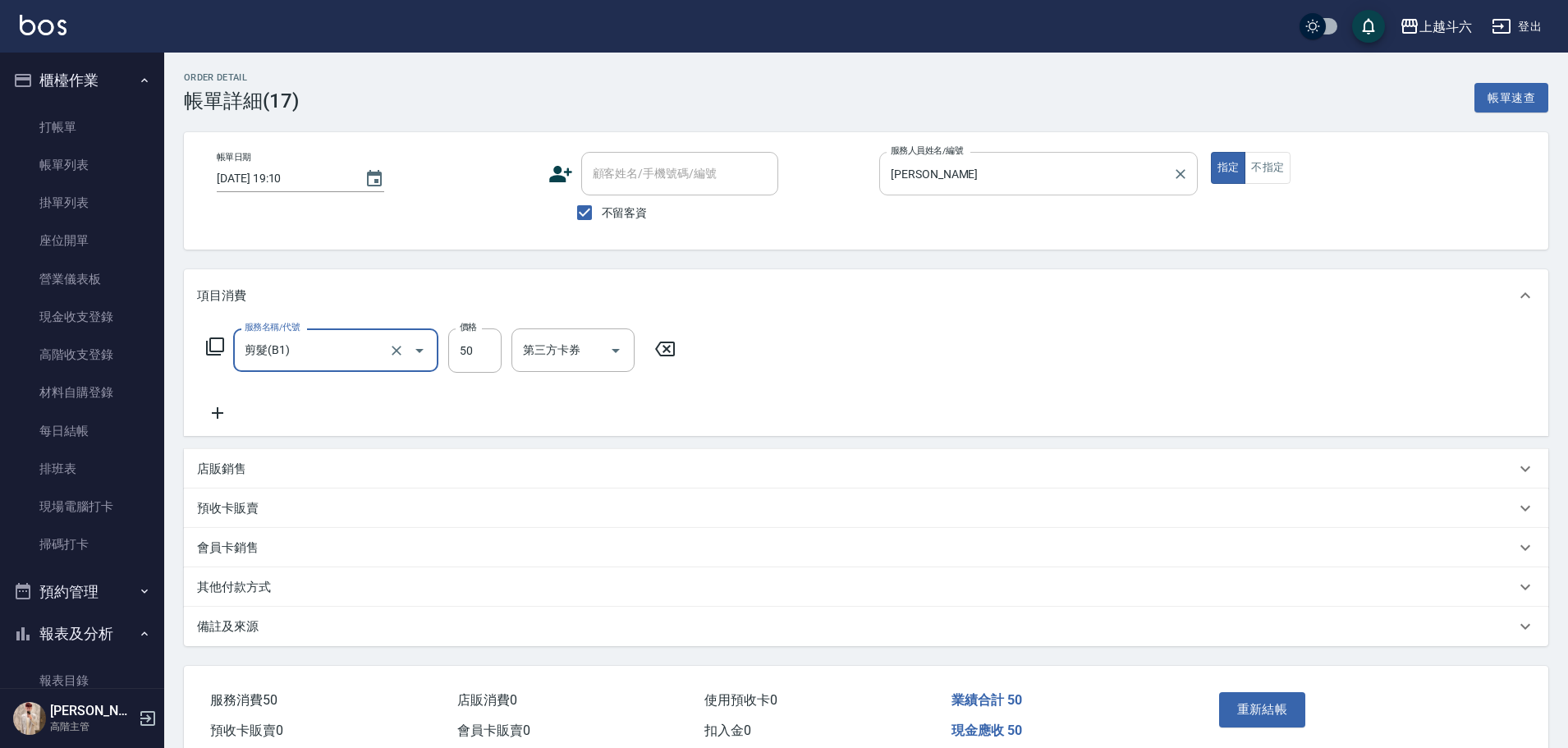
type input "剪髮(B1)"
type input "250"
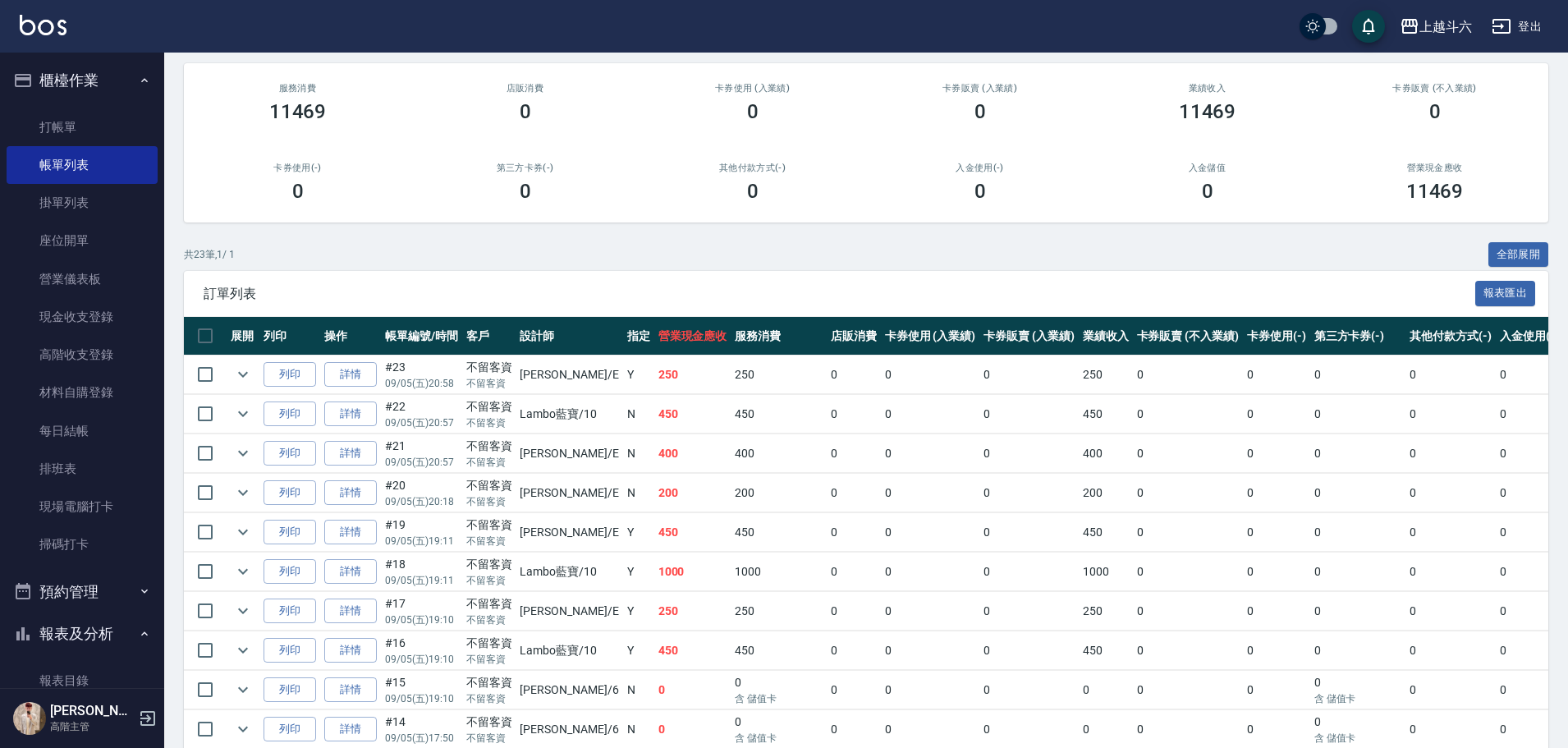
scroll to position [246, 0]
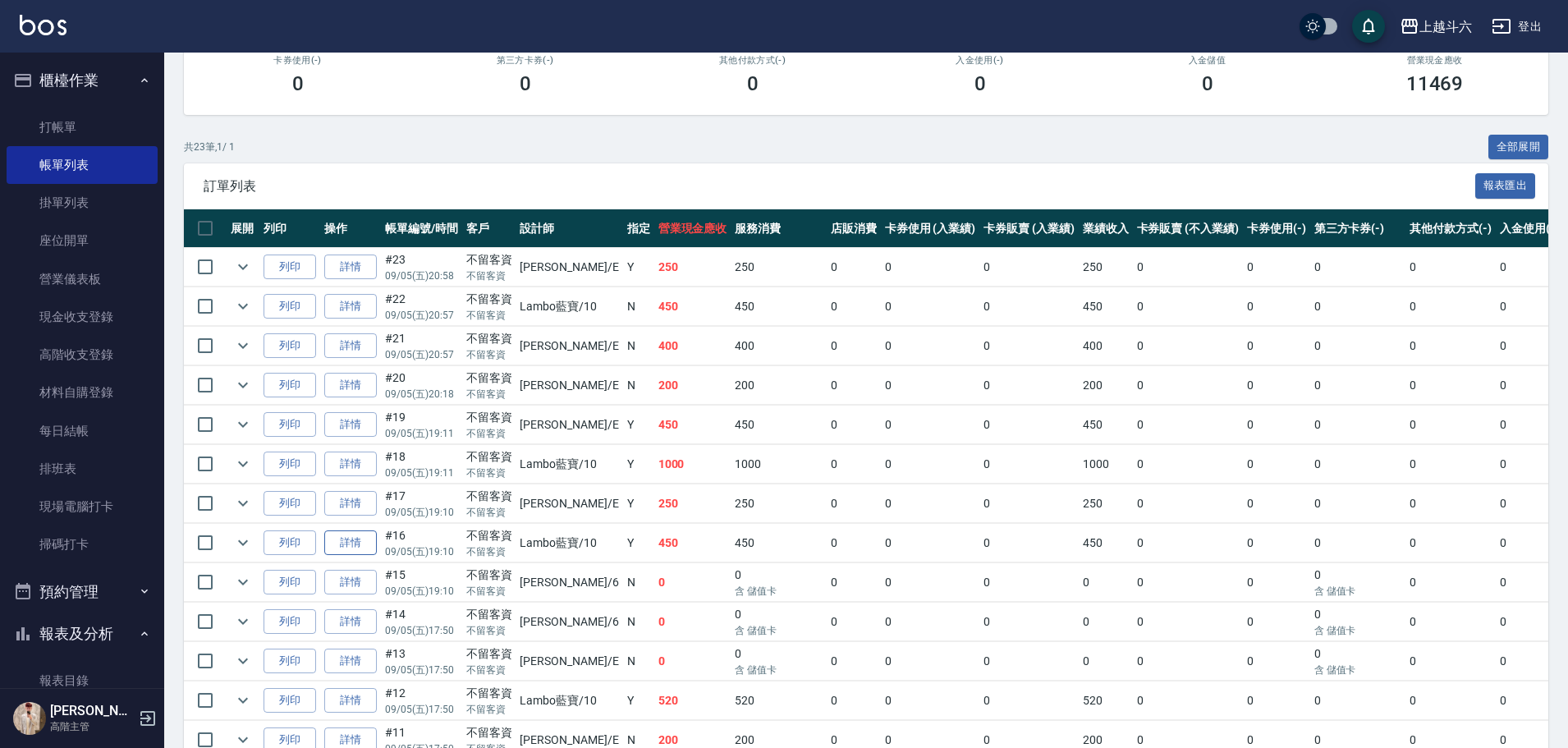
click at [344, 534] on link "詳情" at bounding box center [350, 542] width 52 height 26
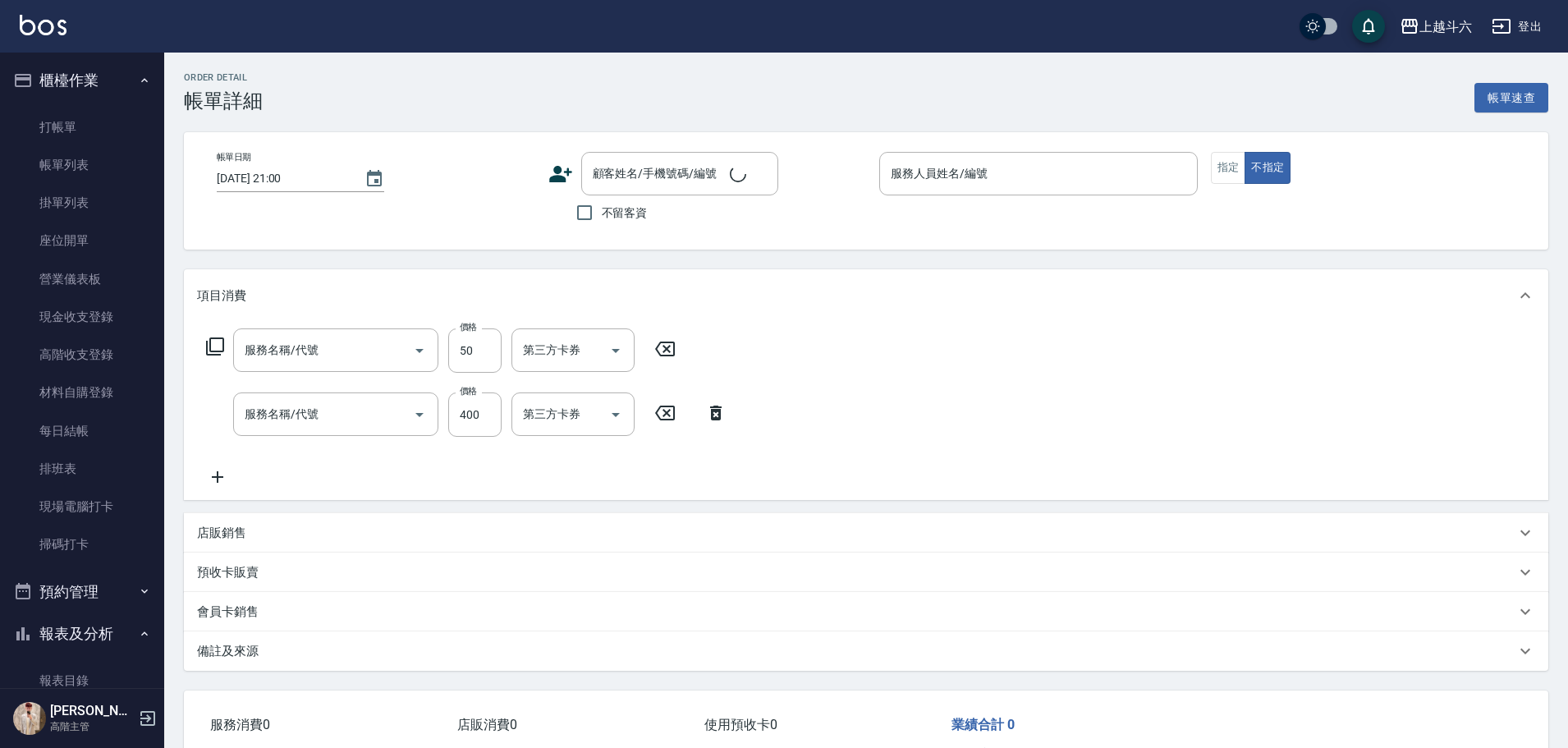
type input "[DATE] 19:10"
checkbox input "true"
type input "Lambo藍寶-10"
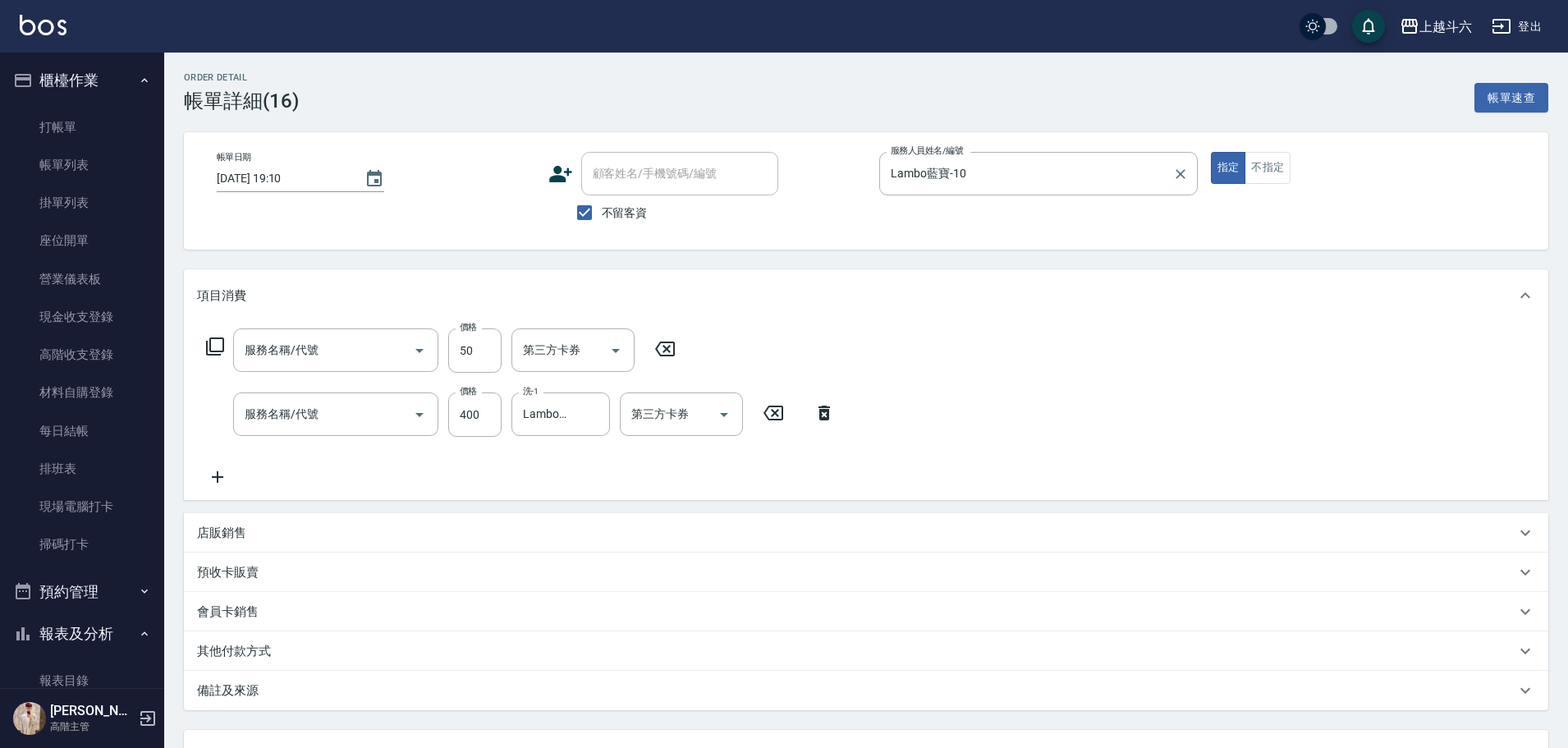
type input "剪髮(B1)"
type input "接髮洗400(A5)"
click at [1175, 176] on icon "Clear" at bounding box center [1181, 174] width 17 height 17
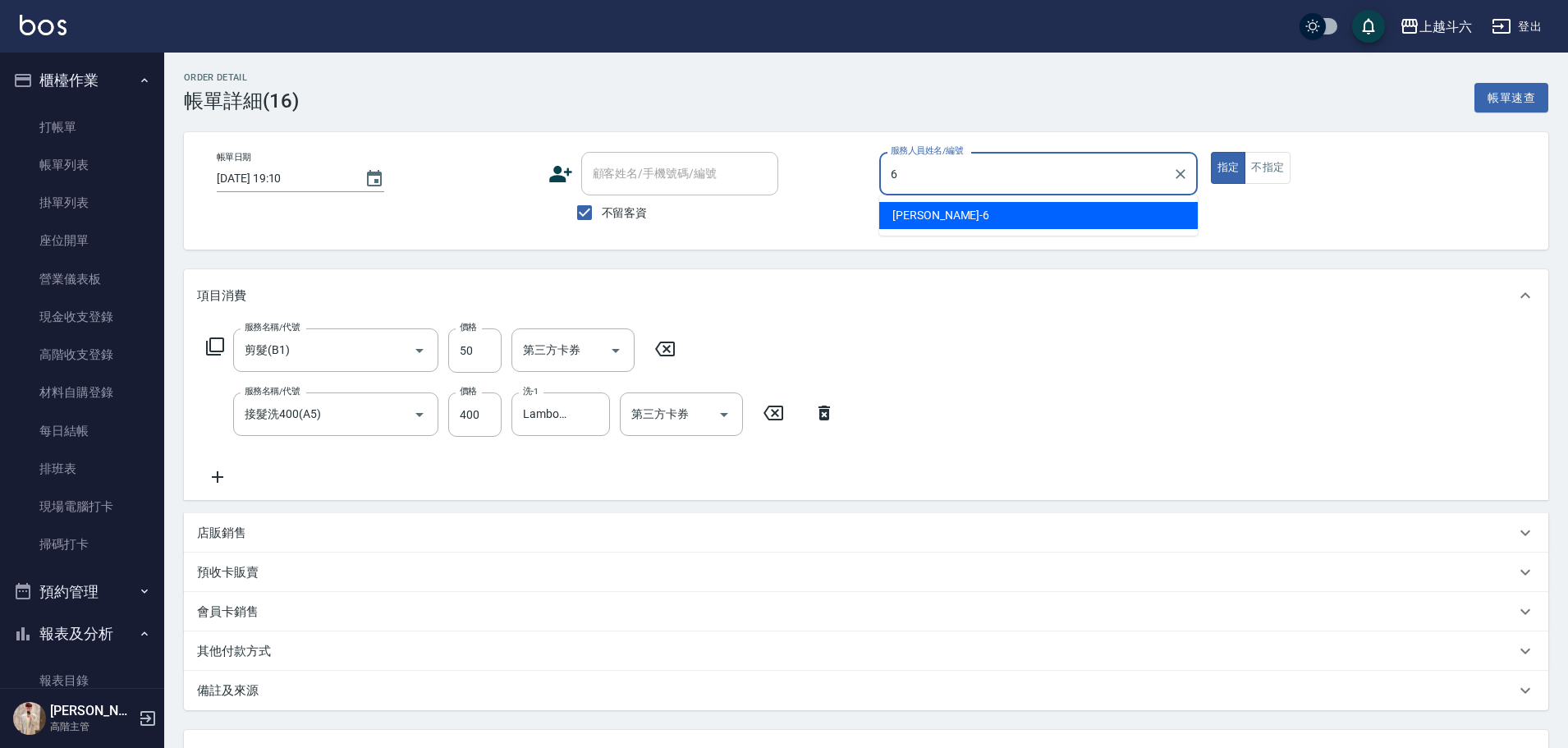
type input "[PERSON_NAME]-6"
type button "true"
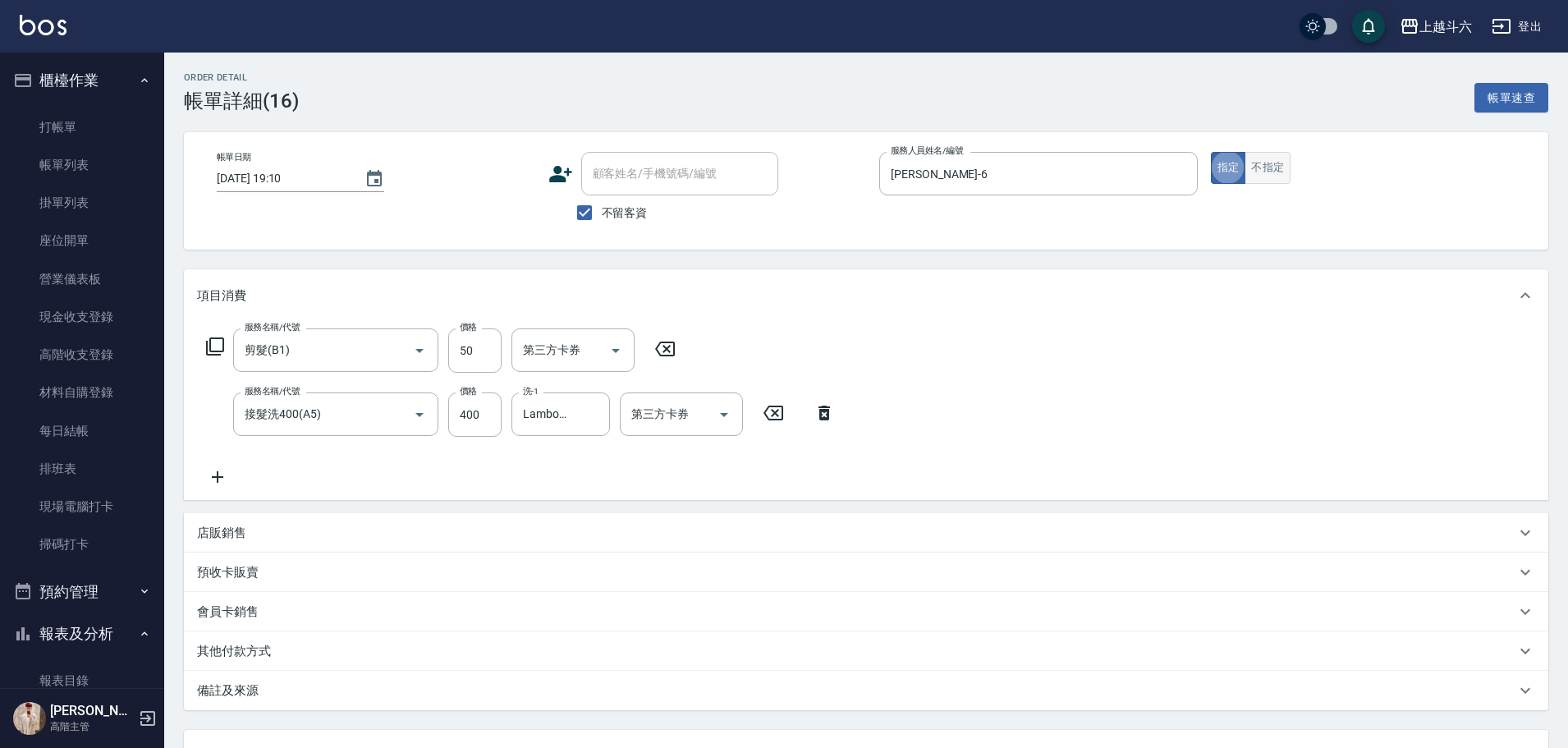
click at [1273, 182] on button "不指定" at bounding box center [1268, 168] width 46 height 32
drag, startPoint x: 833, startPoint y: 402, endPoint x: 619, endPoint y: 359, distance: 218.3
click at [832, 402] on div "服務名稱/代號 接髮洗400(A5) 服務名稱/代號 價格 400 價格 洗-1 Lambo藍寶-10 洗-1 第三方卡券 第三方卡券" at bounding box center [520, 415] width 648 height 44
click at [835, 410] on icon at bounding box center [824, 413] width 41 height 19
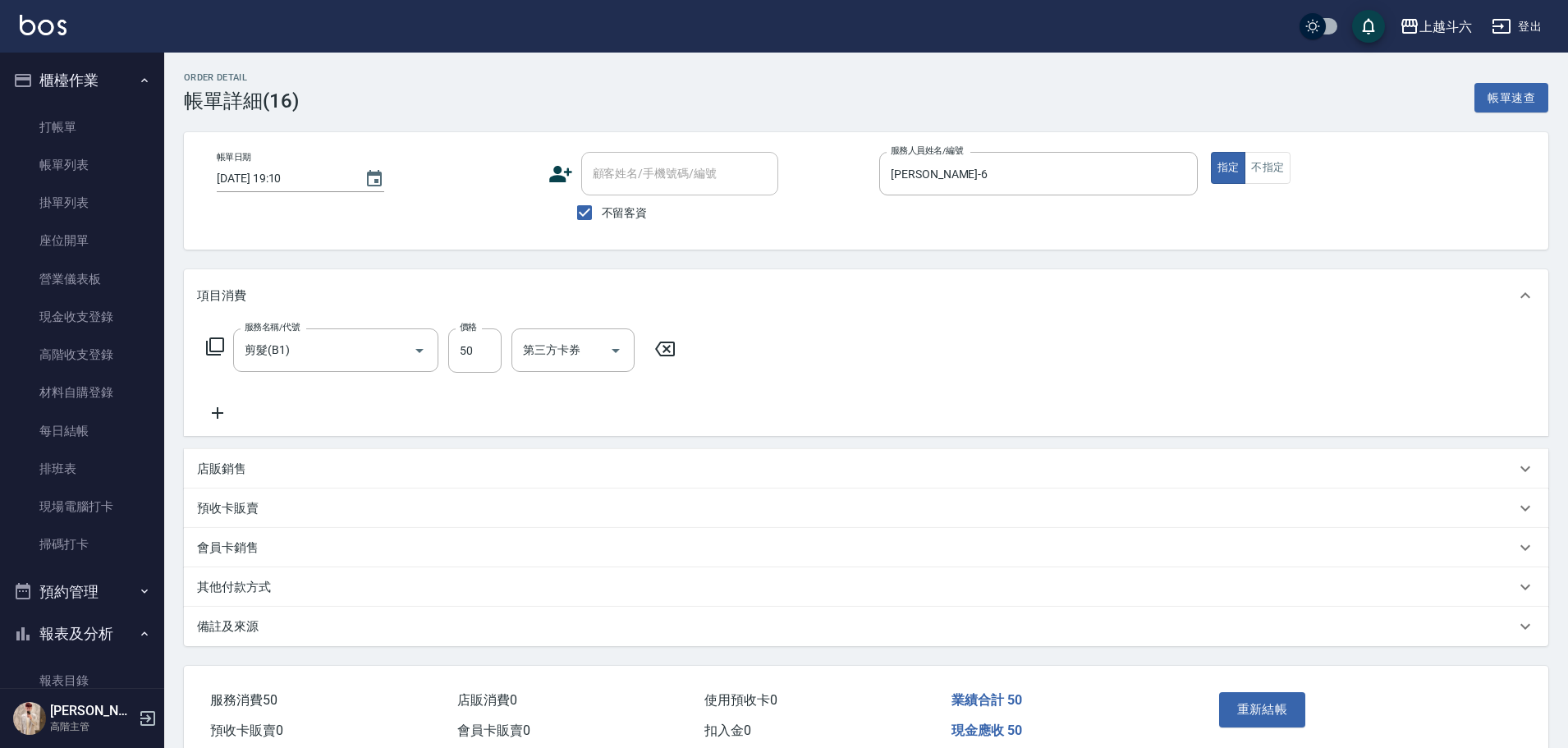
click at [675, 348] on icon at bounding box center [665, 348] width 20 height 15
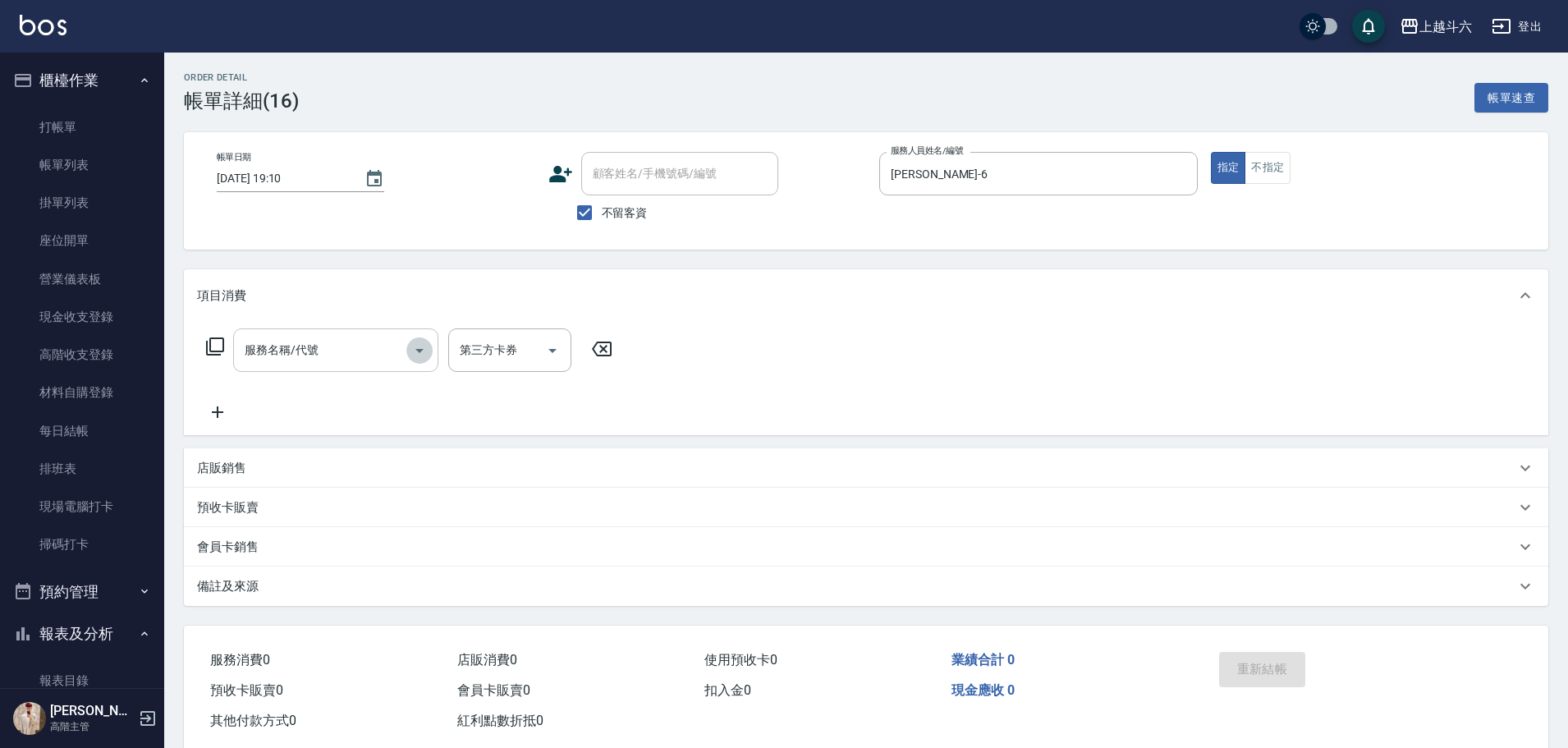
click at [407, 346] on button "Open" at bounding box center [420, 351] width 27 height 27
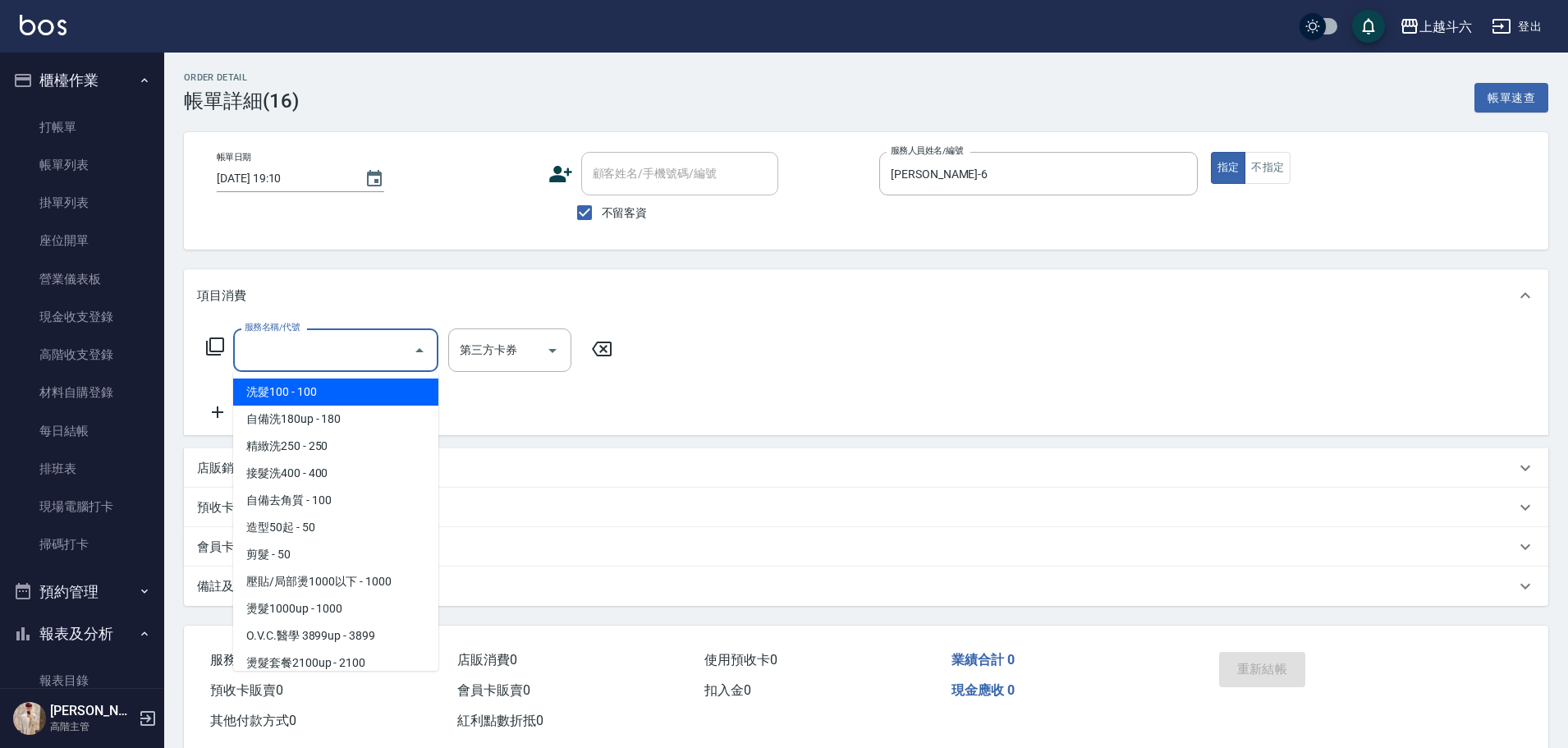
drag, startPoint x: 378, startPoint y: 352, endPoint x: 373, endPoint y: 299, distance: 53.2
click at [377, 352] on input "服務名稱/代號" at bounding box center [323, 350] width 166 height 28
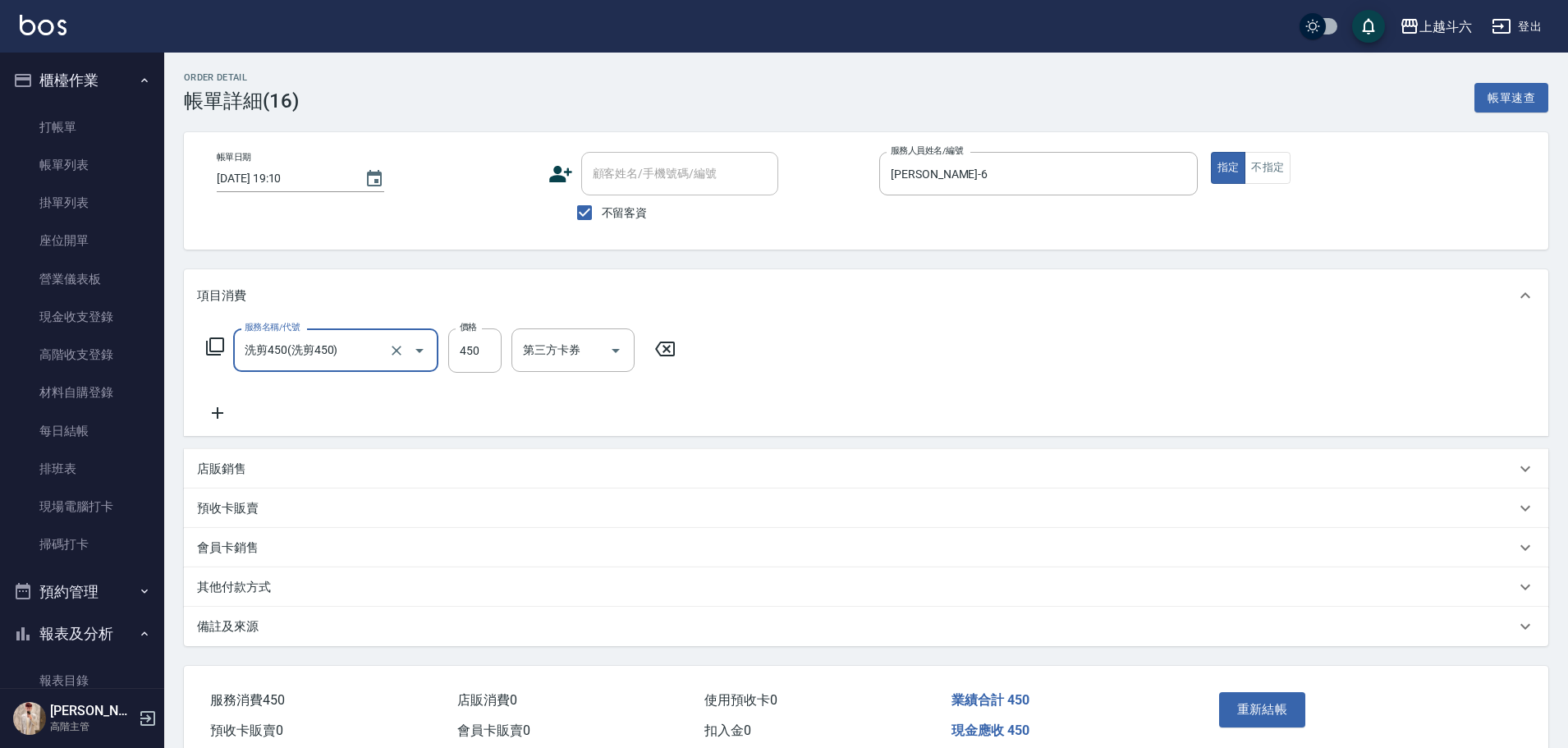
type input "洗剪450"
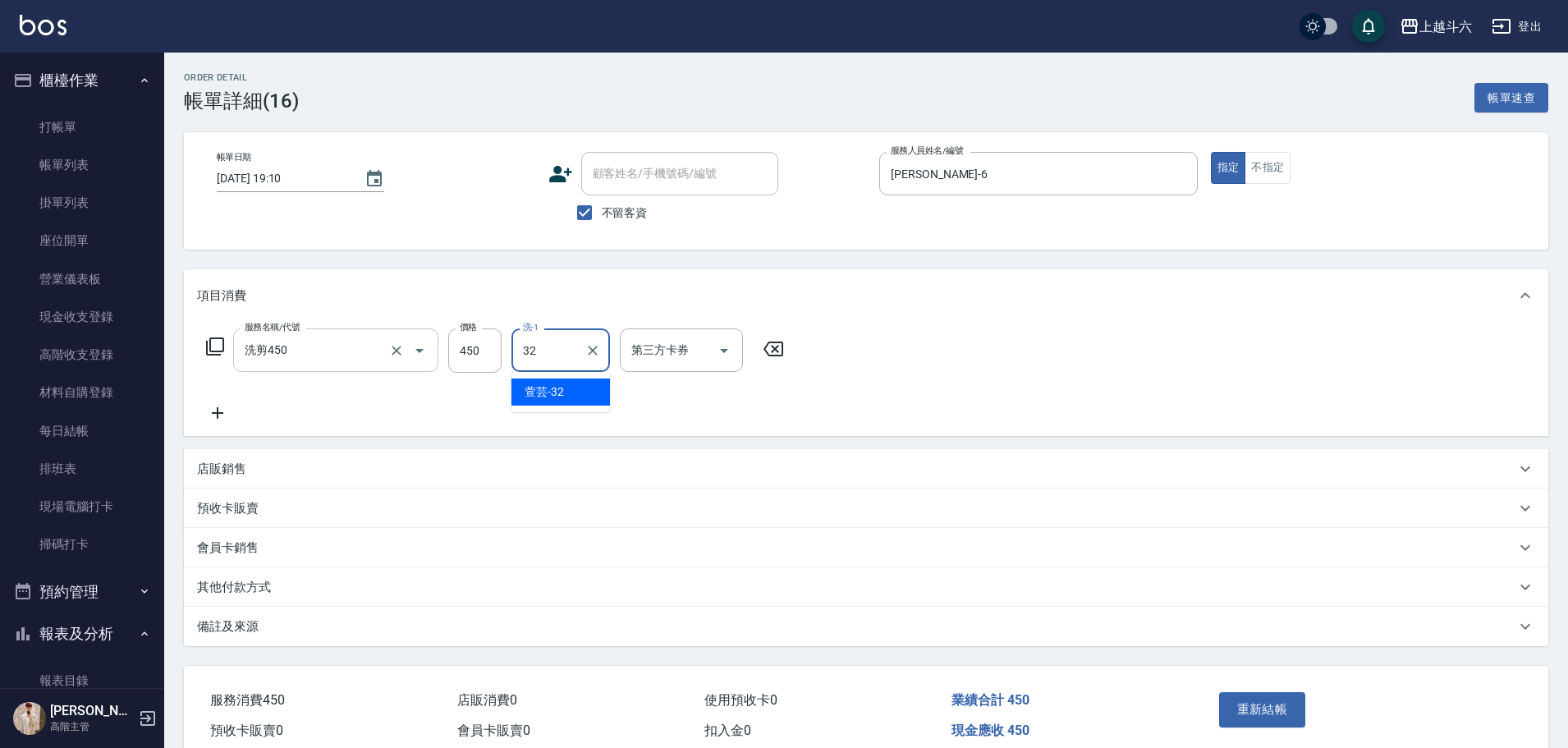
type input "萱芸-32"
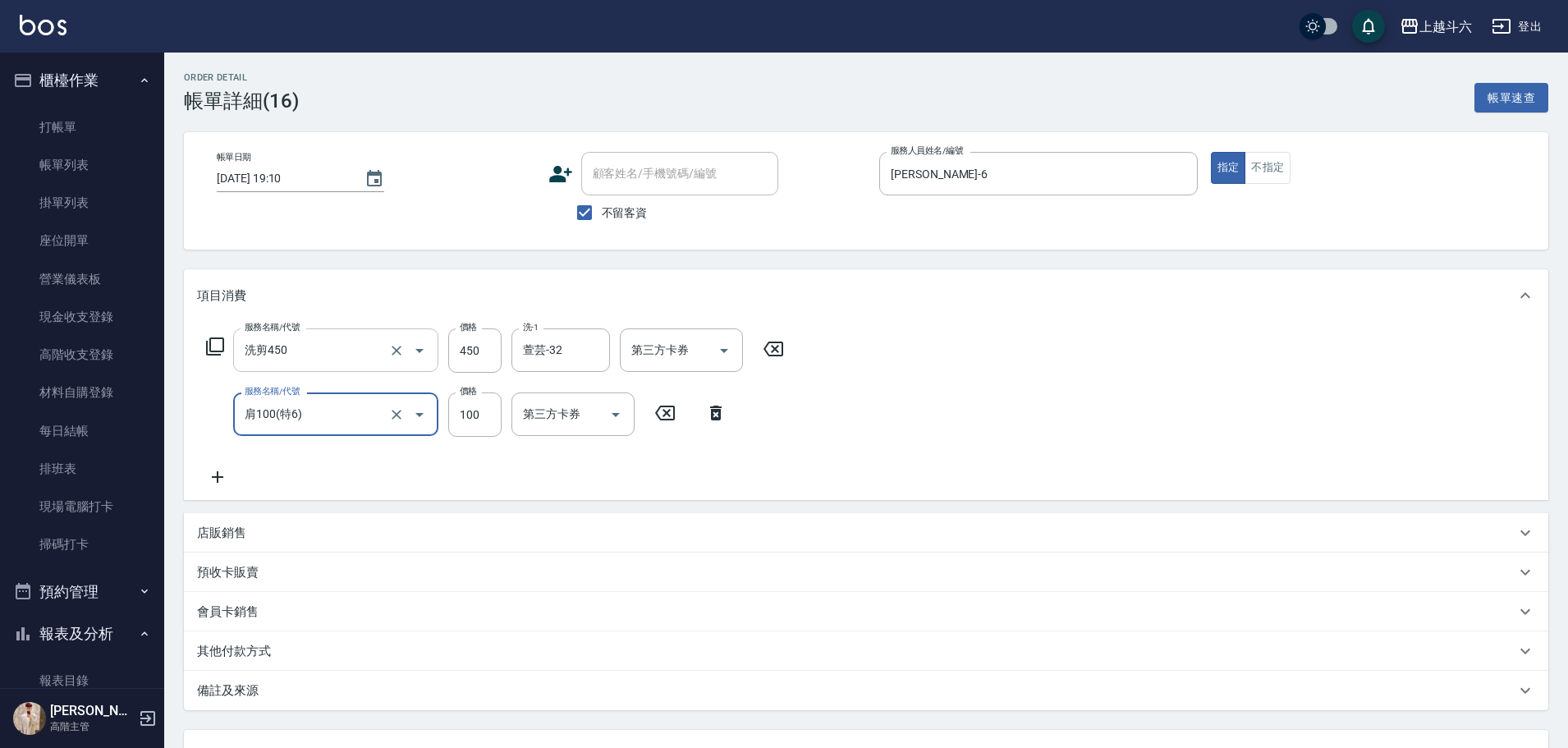
type input "肩100(特6)"
type input "萱芸-32"
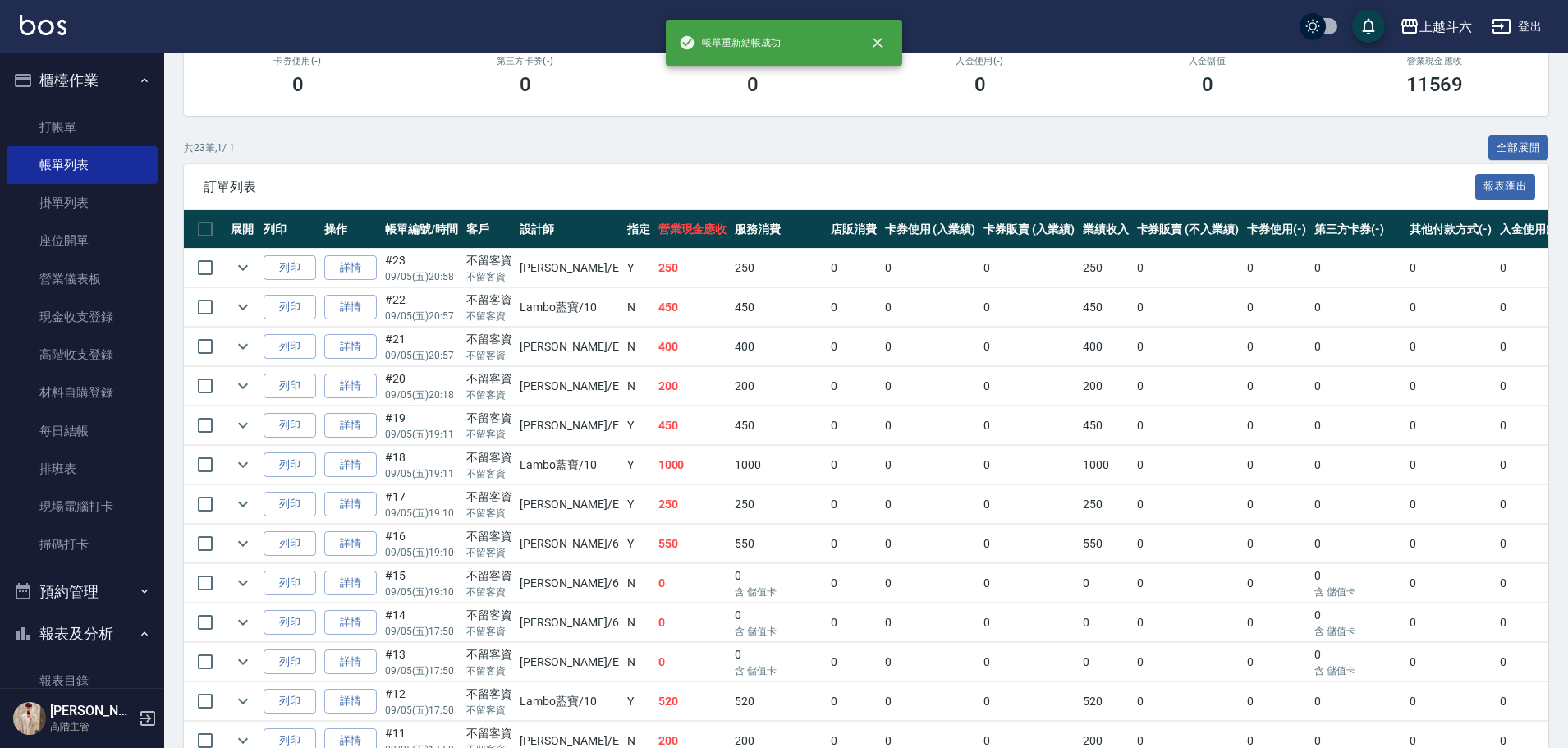
scroll to position [246, 0]
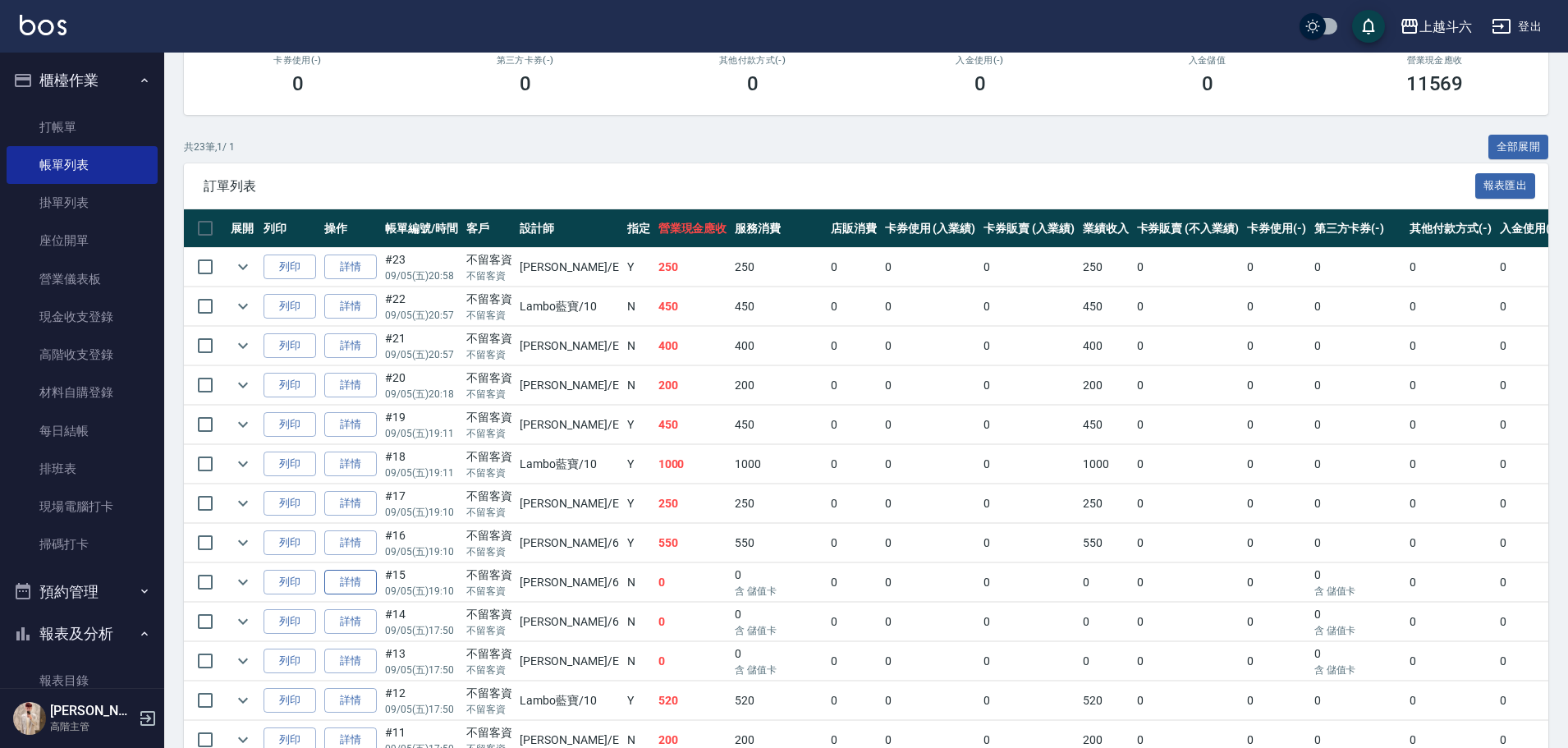
click at [366, 581] on link "詳情" at bounding box center [350, 582] width 52 height 26
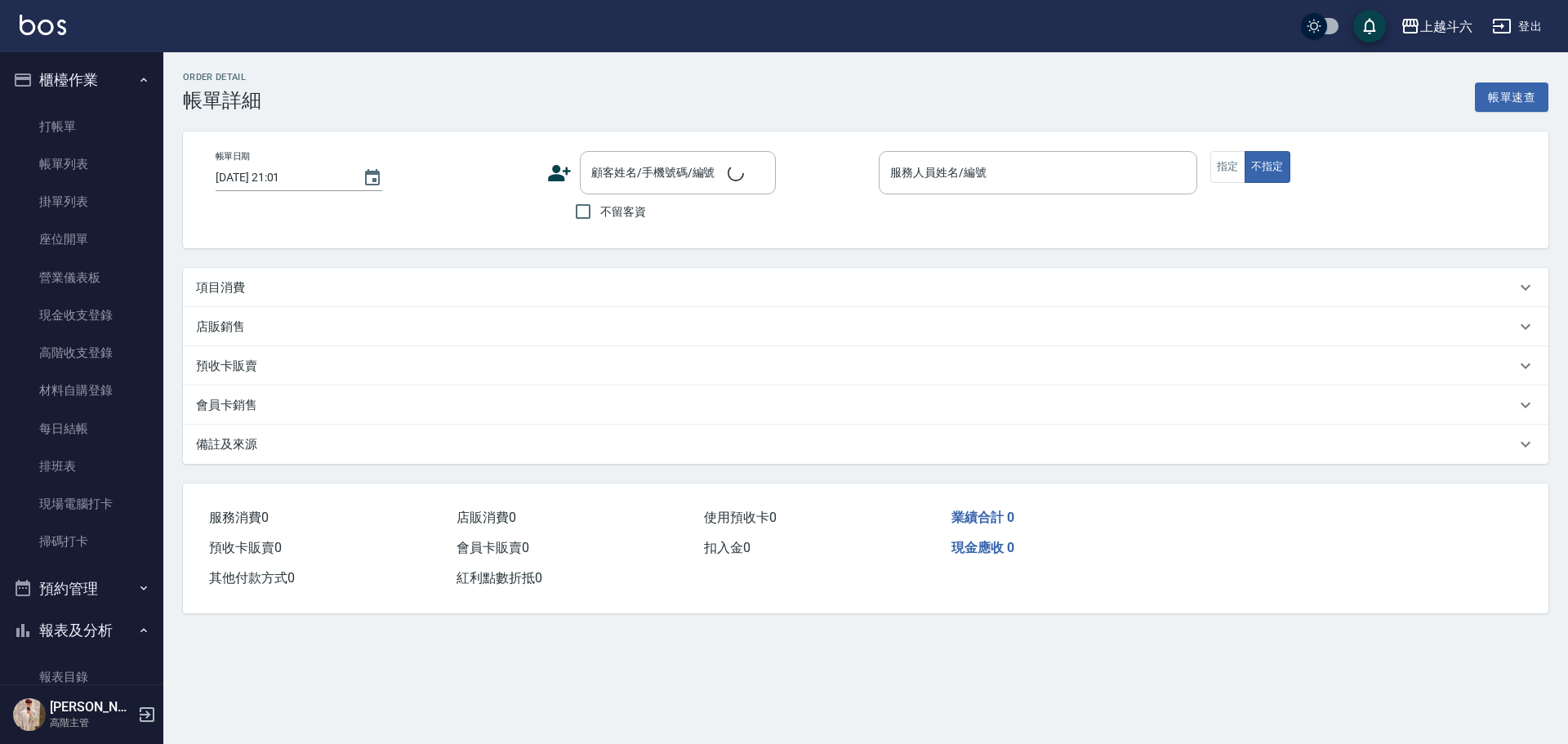
type input "[DATE] 19:10"
checkbox input "true"
type input "[PERSON_NAME]-6"
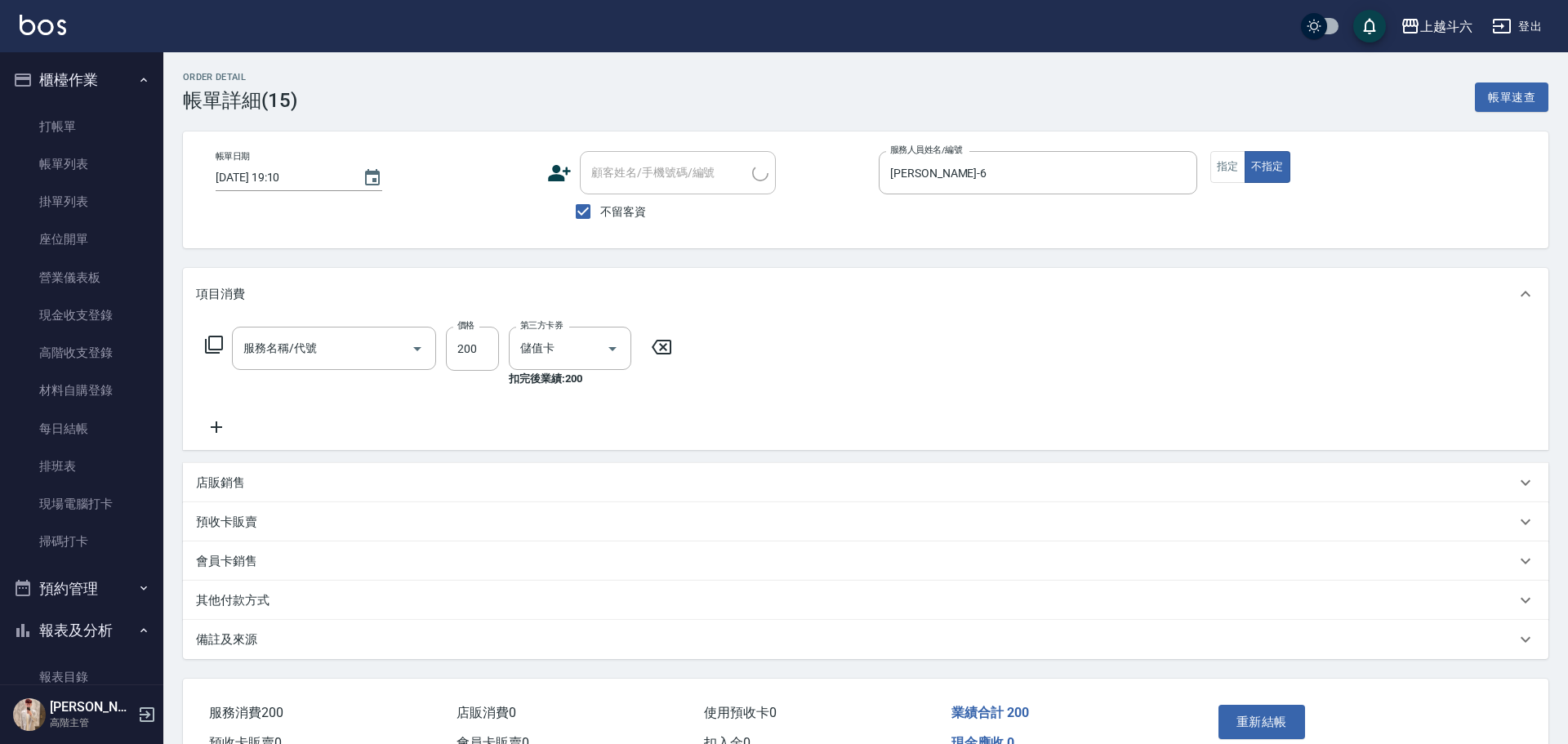
type input "自備洗180up(A2)"
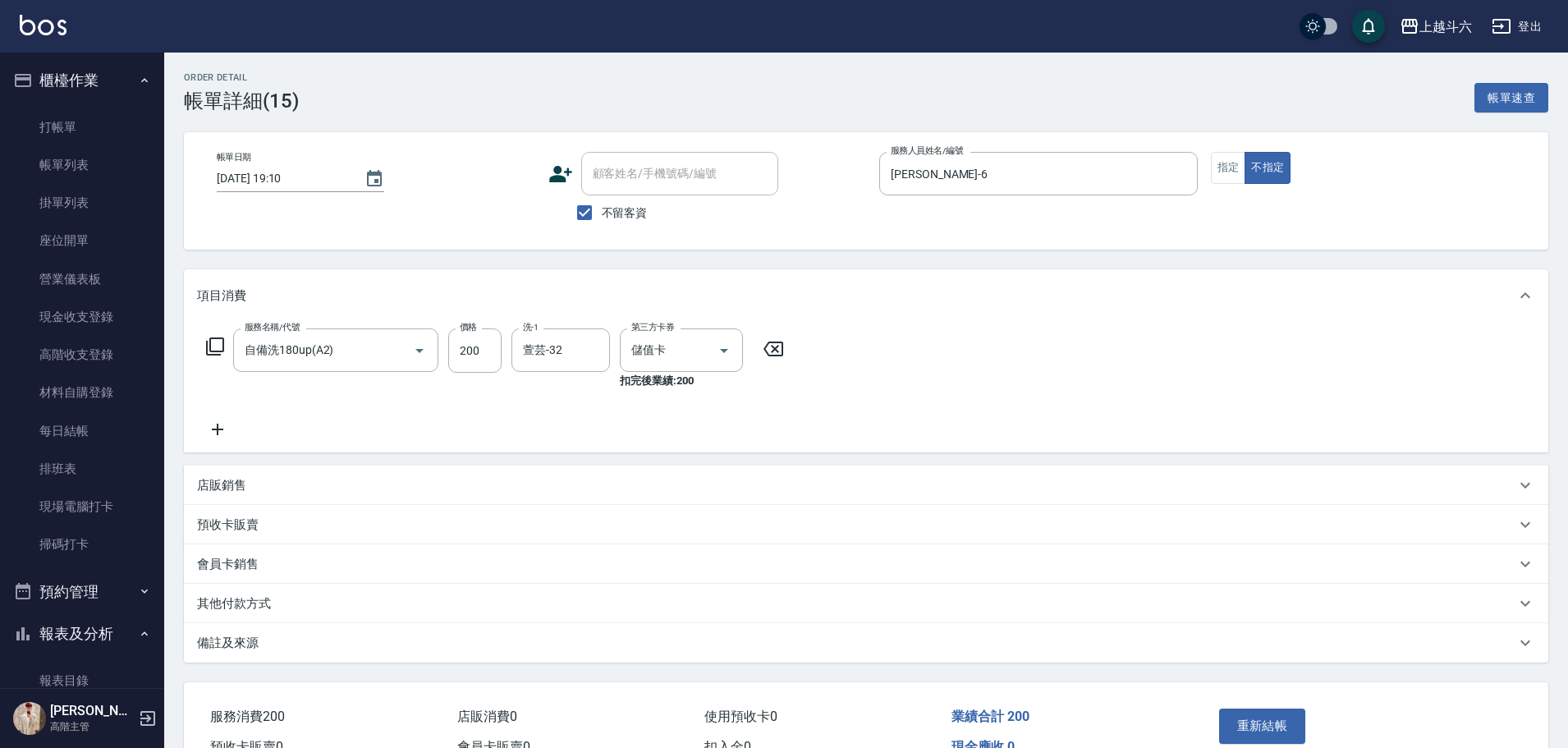
click at [776, 347] on icon at bounding box center [773, 348] width 20 height 15
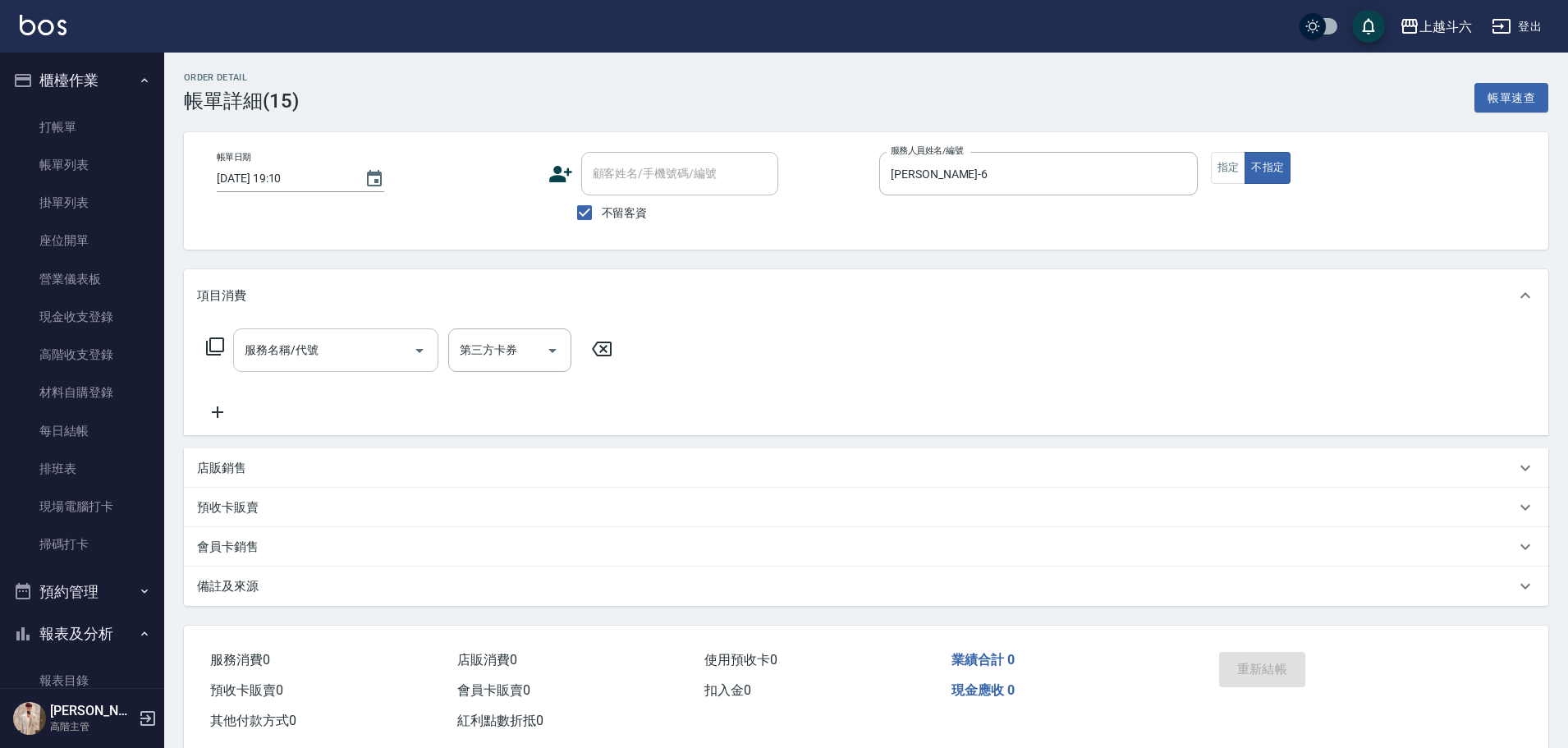
click at [314, 348] on input "服務名稱/代號" at bounding box center [323, 350] width 166 height 28
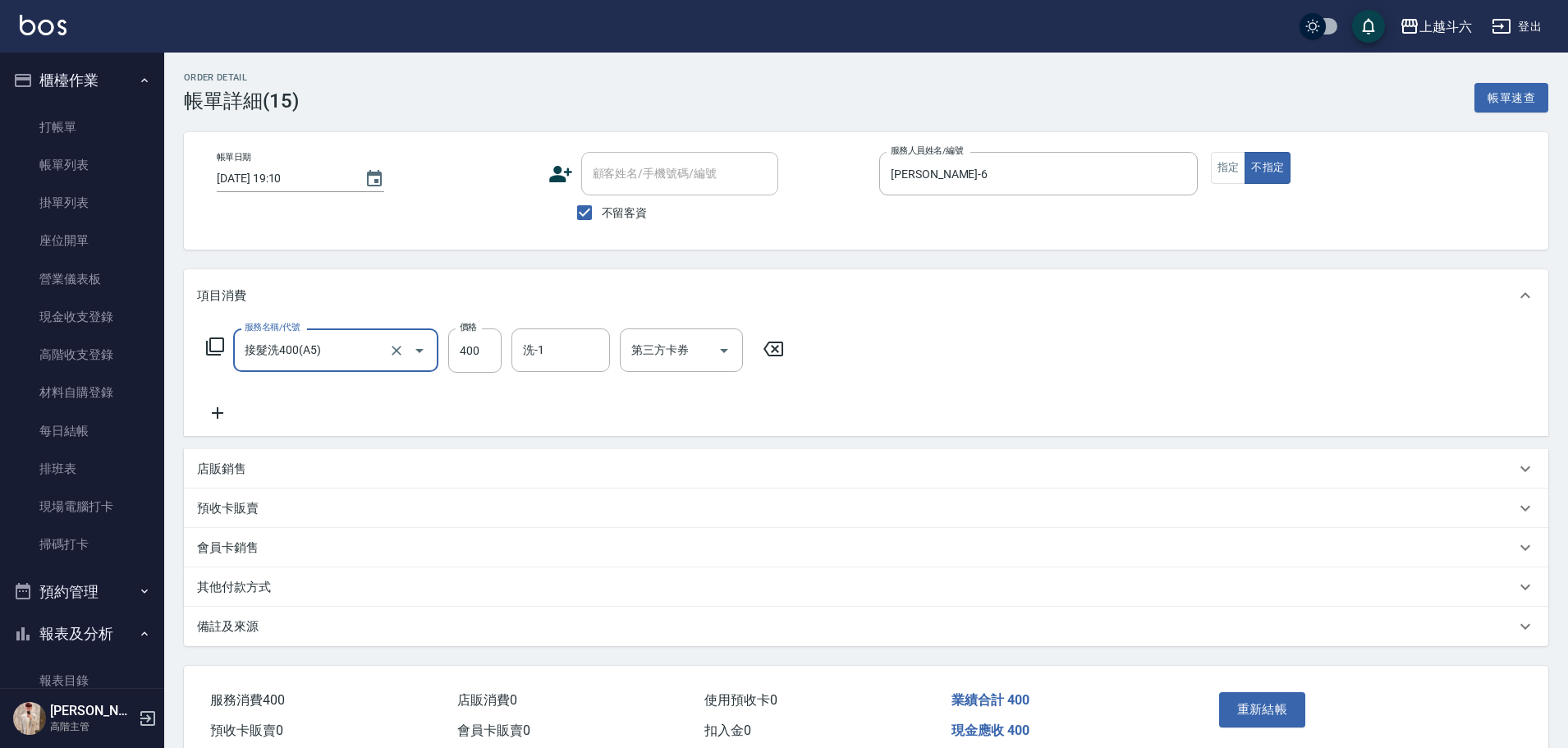
type input "接髮洗400(A5)"
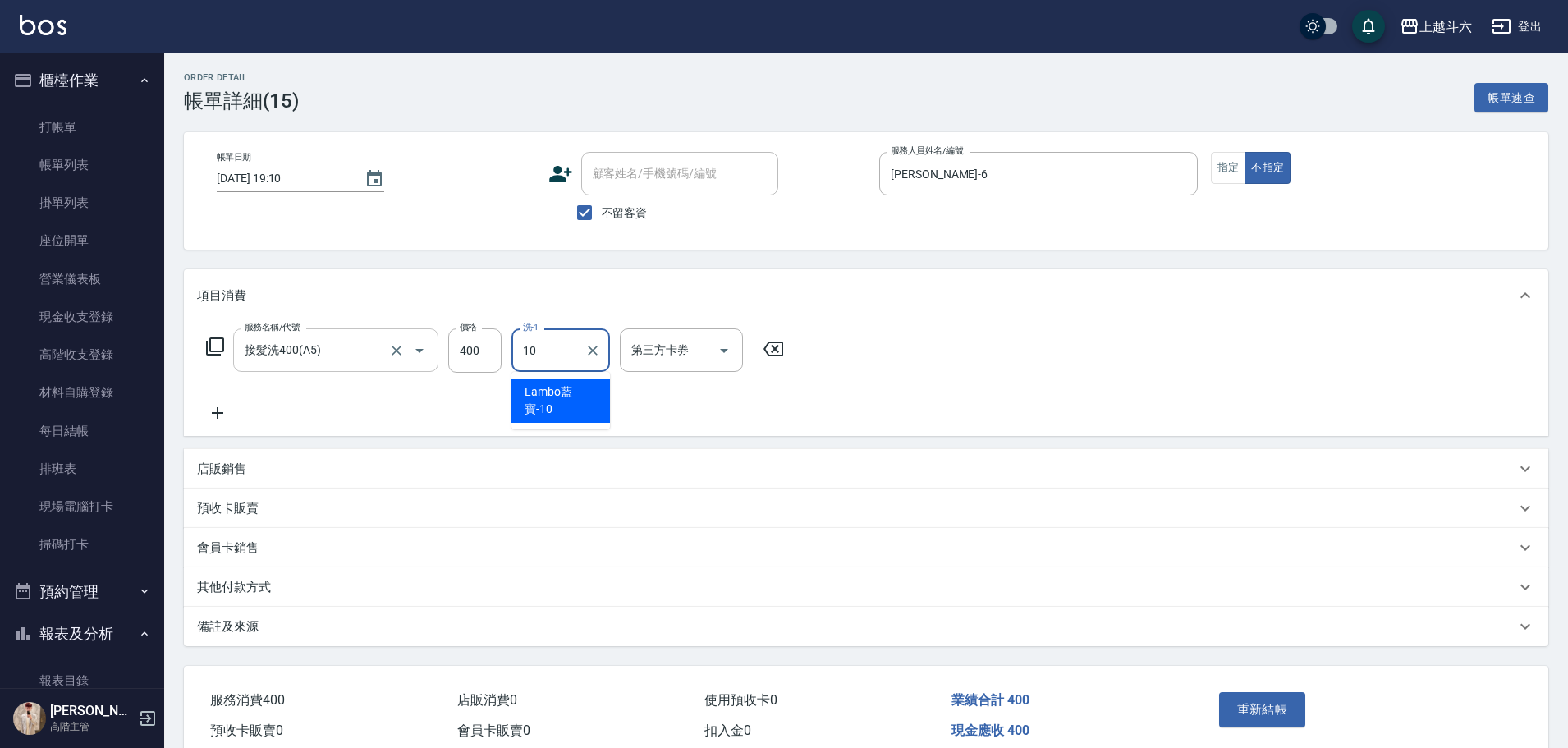
type input "Lambo藍寶-10"
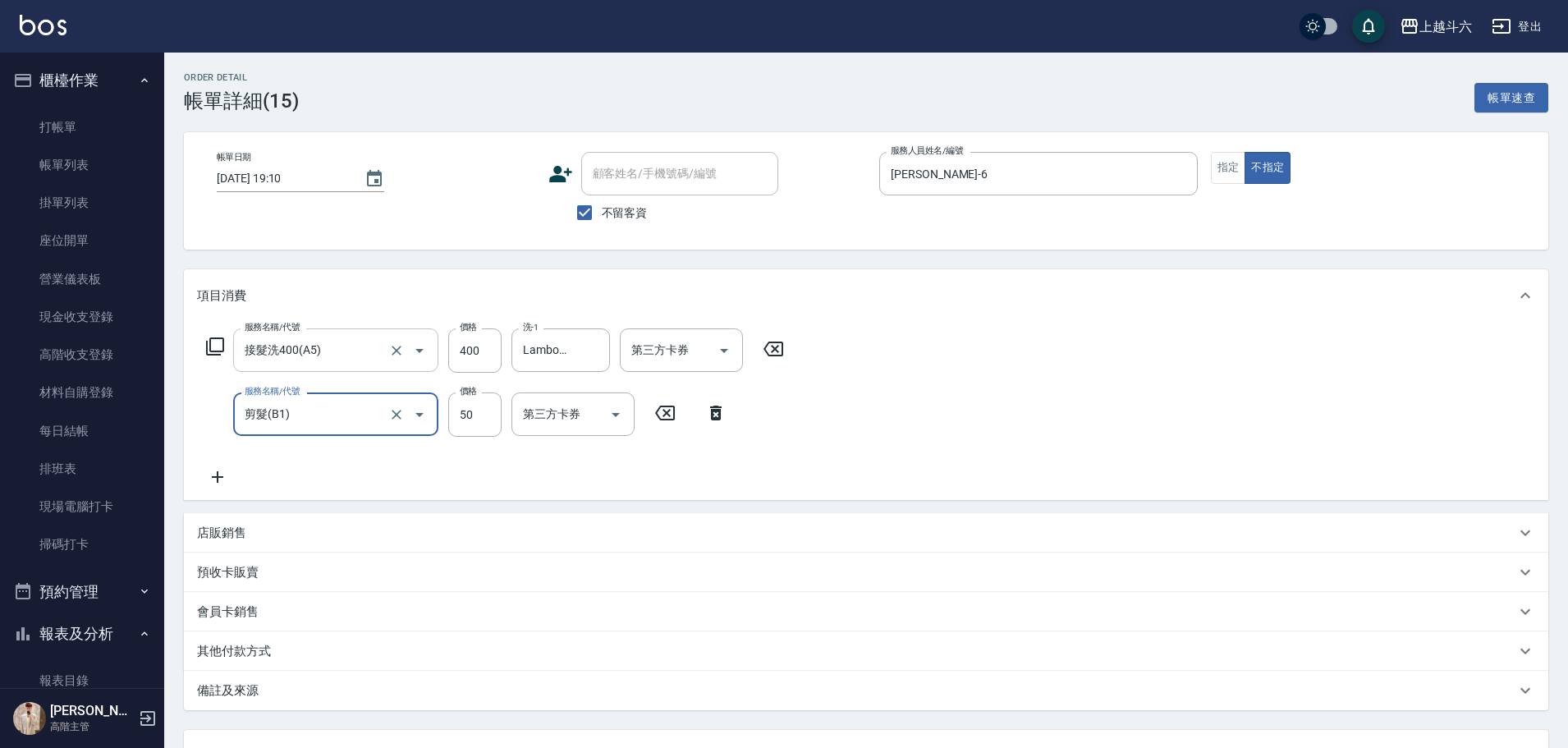
type input "剪髮(B1)"
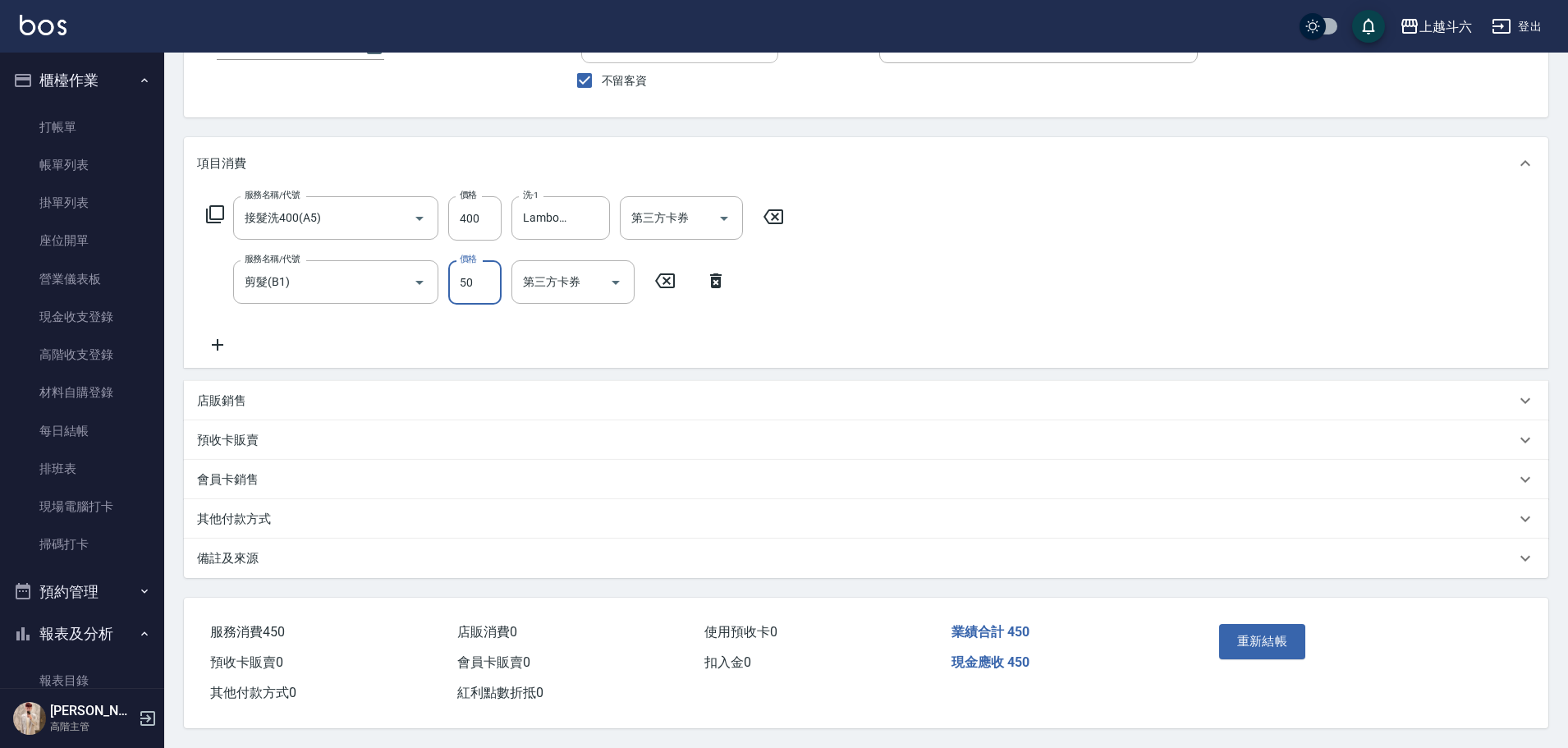
scroll to position [139, 0]
click at [1242, 628] on button "重新結帳" at bounding box center [1263, 641] width 87 height 35
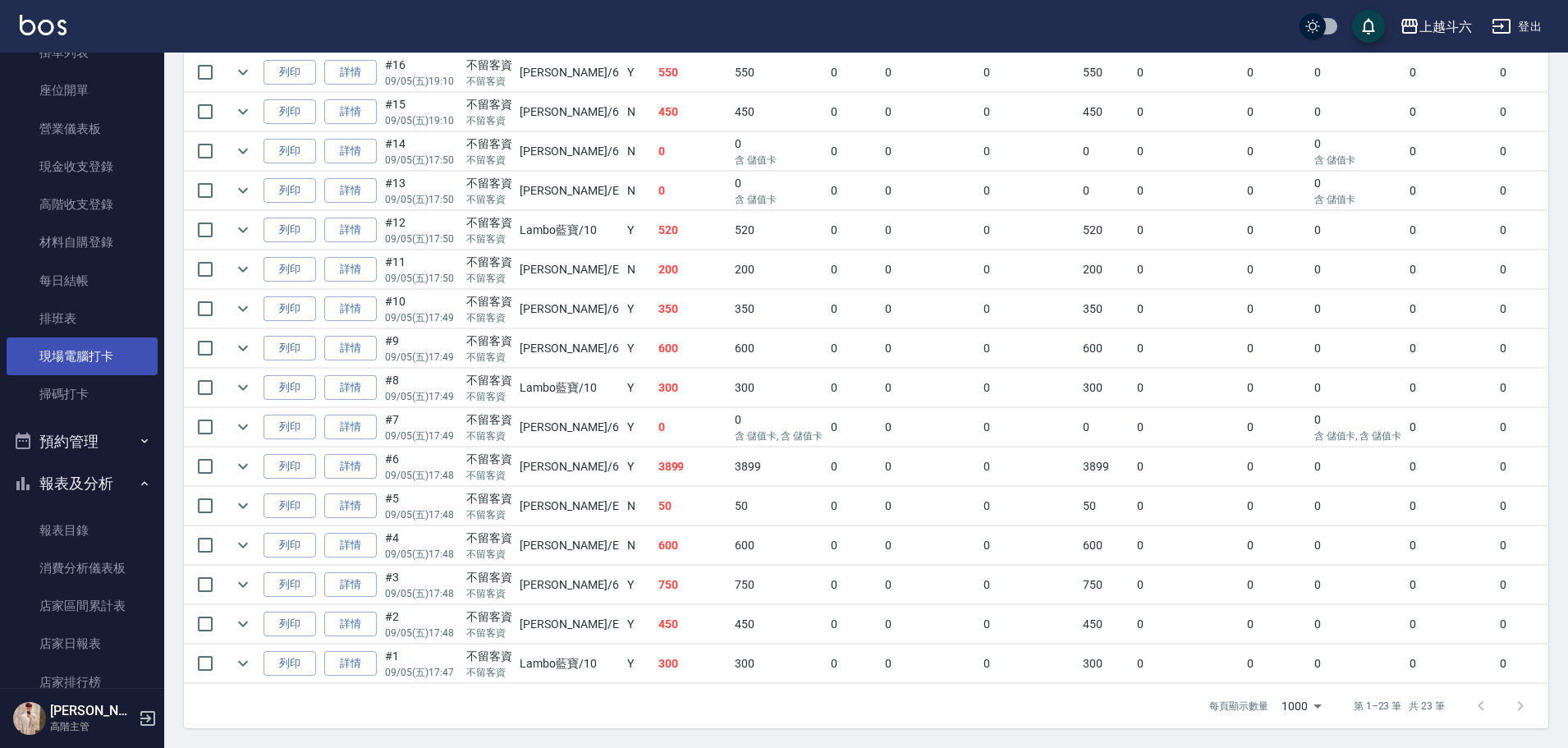
scroll to position [164, 0]
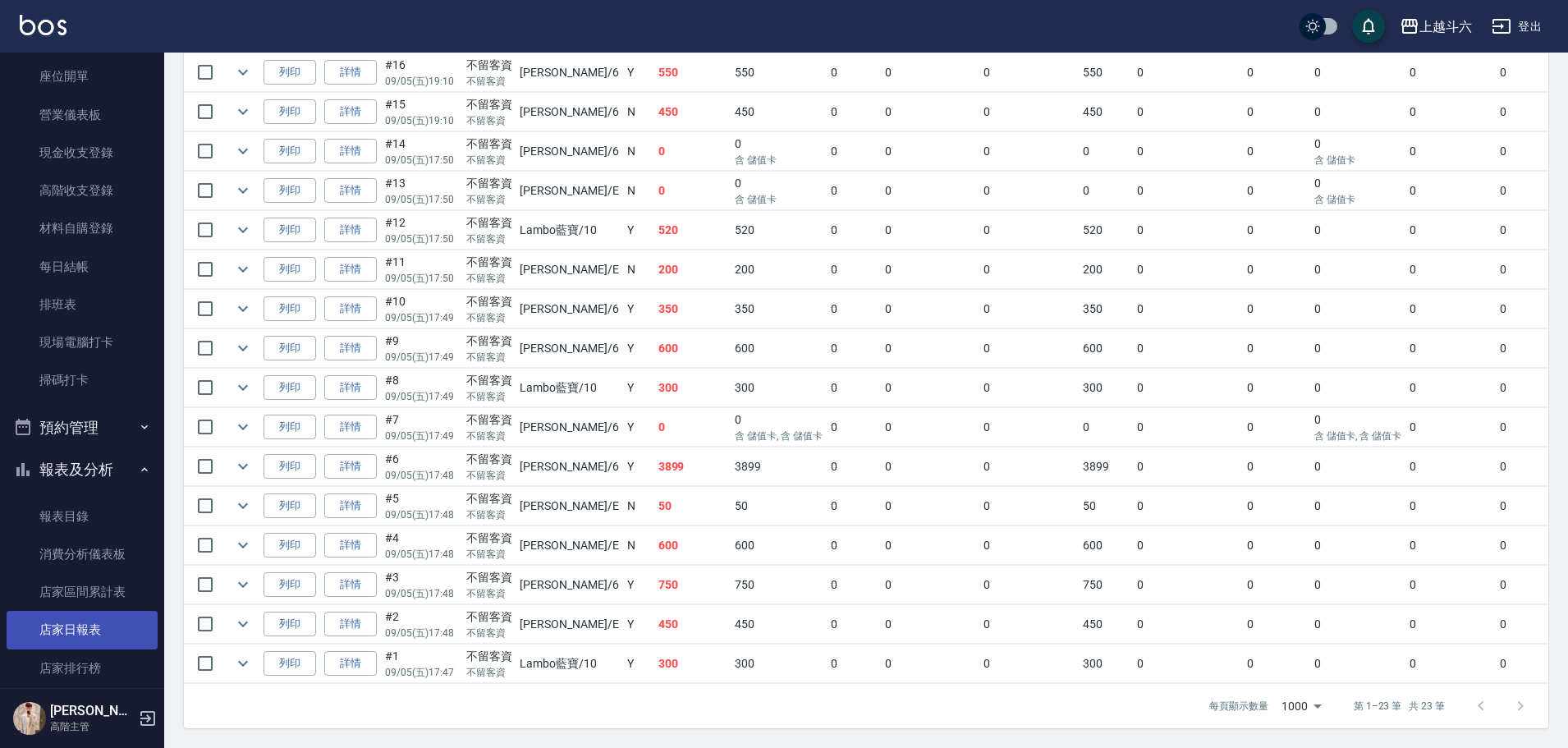
click at [125, 635] on link "店家日報表" at bounding box center [82, 629] width 151 height 38
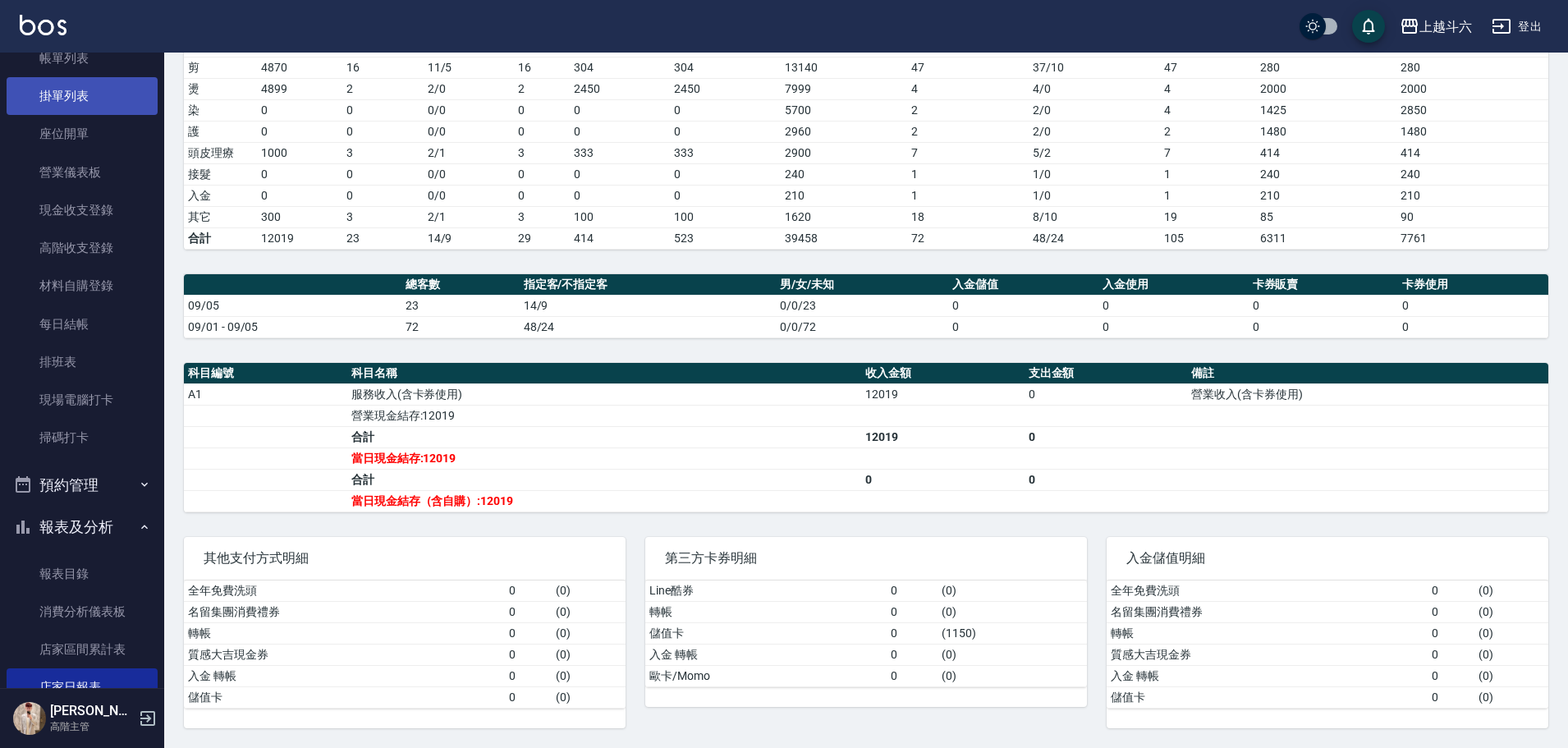
scroll to position [82, 0]
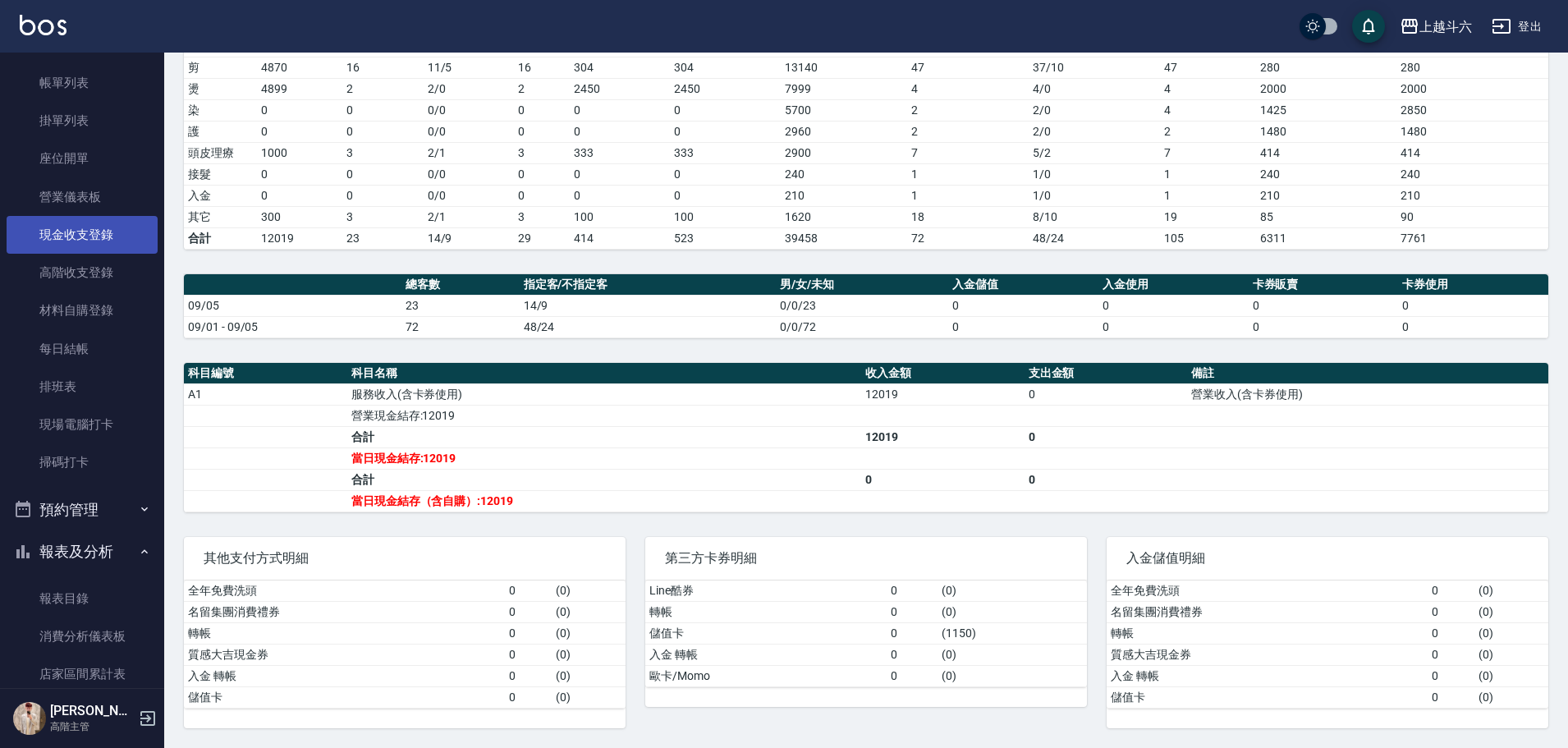
click at [98, 231] on link "現金收支登錄" at bounding box center [82, 235] width 151 height 38
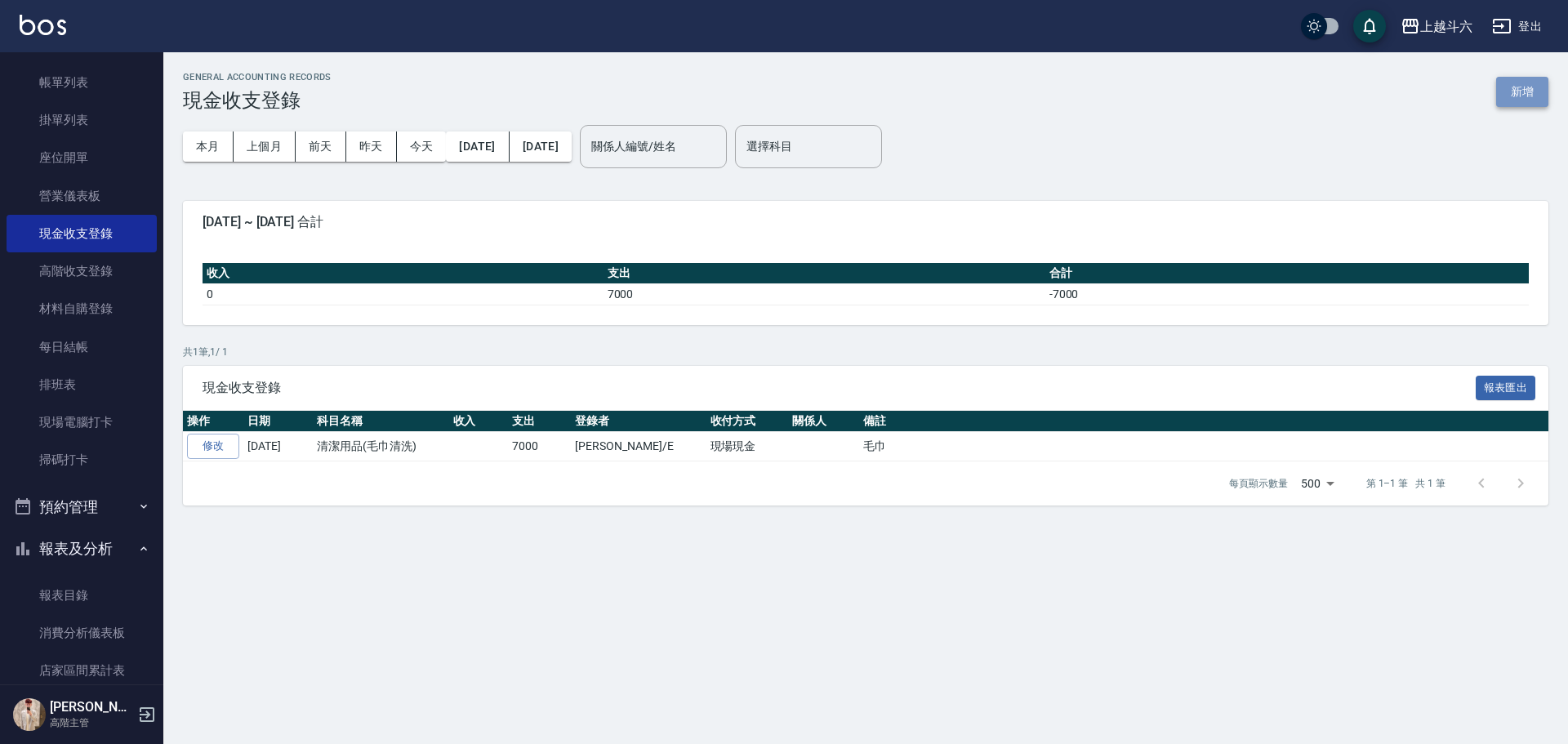
click at [1527, 91] on button "新增" at bounding box center [1521, 92] width 52 height 30
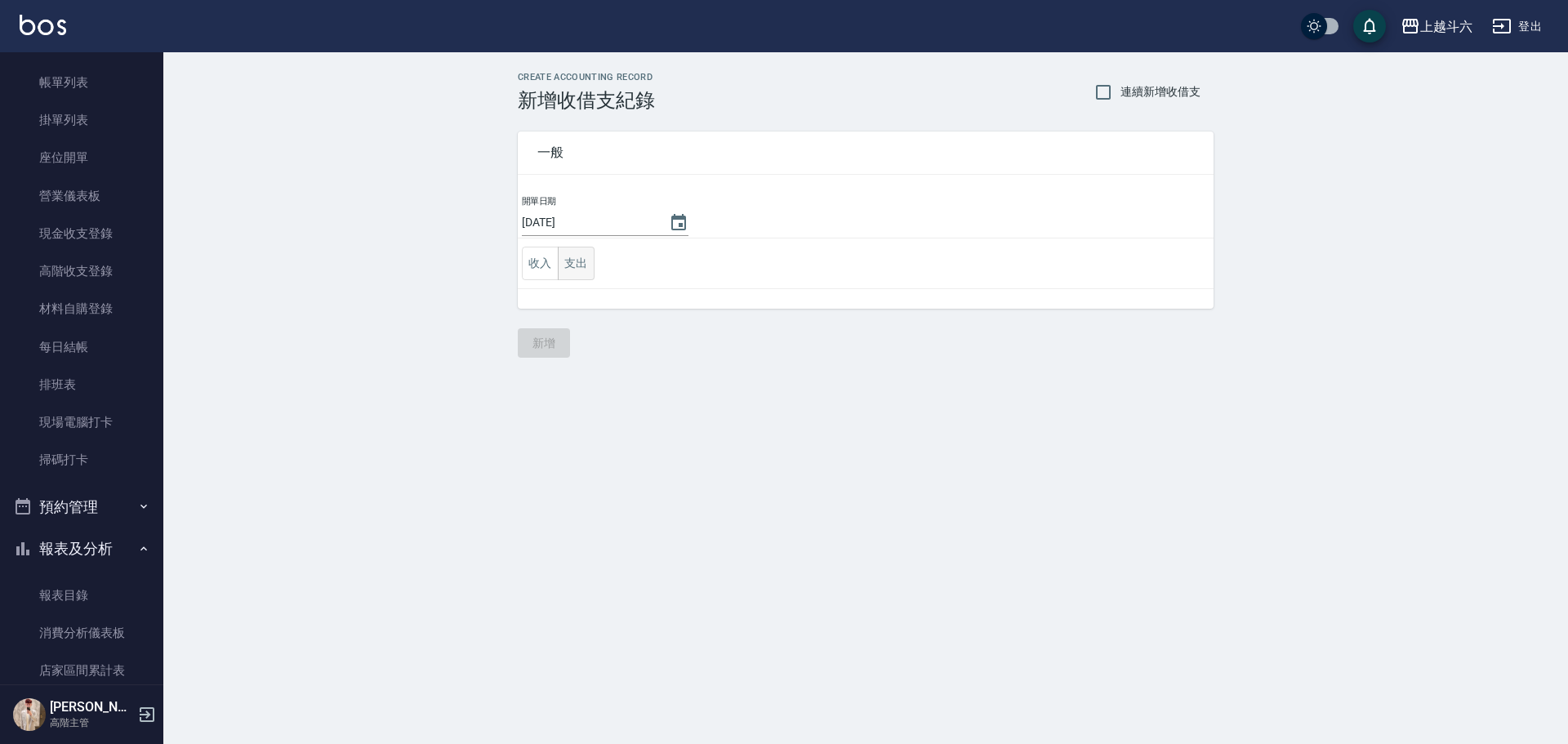
click at [589, 255] on button "支出" at bounding box center [576, 264] width 37 height 33
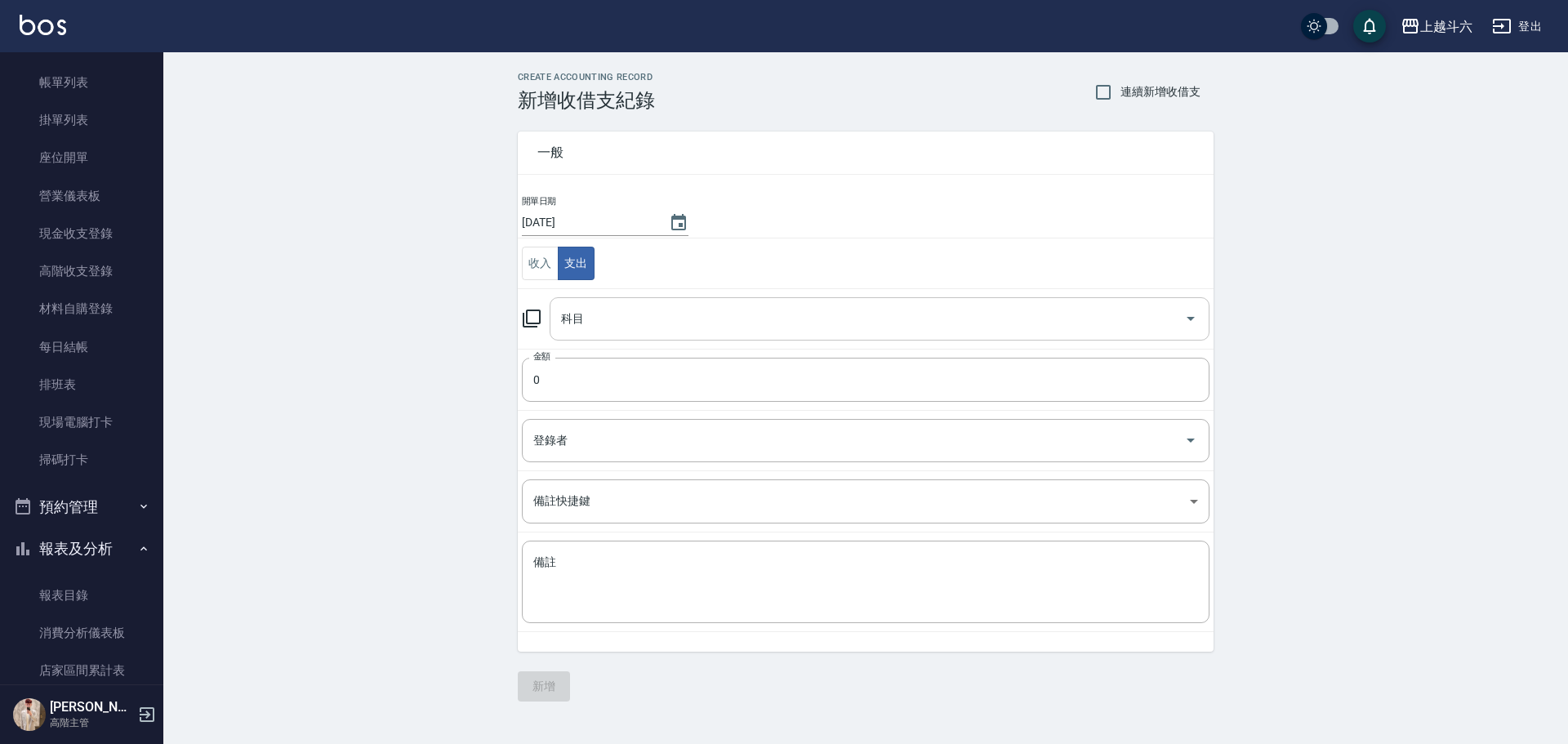
drag, startPoint x: 642, startPoint y: 324, endPoint x: 628, endPoint y: 322, distance: 14.1
click at [642, 324] on input "科目" at bounding box center [867, 319] width 621 height 28
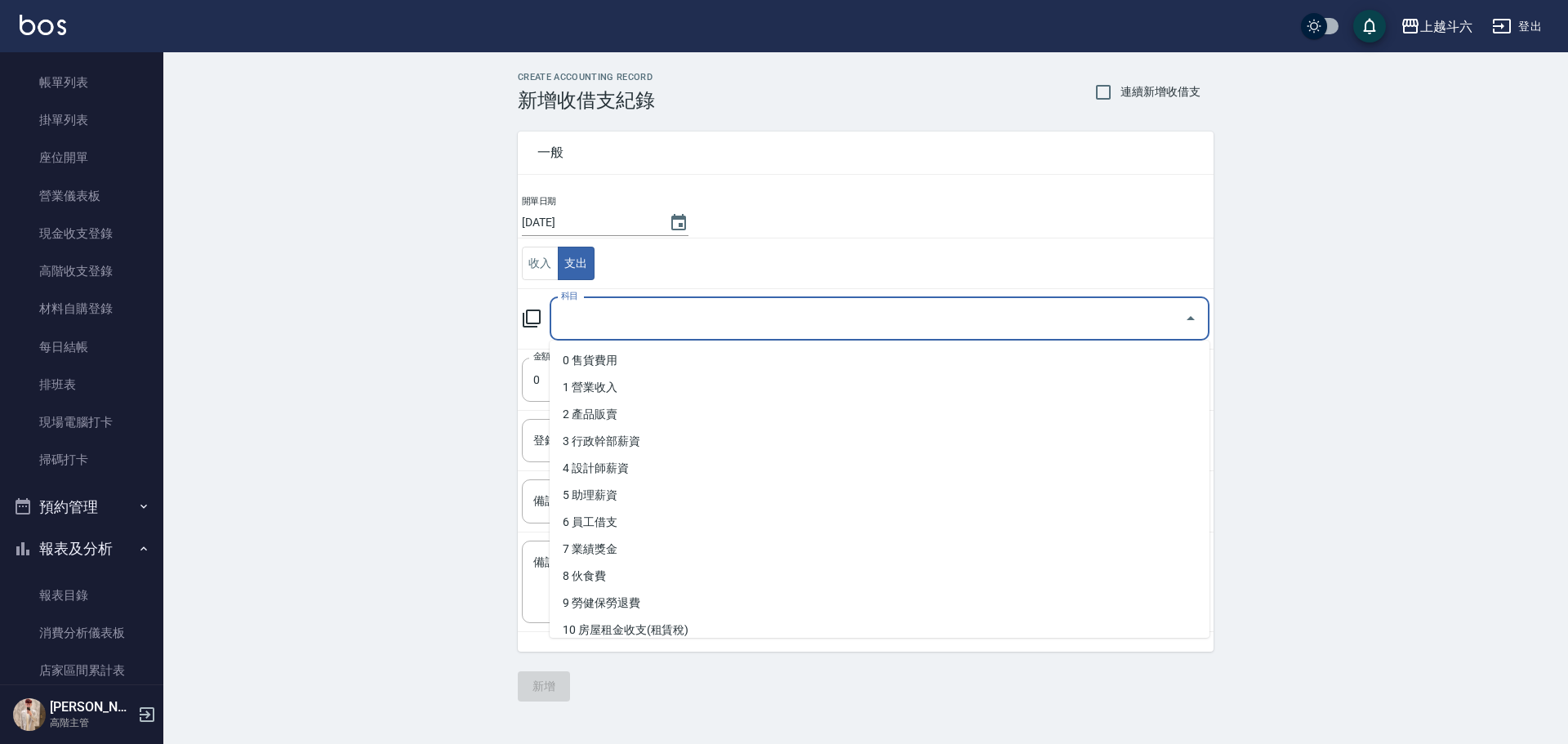
type input "ㄍ"
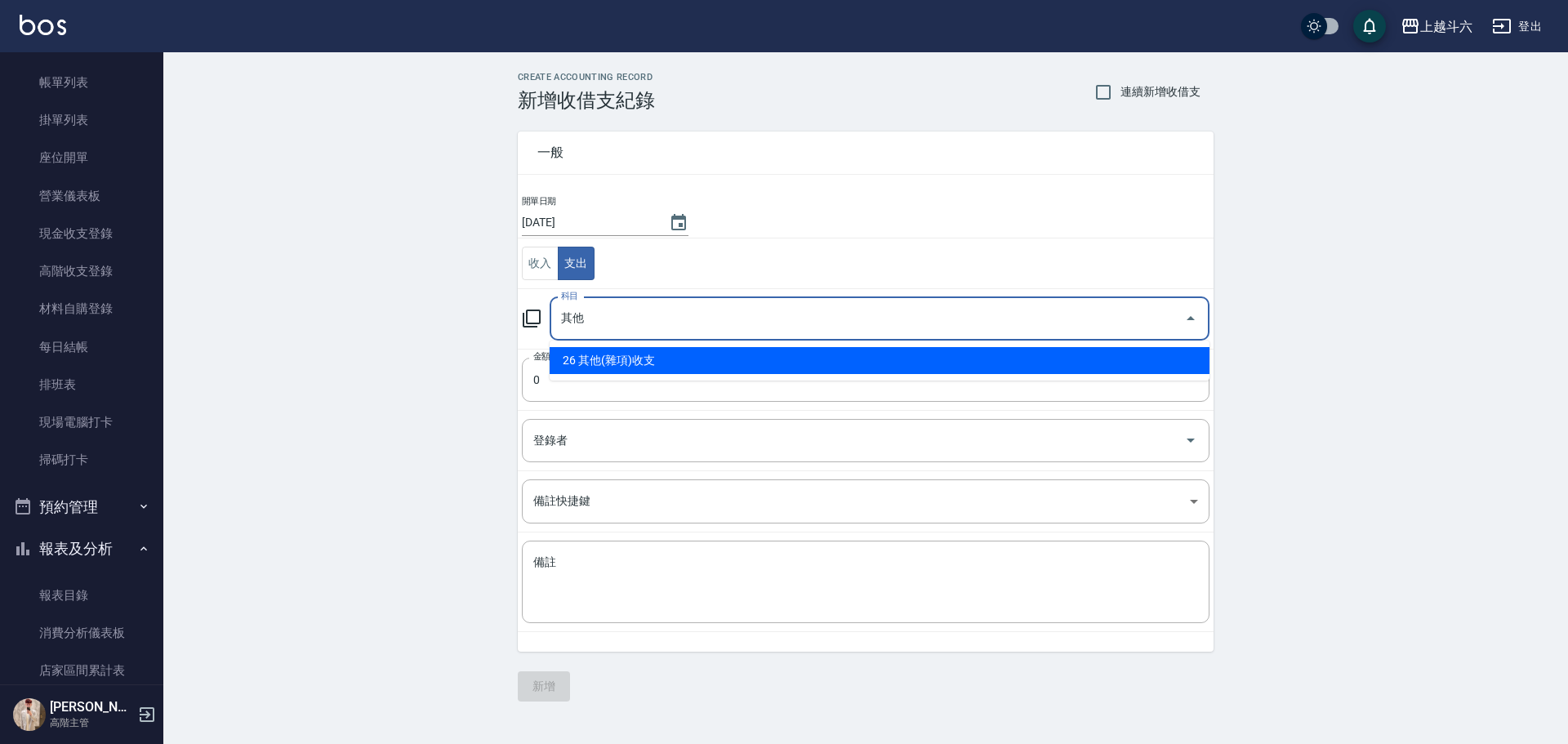
type input "26 其他(雜項)收支"
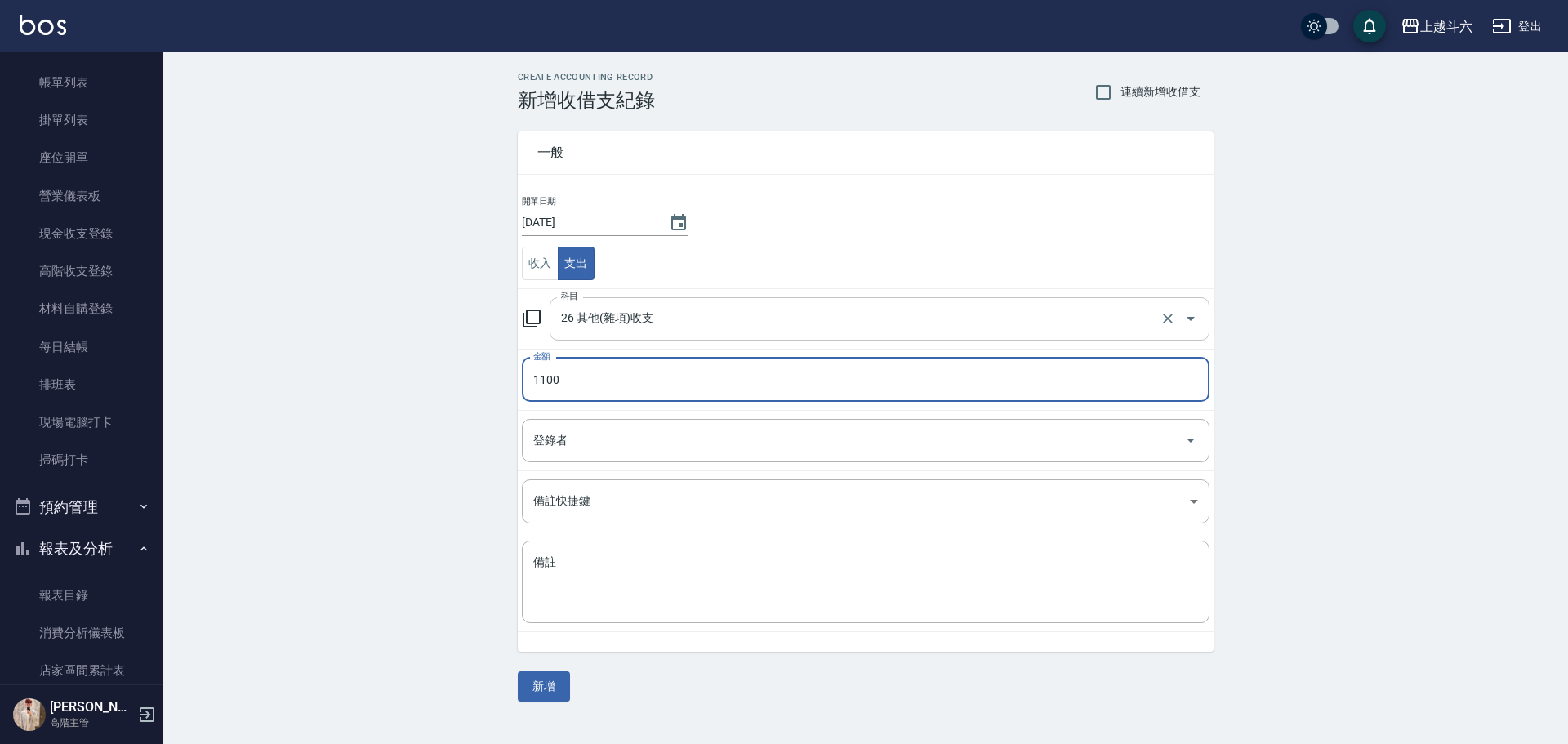
type input "1100"
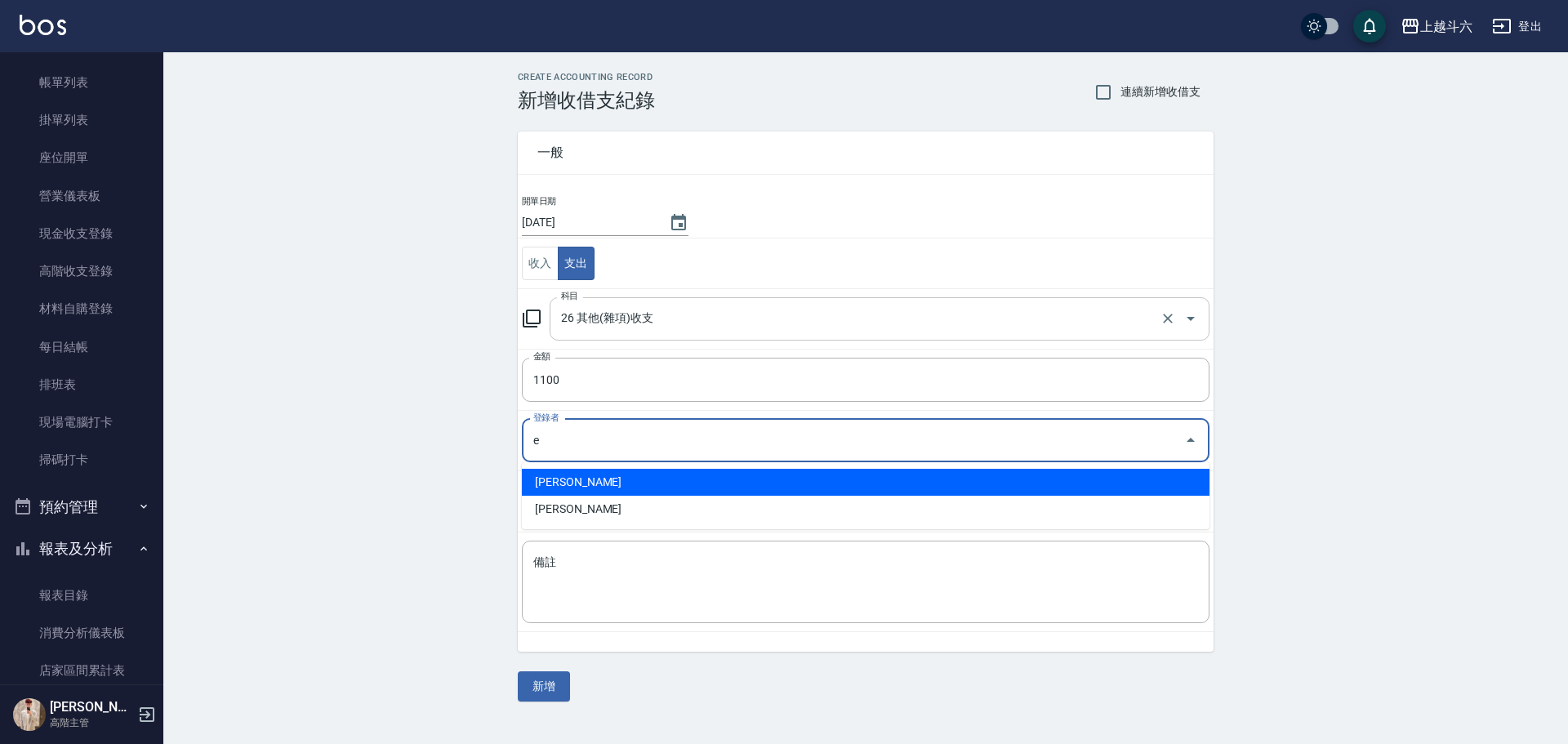
type input "[PERSON_NAME]"
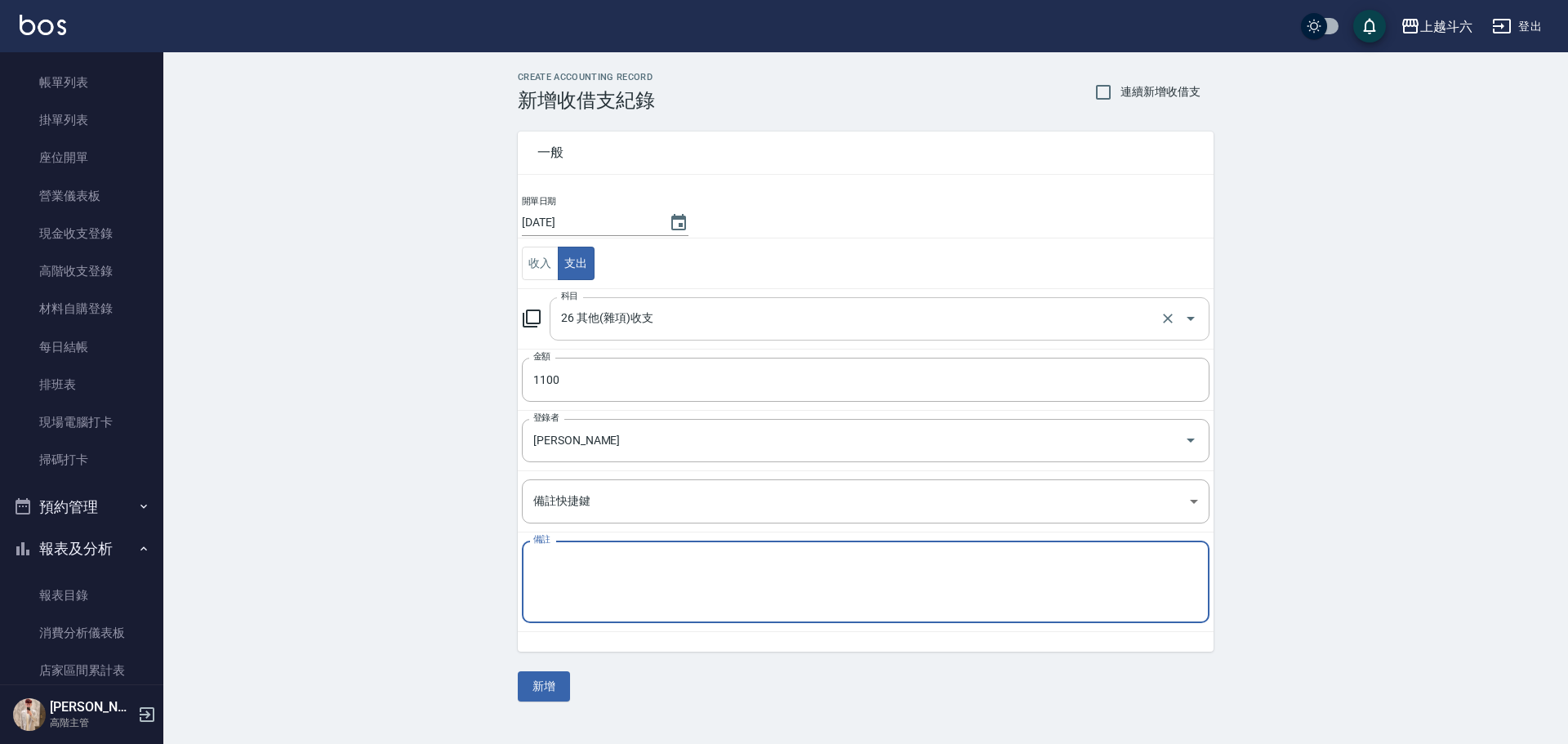
type textarea "E"
type textarea "ㄏ"
type textarea "但"
type textarea "蛋糕 紅包 滑鼠墊"
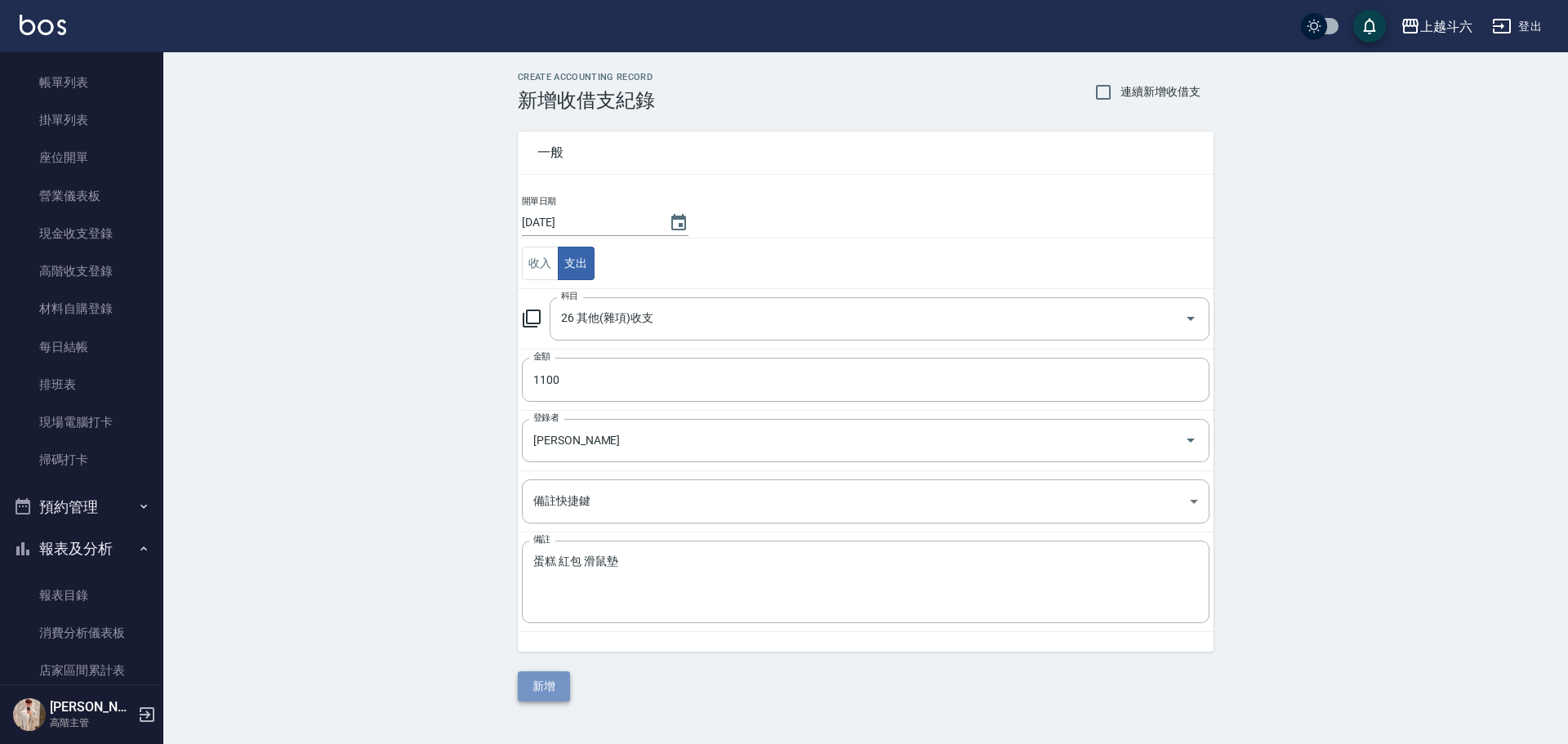
click at [553, 689] on button "新增" at bounding box center [543, 686] width 52 height 30
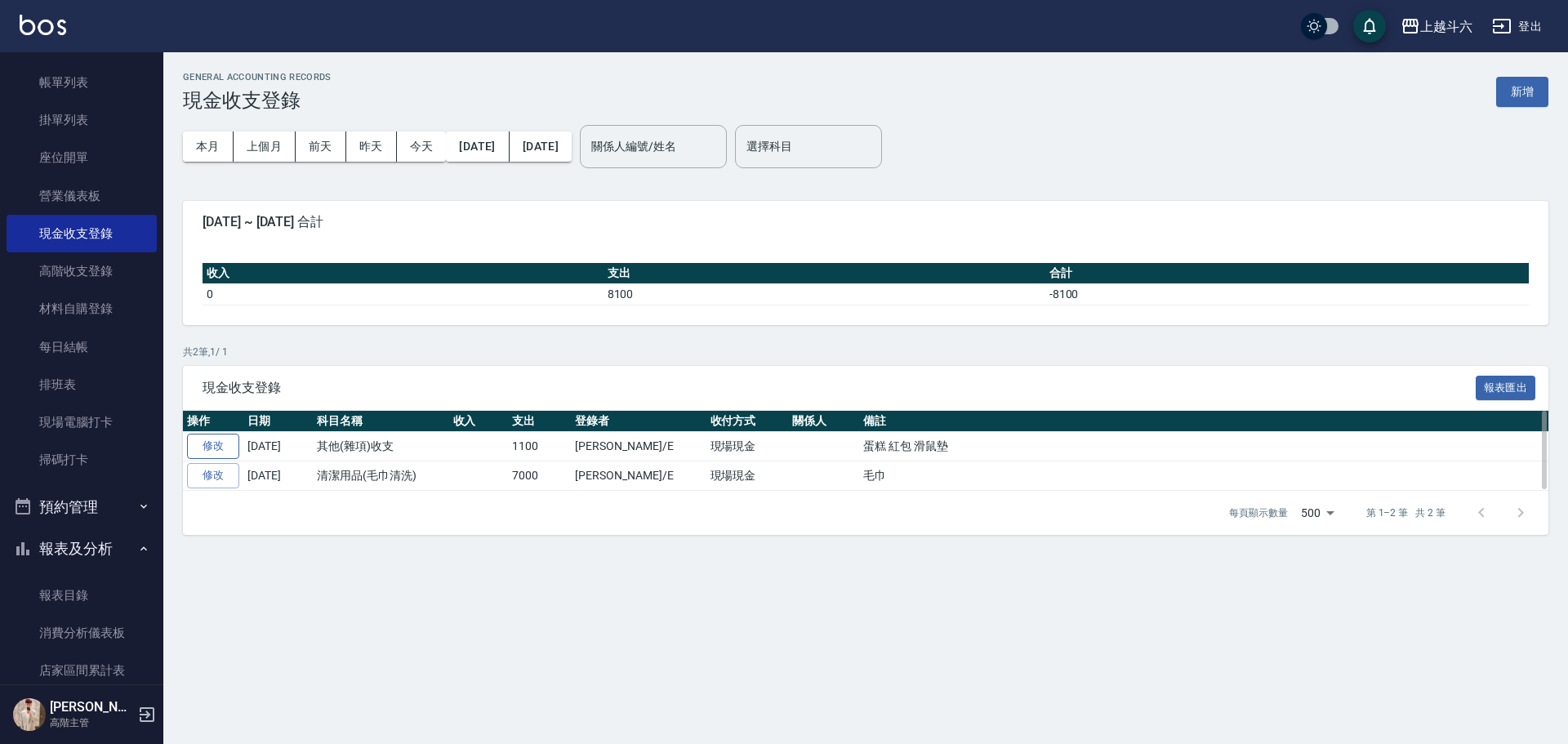
click at [203, 443] on link "修改" at bounding box center [212, 446] width 52 height 26
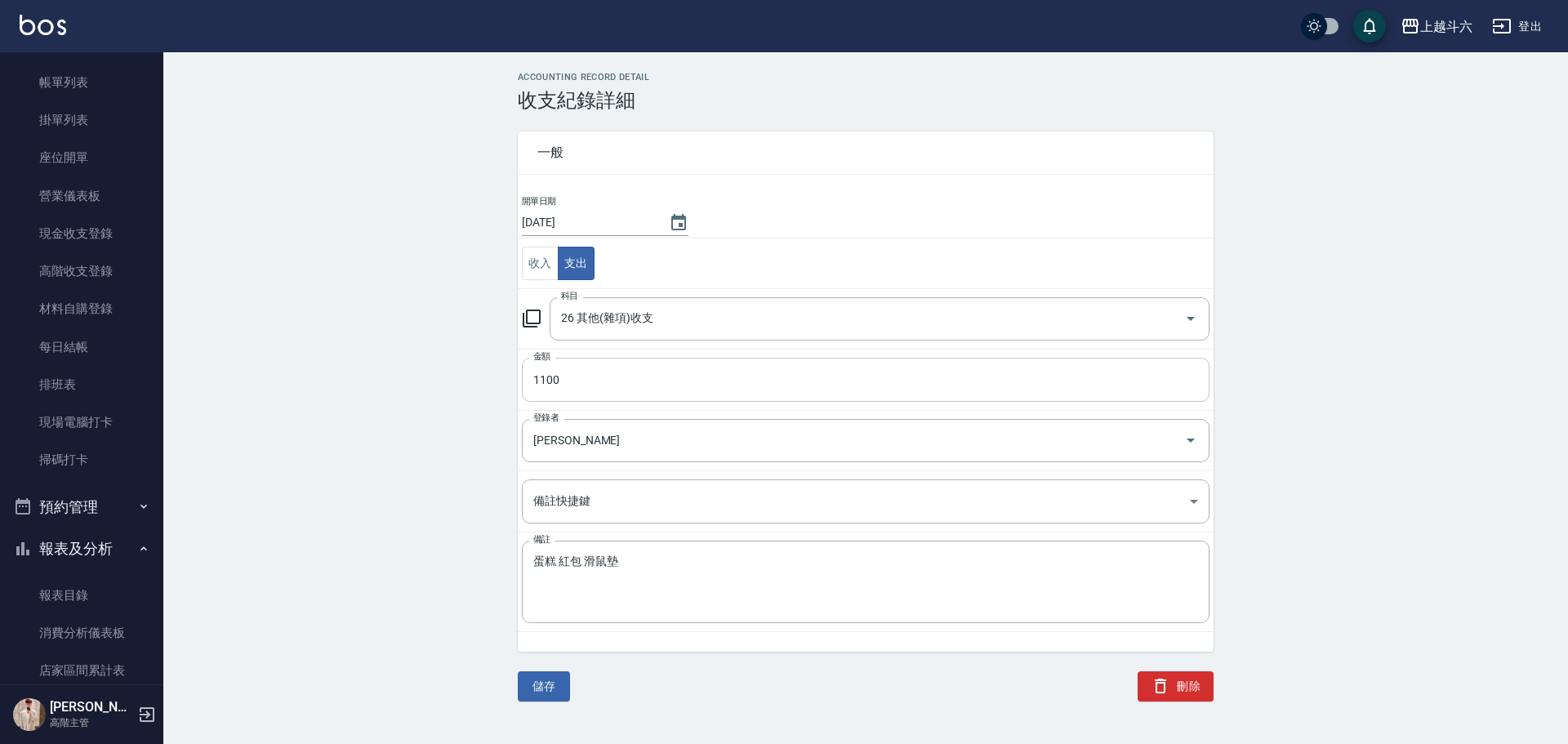
click at [609, 381] on input "1100" at bounding box center [866, 380] width 687 height 44
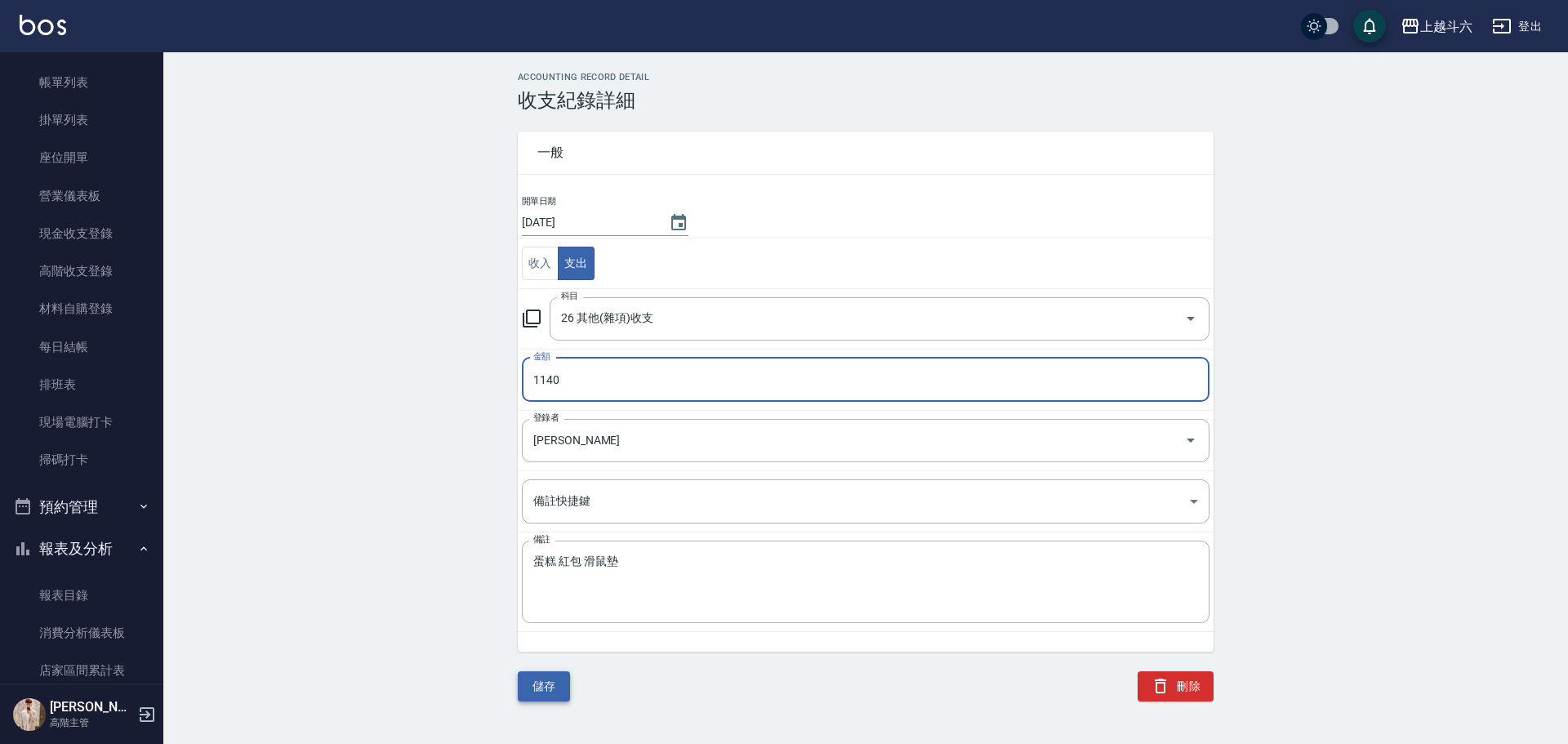
type input "1140"
click at [549, 681] on button "儲存" at bounding box center [543, 686] width 52 height 30
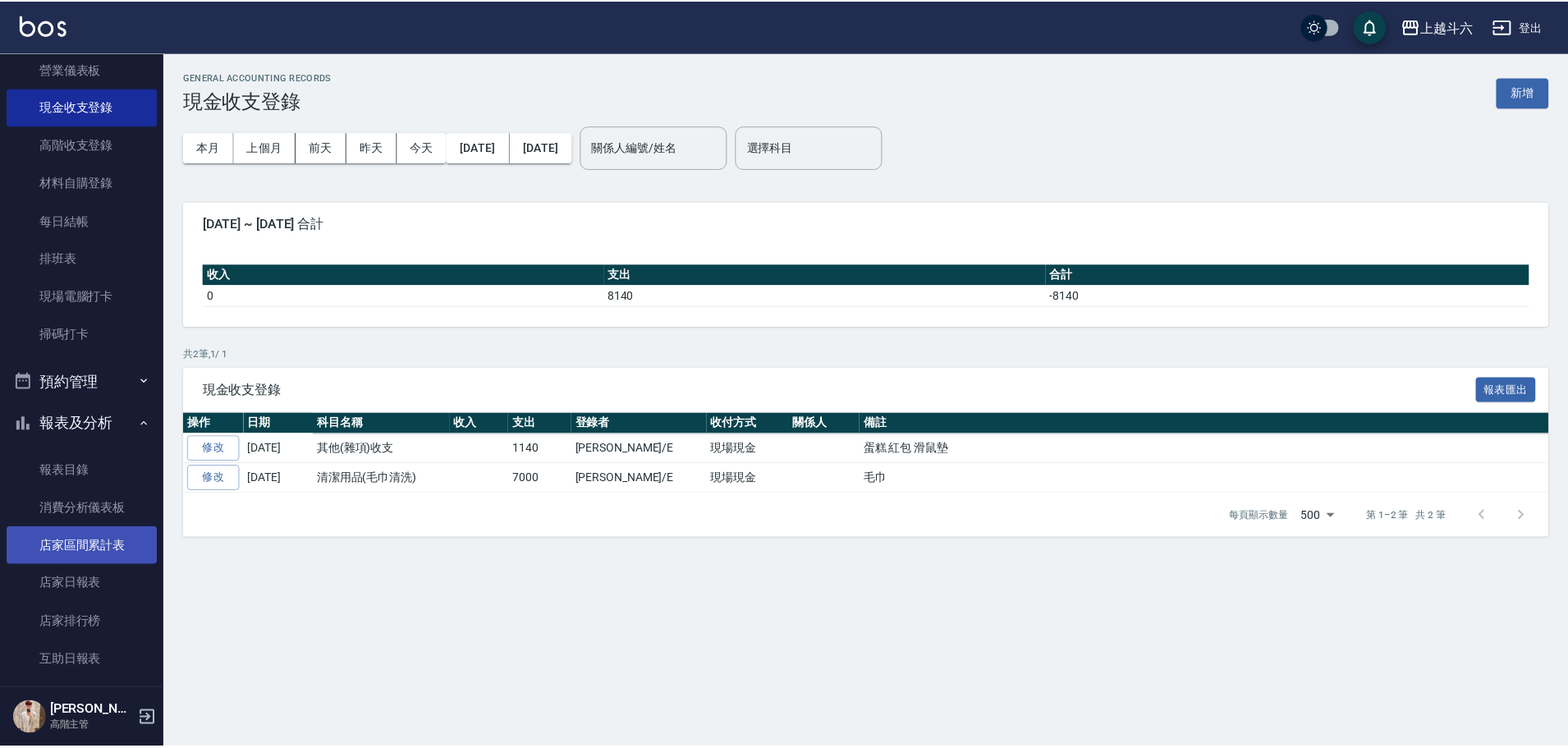
scroll to position [246, 0]
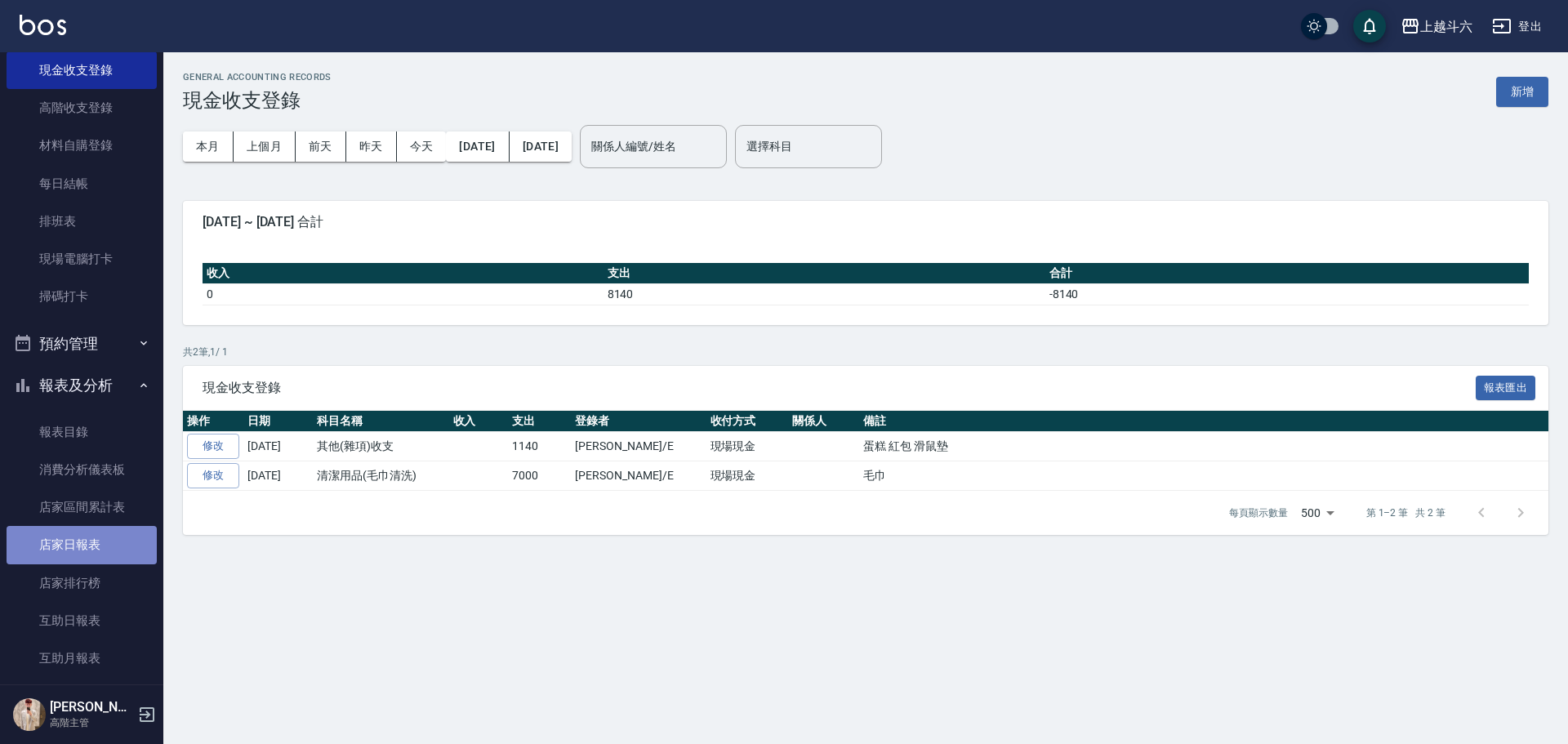
click at [120, 547] on link "店家日報表" at bounding box center [81, 545] width 150 height 38
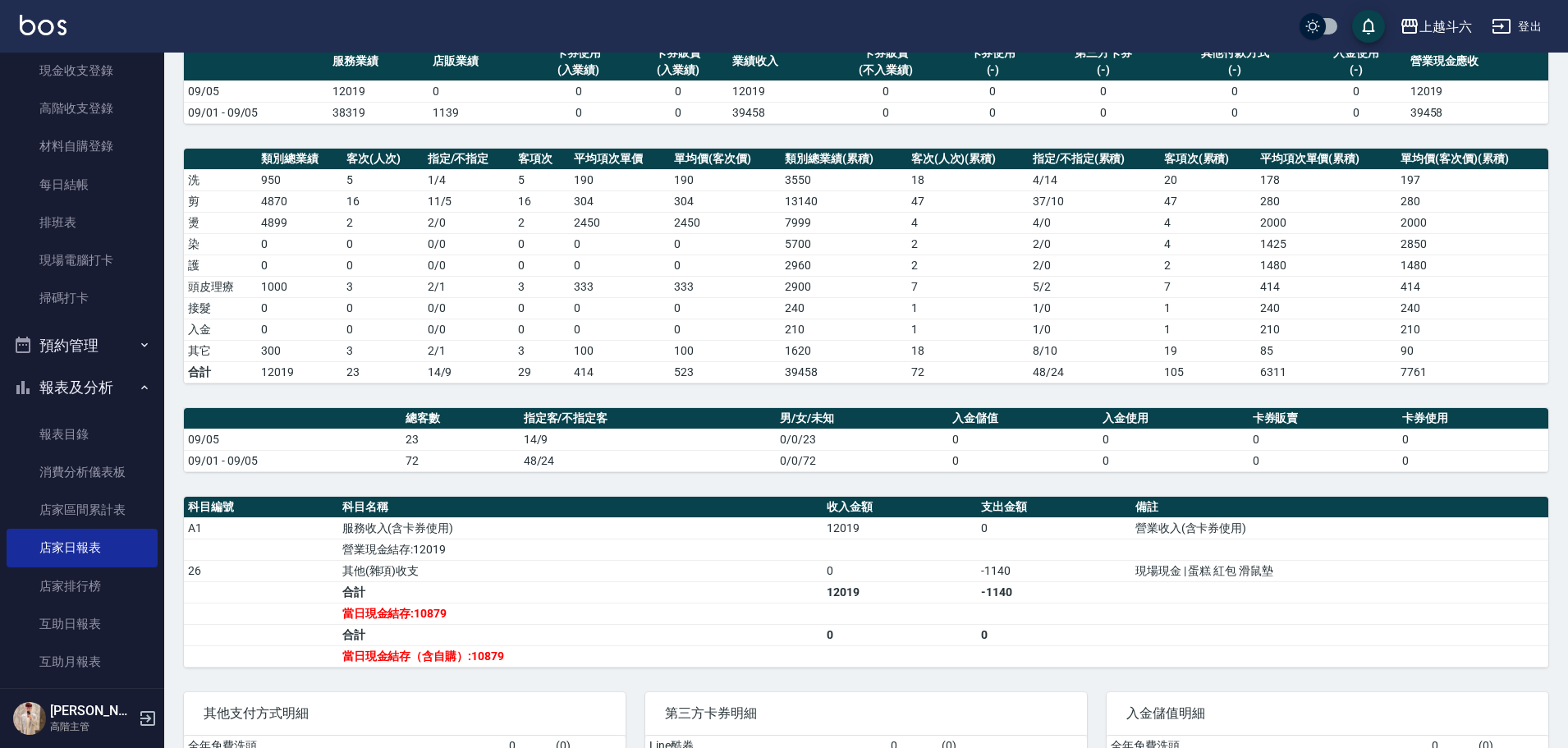
scroll to position [246, 0]
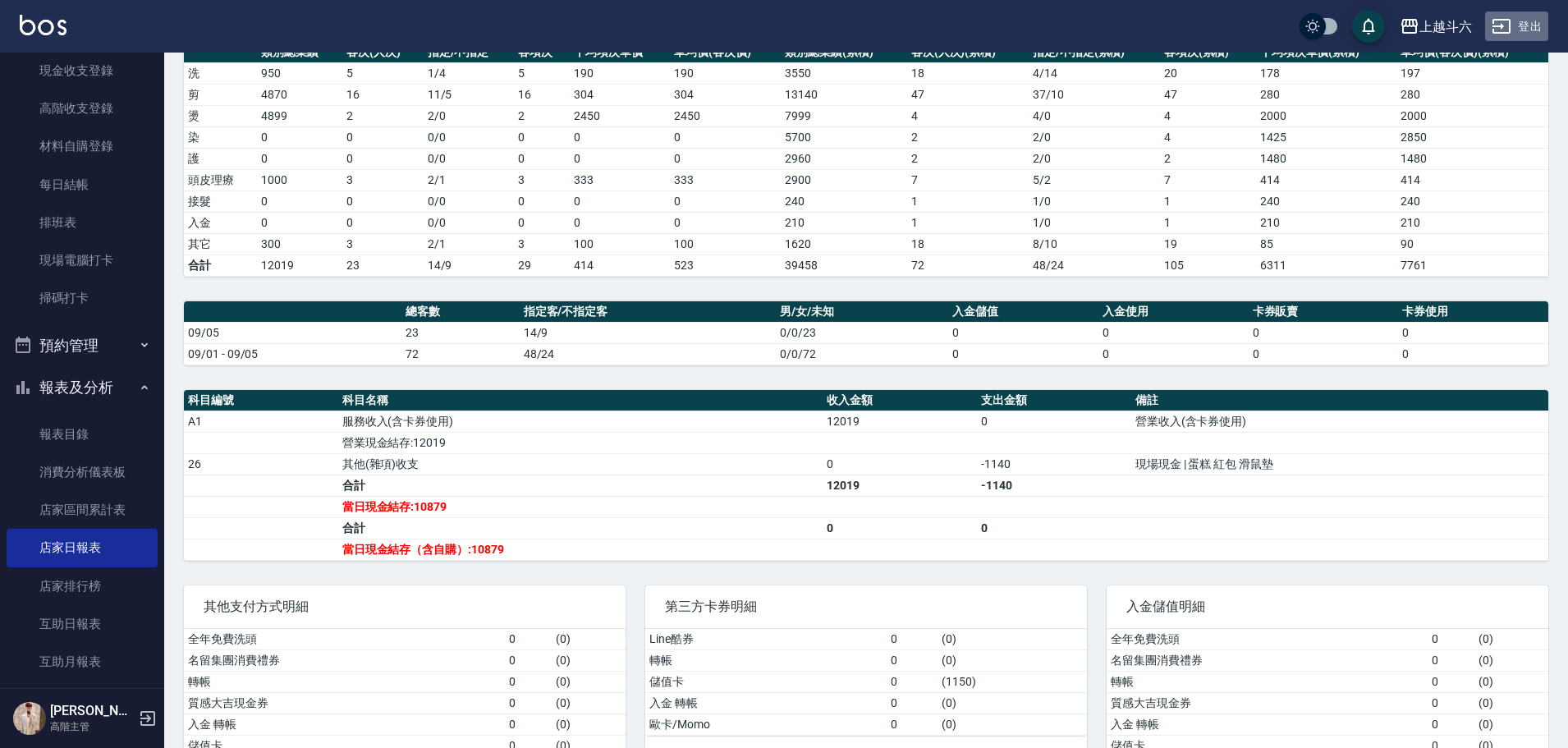
click at [1517, 27] on button "登出" at bounding box center [1517, 27] width 63 height 30
